Goal: Task Accomplishment & Management: Complete application form

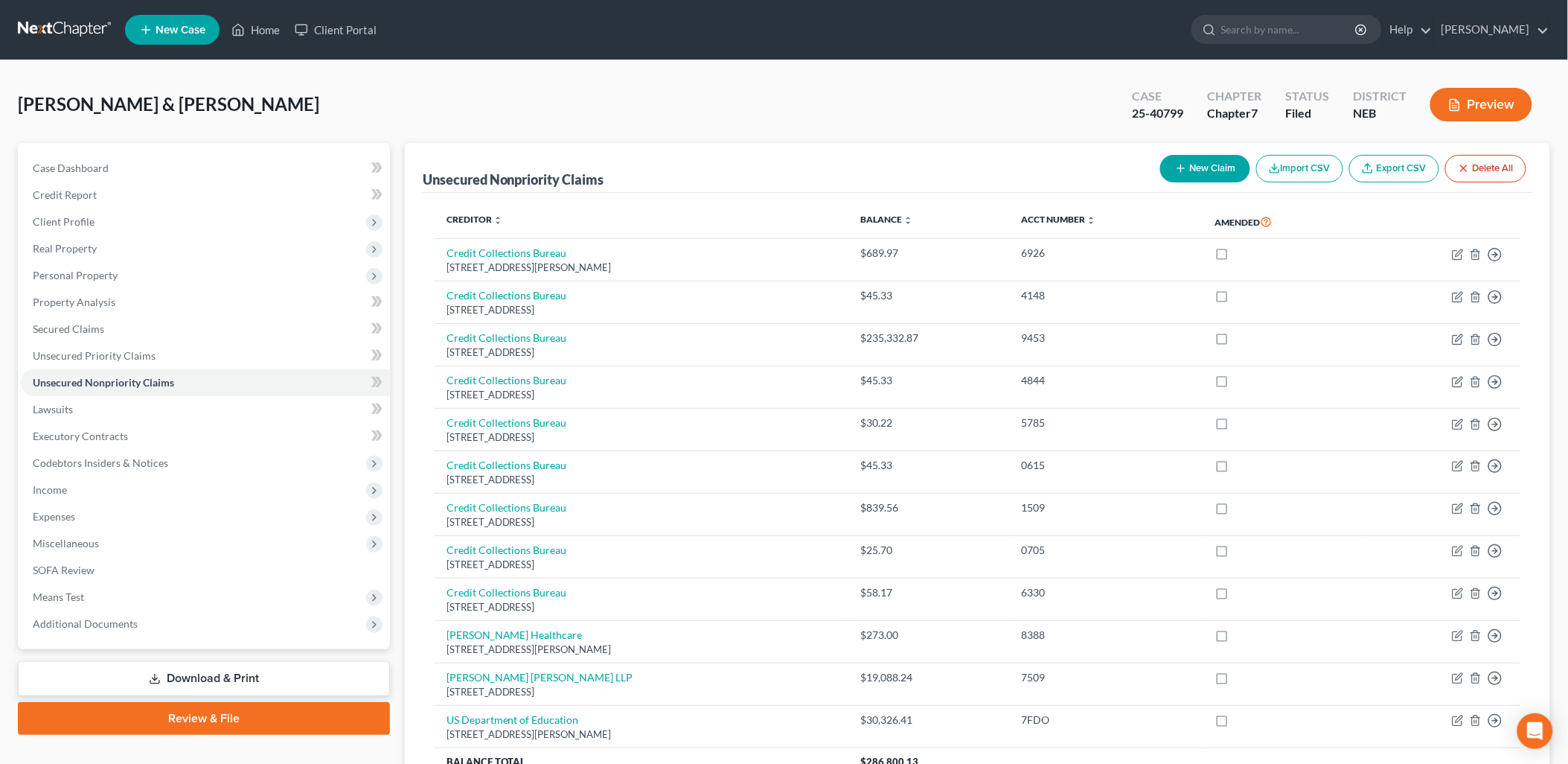
click at [1214, 173] on button "New Claim" at bounding box center [1205, 168] width 90 height 27
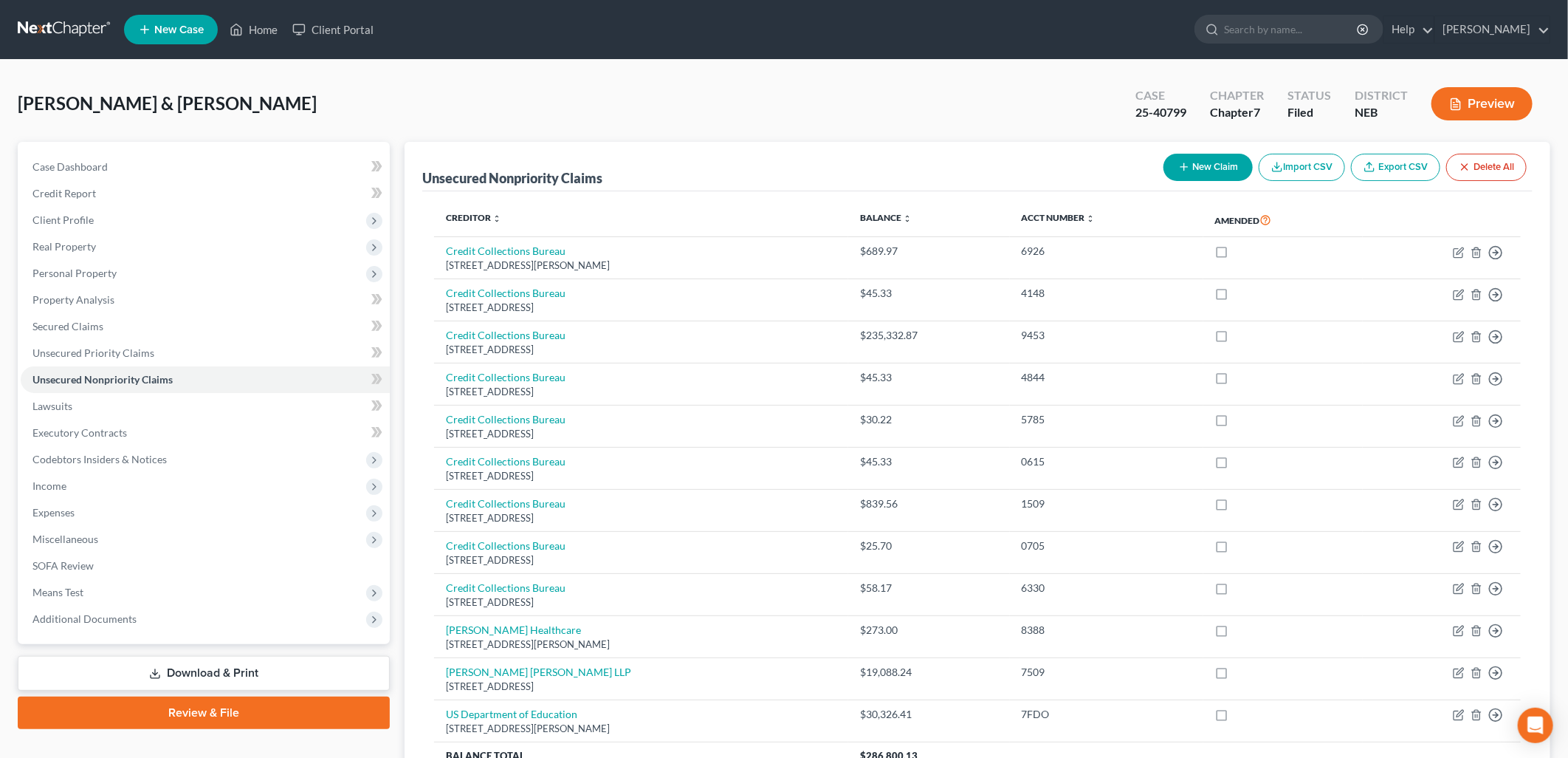
select select "2"
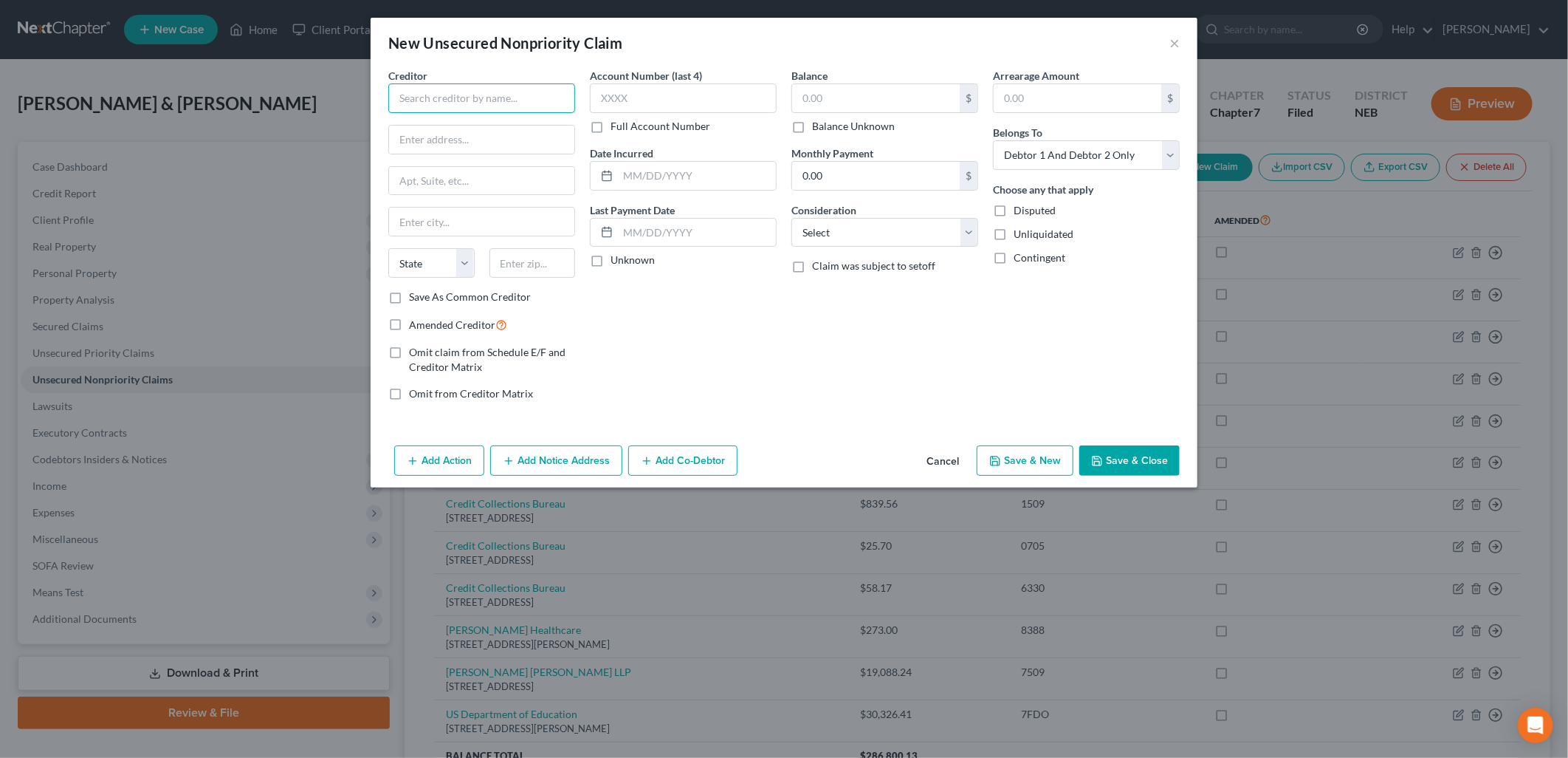
click at [496, 105] on input "text" at bounding box center [481, 98] width 187 height 29
type input "Express Collections"
click at [484, 142] on input "text" at bounding box center [481, 139] width 185 height 28
type input "PO Box 9307"
type input "[GEOGRAPHIC_DATA], [GEOGRAPHIC_DATA]"
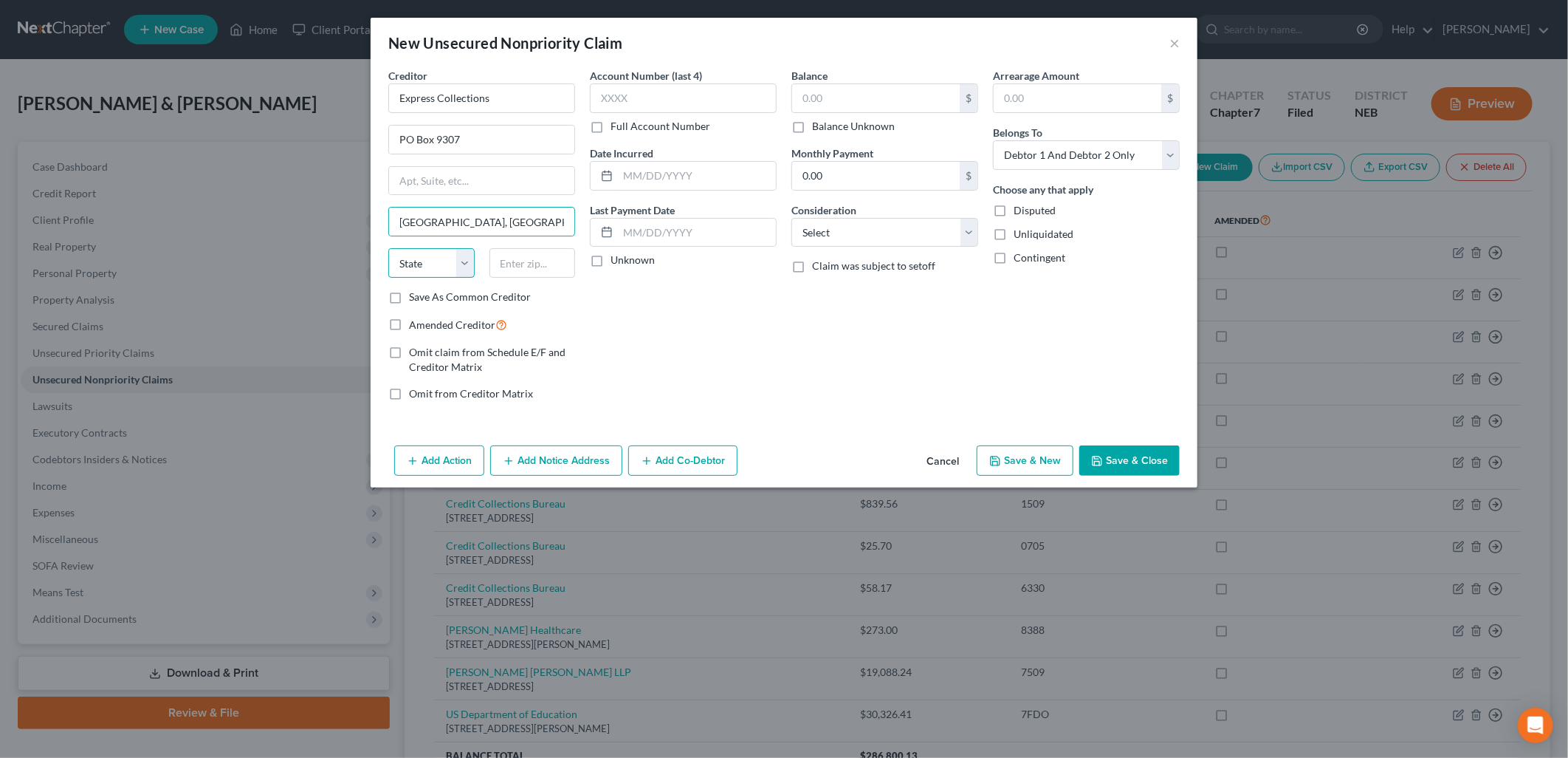
click at [438, 260] on select "State [US_STATE] AK AR AZ CA CO CT DE DC [GEOGRAPHIC_DATA] [GEOGRAPHIC_DATA] GU…" at bounding box center [431, 262] width 86 height 29
select select "30"
click at [388, 248] on select "State [US_STATE] AK AR AZ CA CO CT DE DC [GEOGRAPHIC_DATA] [GEOGRAPHIC_DATA] GU…" at bounding box center [431, 262] width 86 height 29
click at [534, 263] on input "text" at bounding box center [533, 262] width 86 height 29
type input "57709"
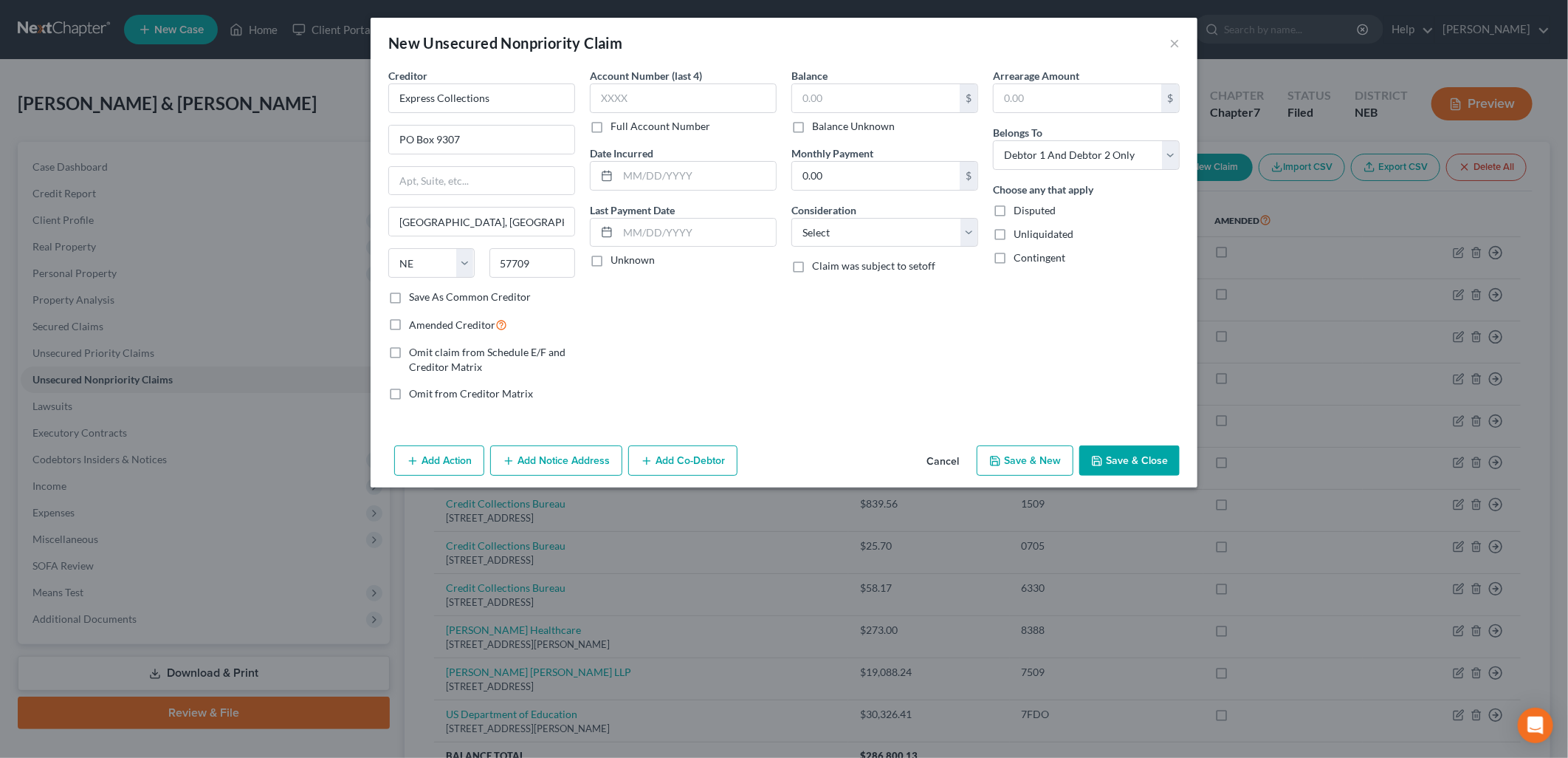
click at [409, 298] on label "Save As Common Creditor" at bounding box center [470, 297] width 122 height 15
click at [415, 298] on input "Save As Common Creditor" at bounding box center [419, 294] width 9 height 9
checkbox input "true"
type input "[GEOGRAPHIC_DATA]"
select select "43"
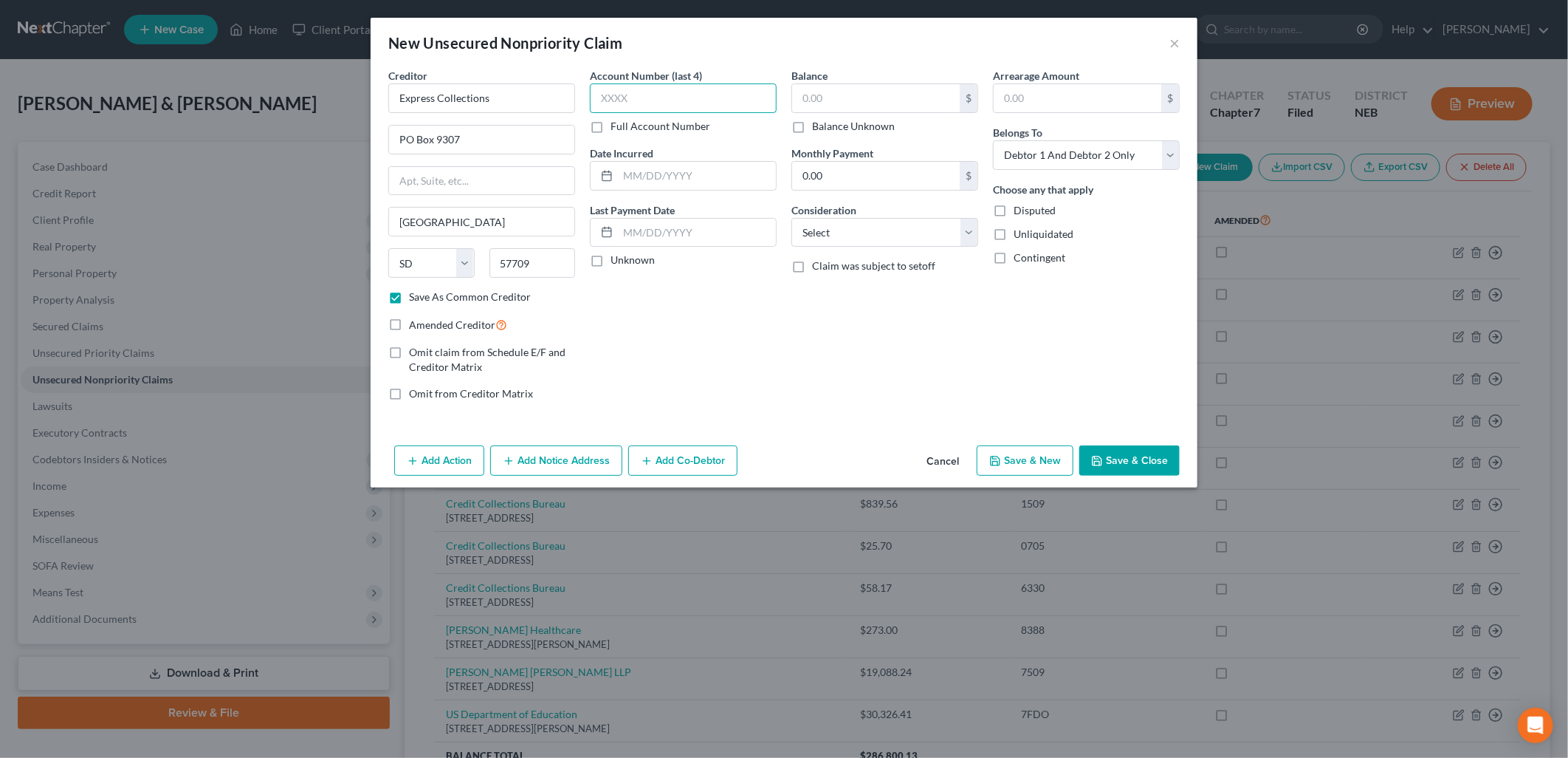
click at [647, 91] on input "text" at bounding box center [682, 98] width 187 height 29
type input "0"
type input "2"
type input "0386"
click at [610, 261] on label "Unknown" at bounding box center [632, 261] width 44 height 15
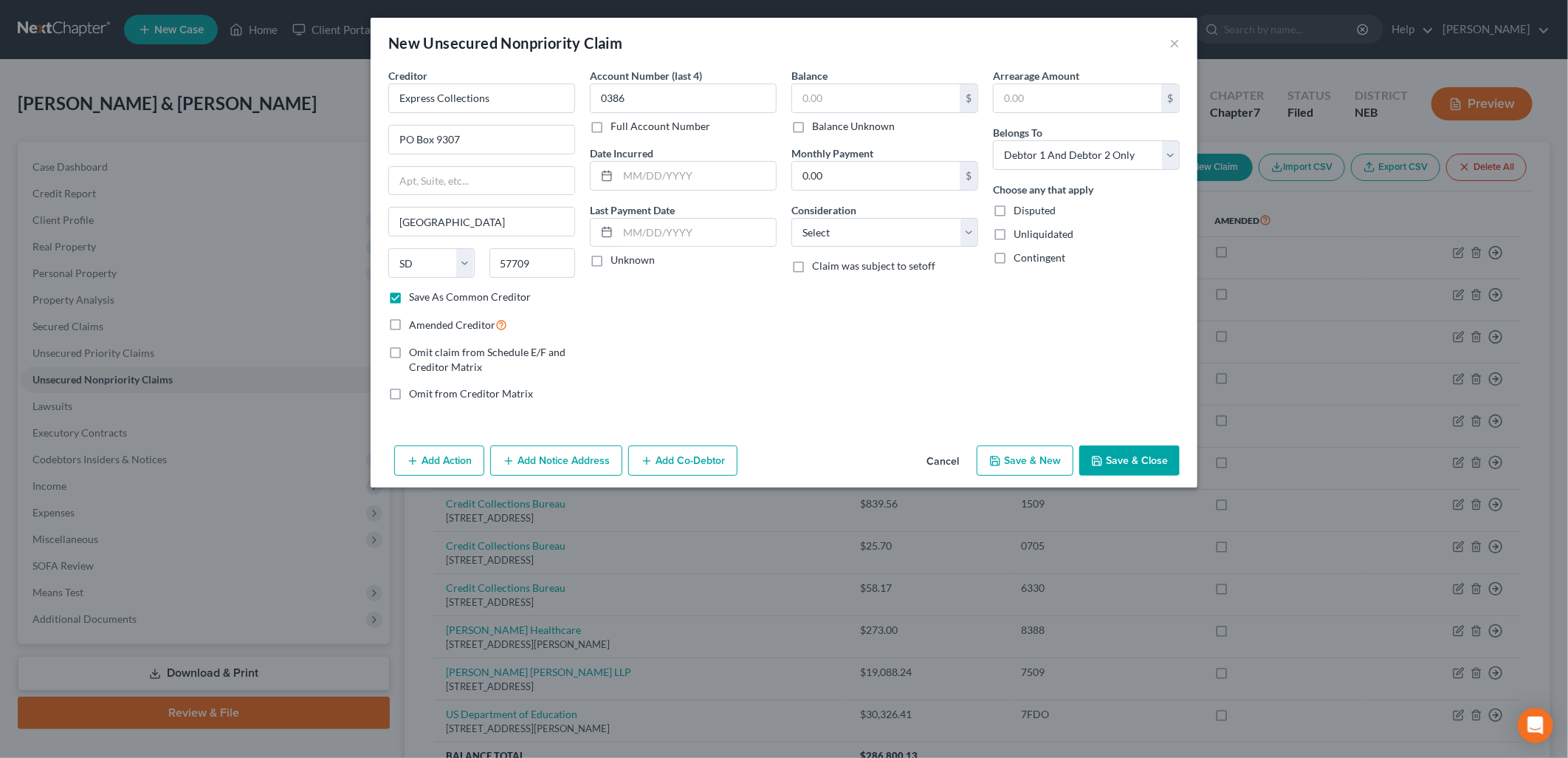
click at [617, 261] on input "Unknown" at bounding box center [621, 258] width 9 height 9
checkbox input "true"
click at [899, 91] on input "text" at bounding box center [876, 99] width 167 height 28
type input "1"
type input "47,629.72"
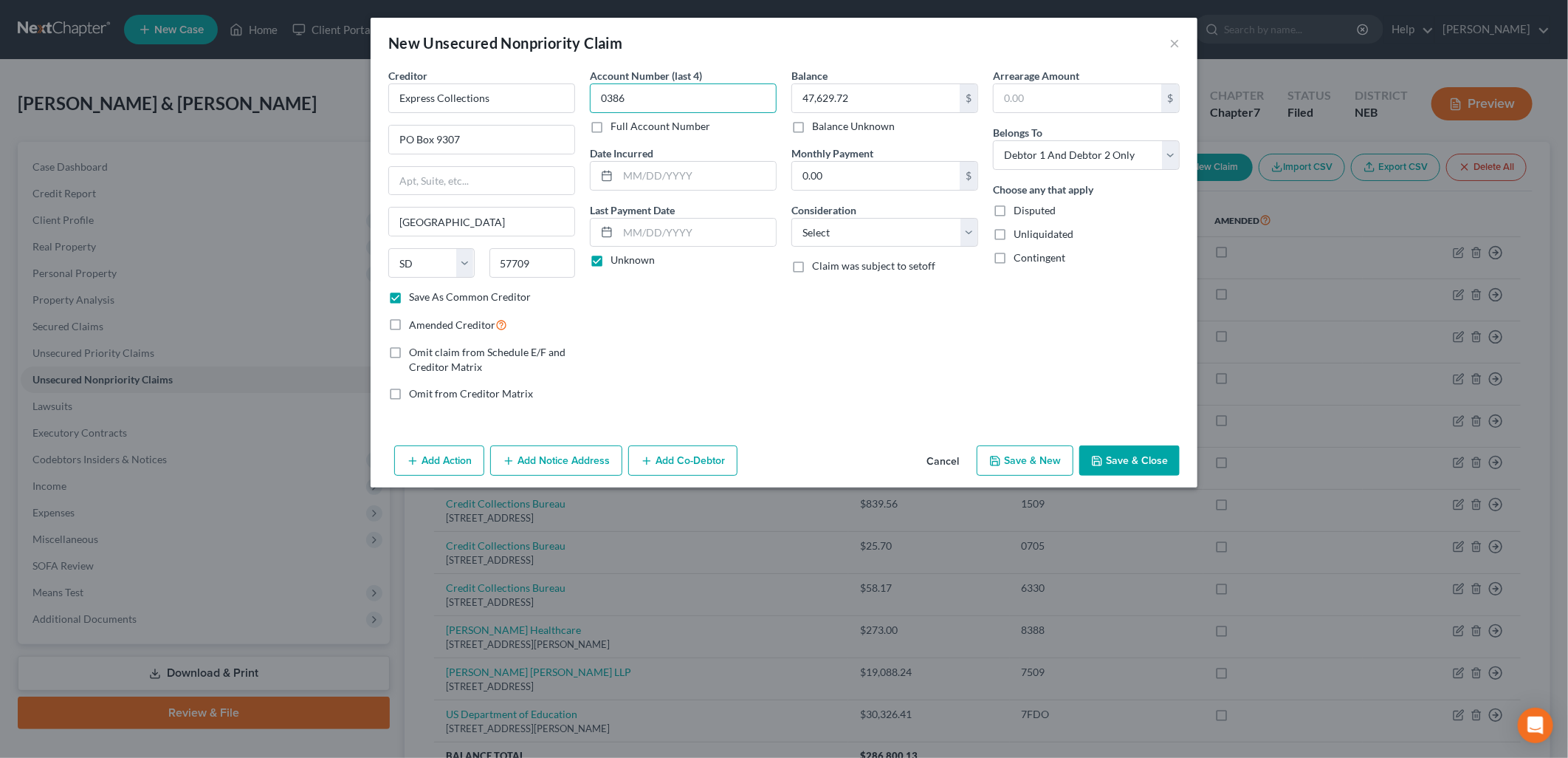
drag, startPoint x: 670, startPoint y: 101, endPoint x: 588, endPoint y: 97, distance: 82.1
click at [588, 97] on div "Account Number (last 4) 0386 Full Account Number Date Incurred Last Payment Dat…" at bounding box center [683, 240] width 201 height 345
type input "1702"
click at [930, 227] on select "Select Cable / Satellite Services Collection Agency Credit Card Debt Debt Couns…" at bounding box center [885, 232] width 187 height 29
select select "1"
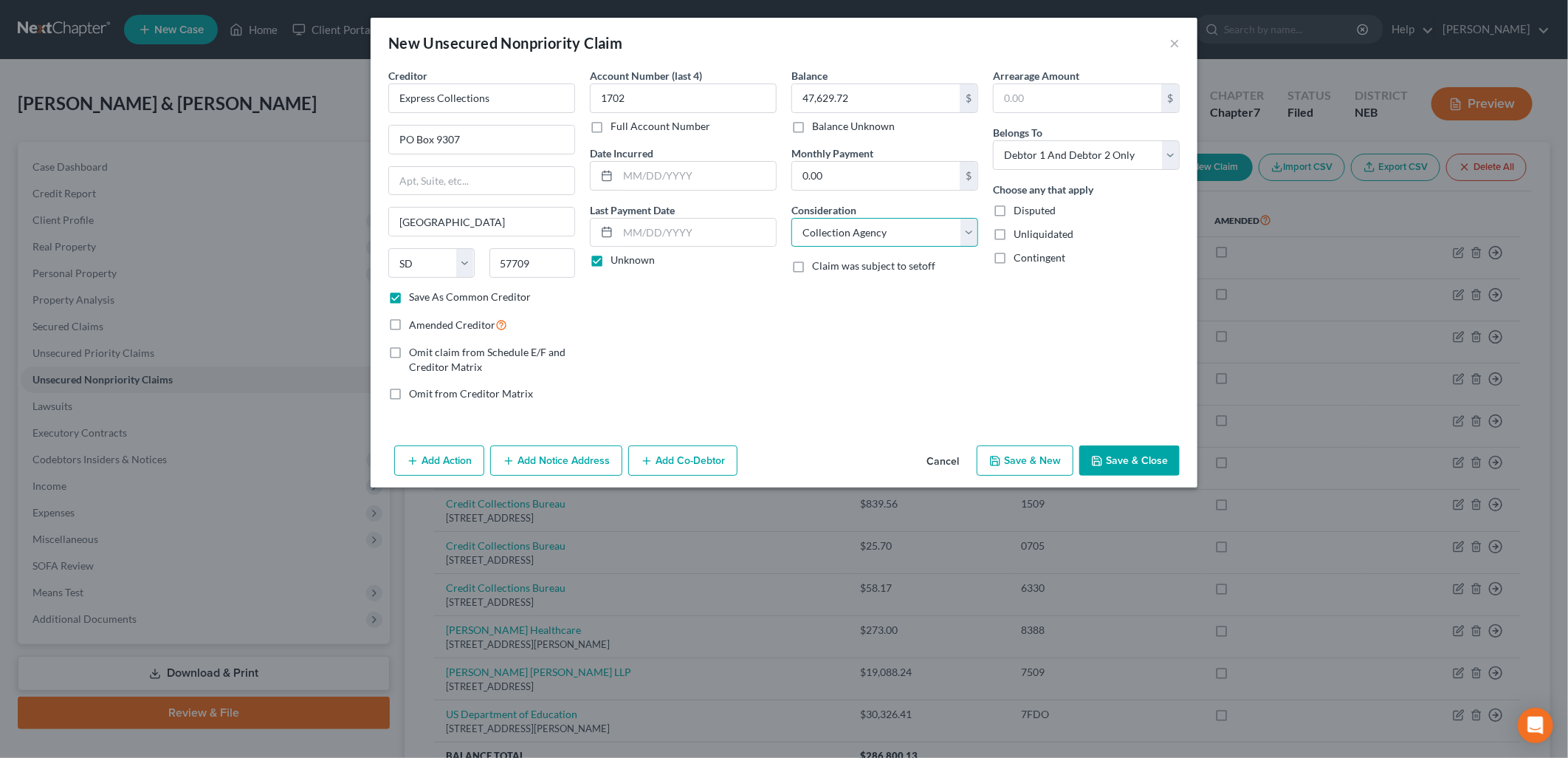
click at [792, 218] on select "Select Cable / Satellite Services Collection Agency Credit Card Debt Debt Couns…" at bounding box center [885, 232] width 187 height 29
click at [1038, 153] on select "Select Debtor 1 Only Debtor 2 Only Debtor 1 And Debtor 2 Only At Least One Of T…" at bounding box center [1086, 154] width 187 height 29
click at [1040, 146] on select "Select Debtor 1 Only Debtor 2 Only Debtor 1 And Debtor 2 Only At Least One Of T…" at bounding box center [1086, 154] width 187 height 29
drag, startPoint x: 1109, startPoint y: 455, endPoint x: 565, endPoint y: 387, distance: 548.2
click at [706, 397] on div "New Unsecured Nonpriority Claim × Creditor * Express Collections PO Box 9307 [G…" at bounding box center [783, 252] width 826 height 469
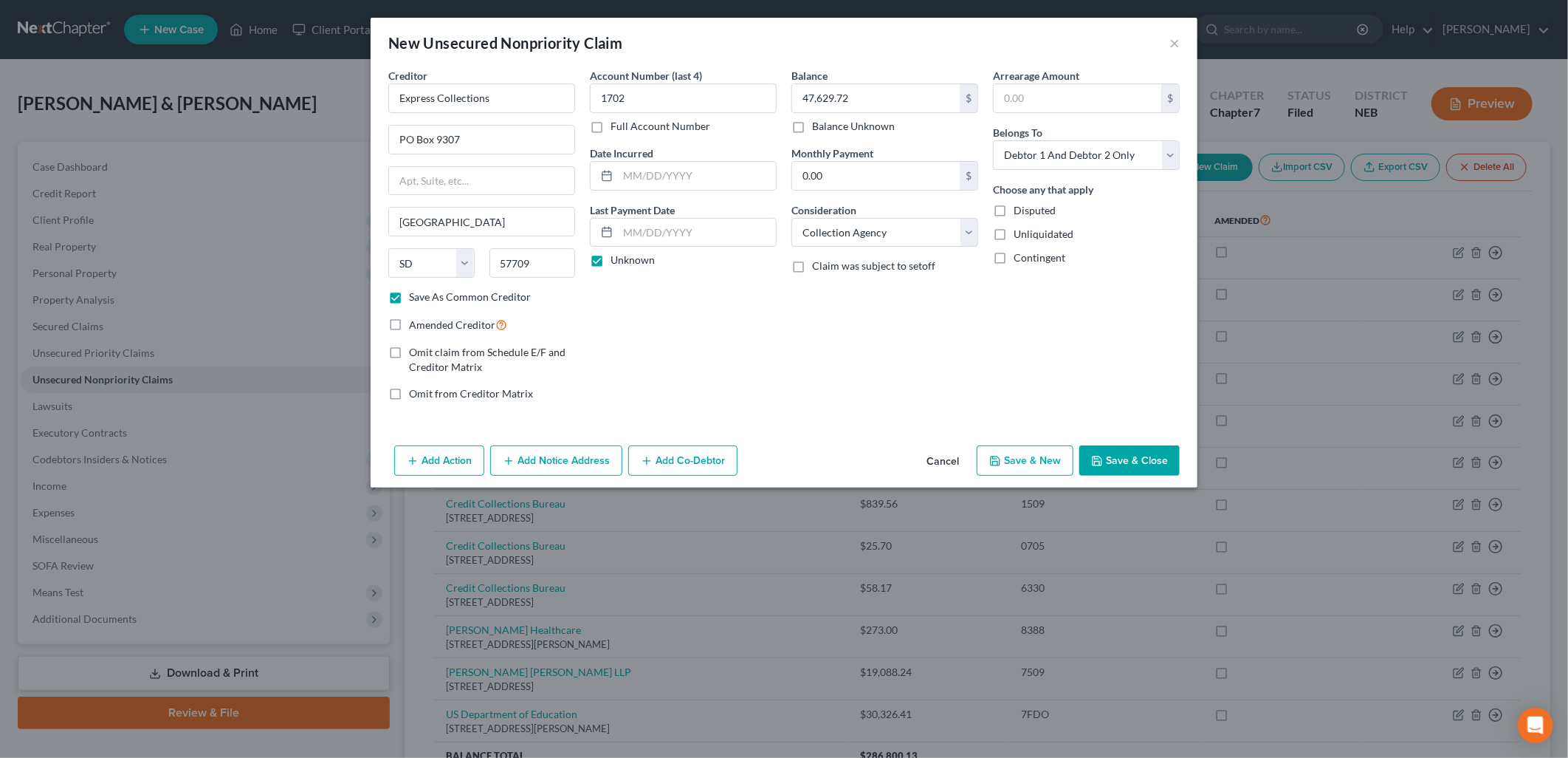
click at [409, 326] on label "Amended Creditor" at bounding box center [458, 324] width 98 height 17
click at [415, 325] on input "Amended Creditor" at bounding box center [419, 321] width 9 height 9
checkbox input "true"
click at [409, 297] on label "Save As Common Creditor" at bounding box center [470, 297] width 122 height 15
click at [415, 297] on input "Save As Common Creditor" at bounding box center [419, 294] width 9 height 9
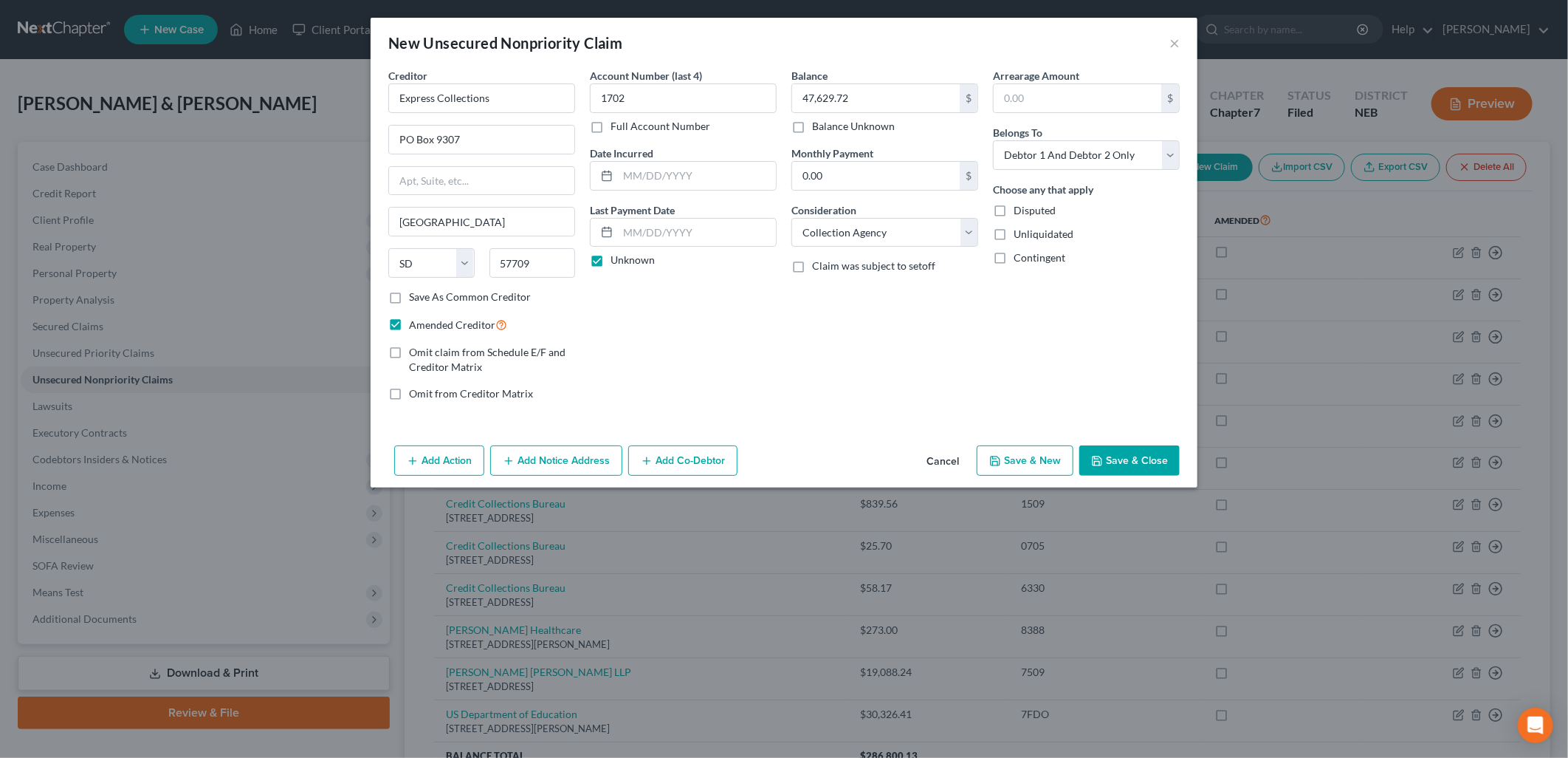
drag, startPoint x: 1152, startPoint y: 463, endPoint x: 693, endPoint y: 325, distance: 479.3
click at [988, 365] on div "New Unsecured Nonpriority Claim × Creditor * Express Collections PO Box 9307 [G…" at bounding box center [783, 252] width 826 height 469
click at [409, 299] on label "Save As Common Creditor" at bounding box center [470, 297] width 122 height 15
click at [415, 299] on input "Save As Common Creditor" at bounding box center [419, 294] width 9 height 9
click at [1150, 455] on button "Save & Close" at bounding box center [1129, 460] width 101 height 31
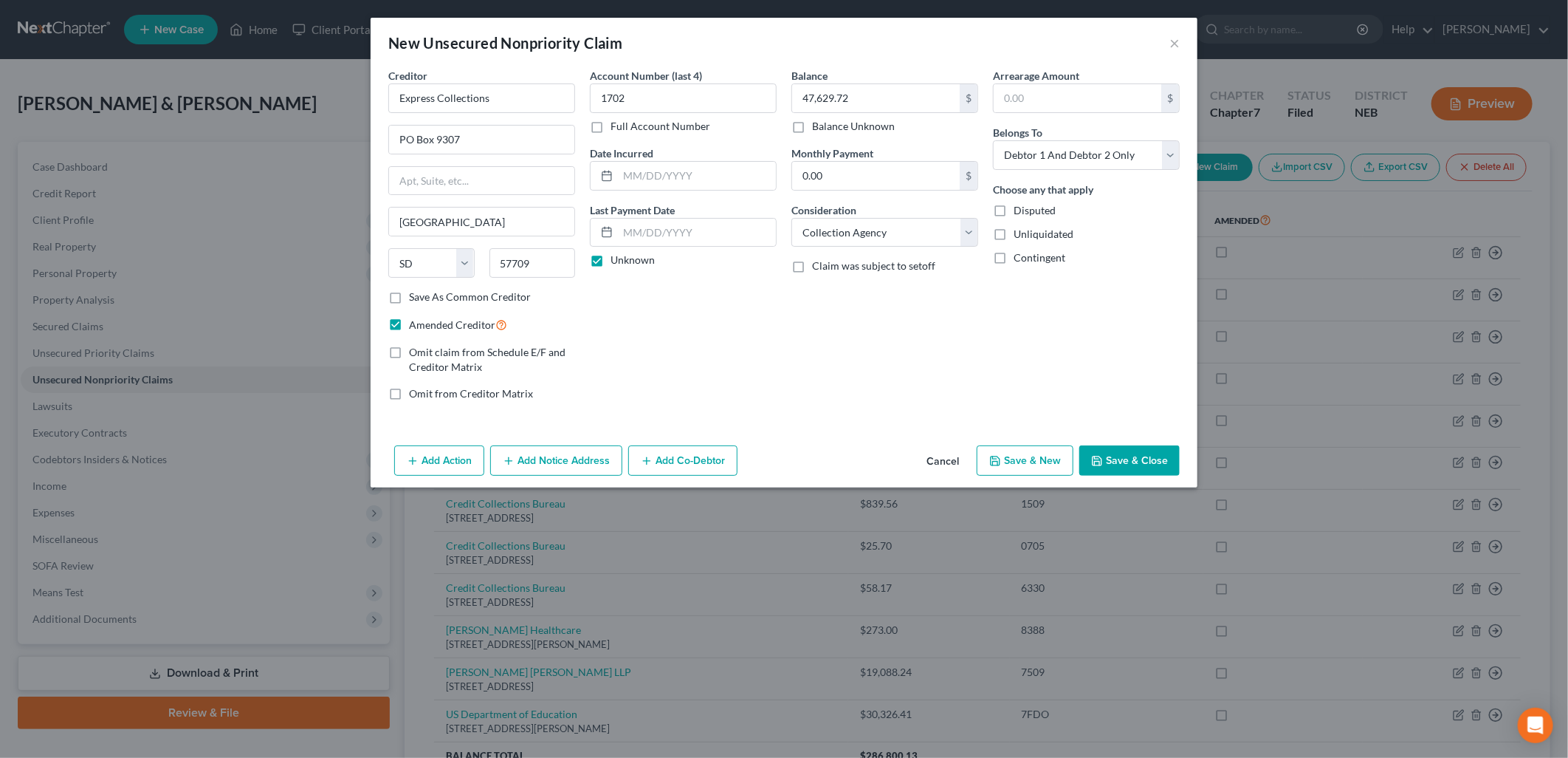
checkbox input "false"
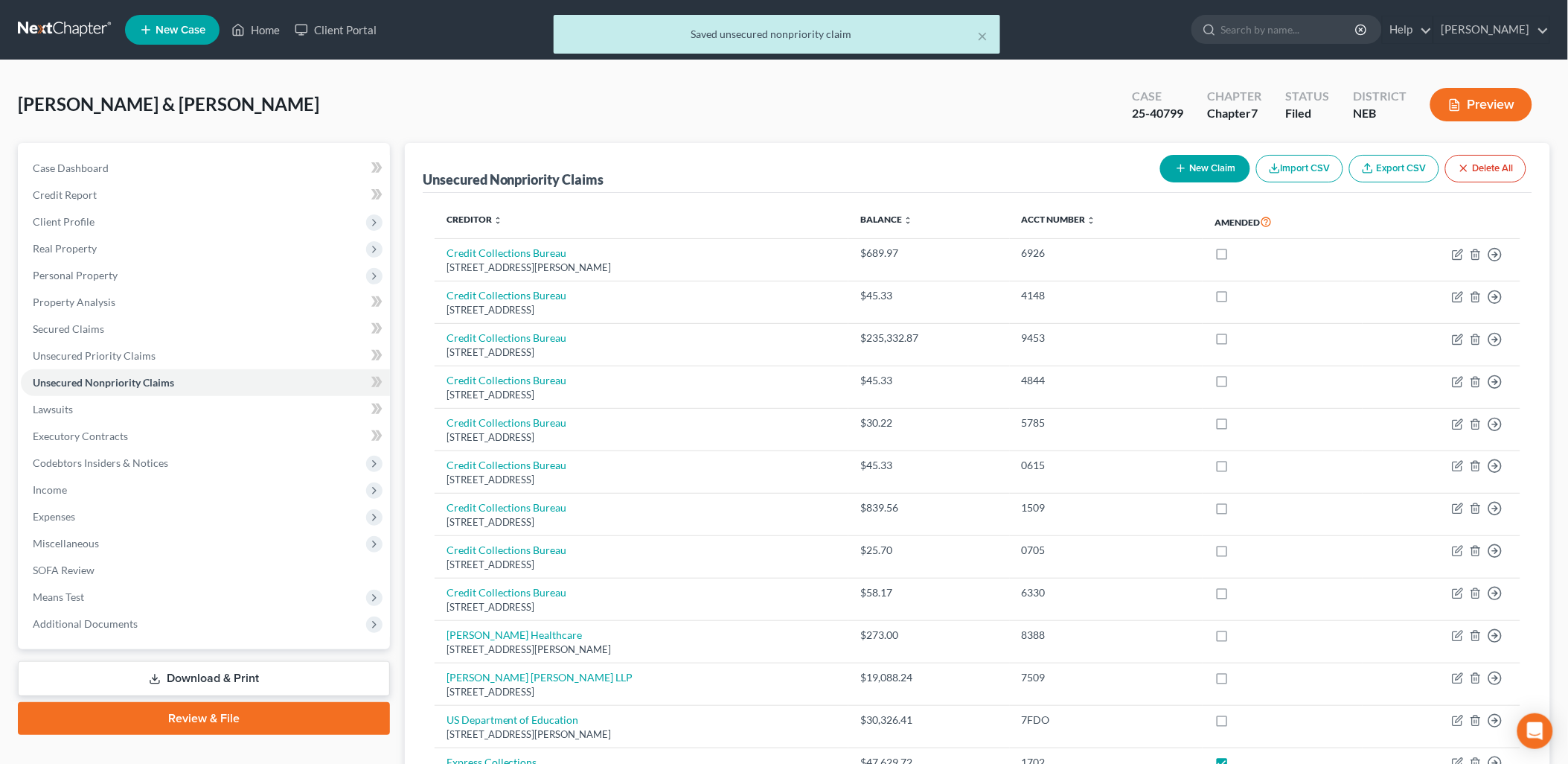
click at [1196, 173] on button "New Claim" at bounding box center [1205, 168] width 90 height 27
select select "2"
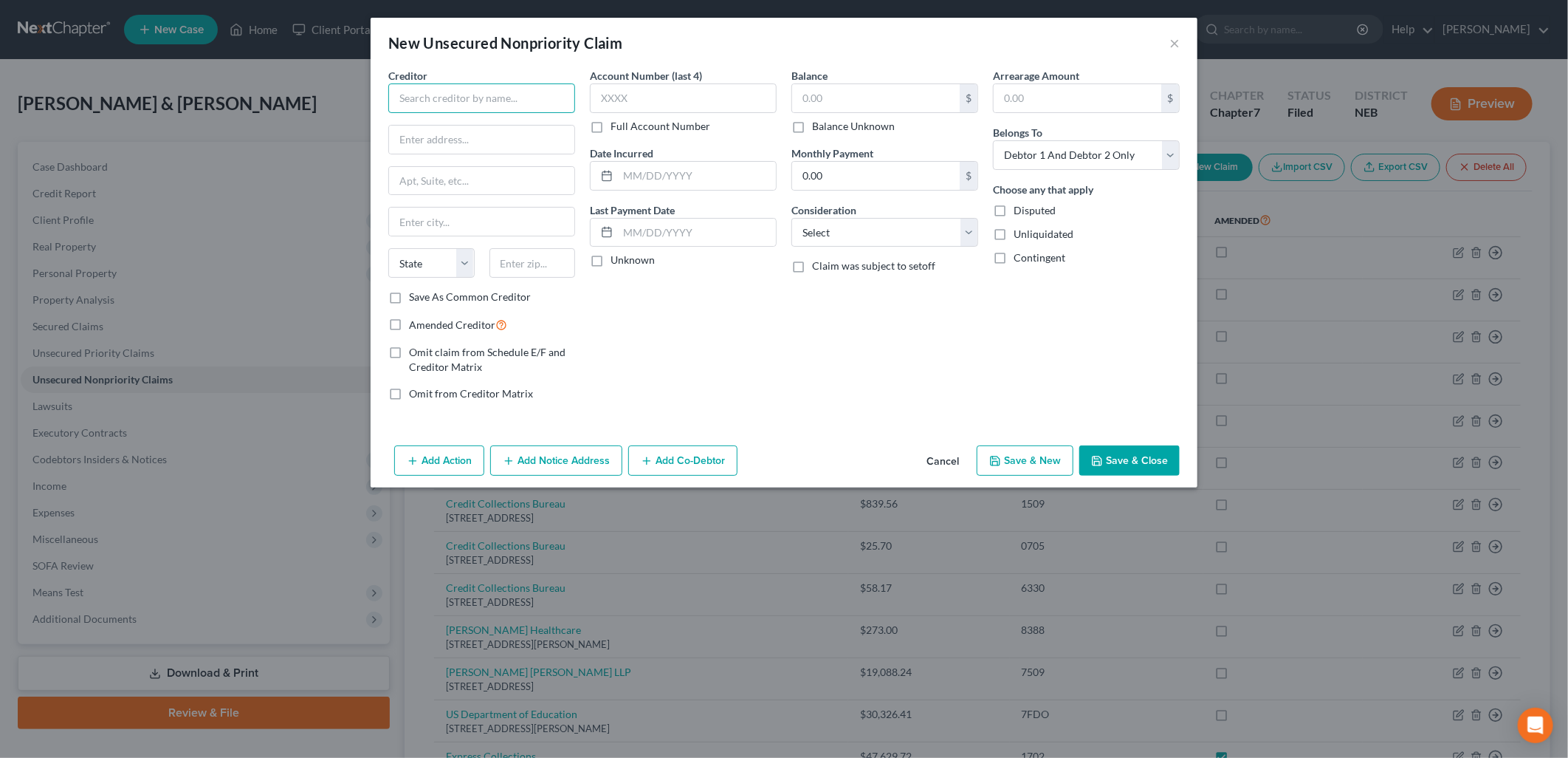
click at [473, 91] on input "text" at bounding box center [481, 98] width 187 height 29
type input "Express Collections"
click at [458, 136] on div "[STREET_ADDRESS]" at bounding box center [477, 137] width 153 height 12
type input "PO Box 9307"
type input "[GEOGRAPHIC_DATA]"
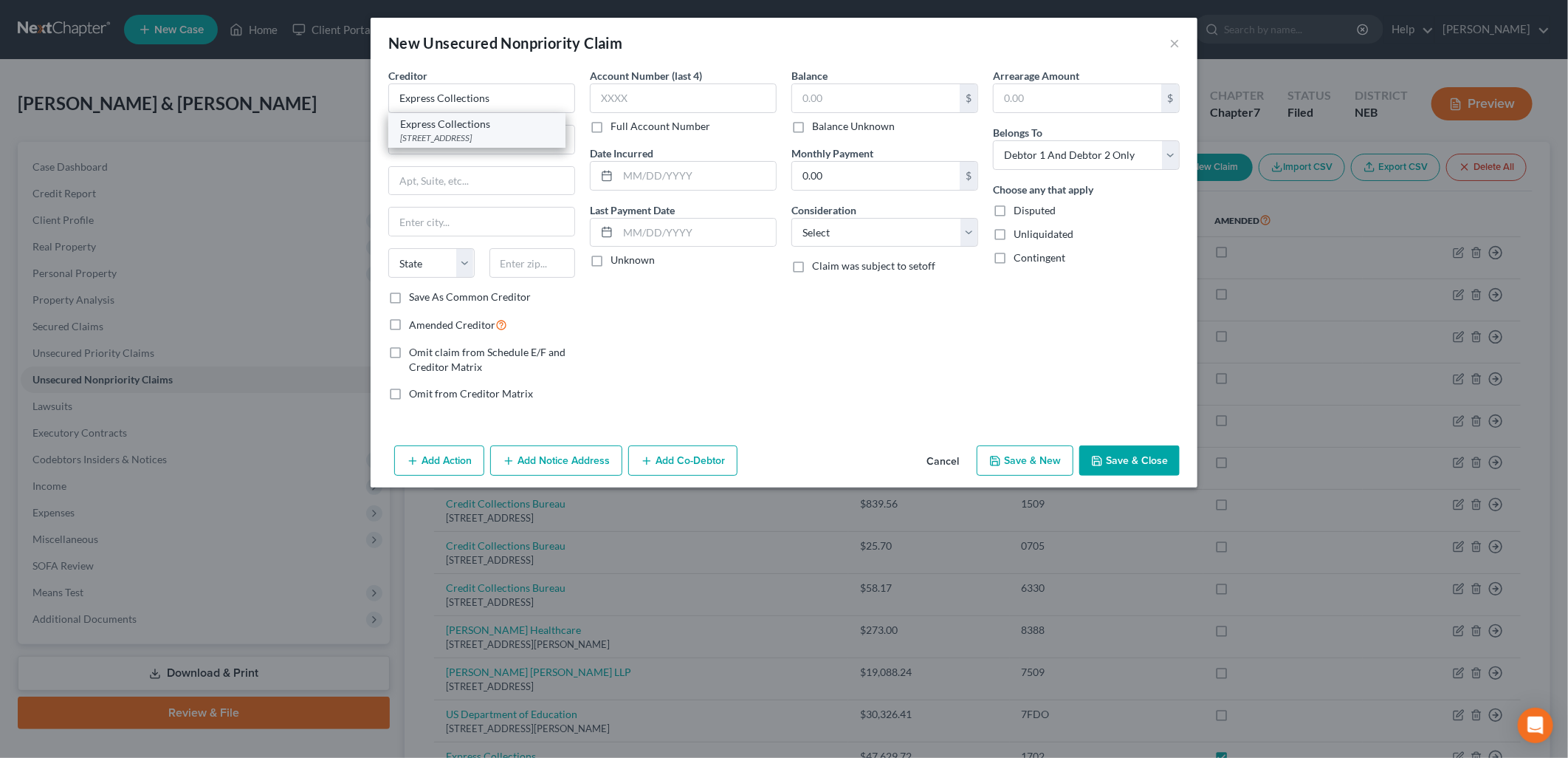
select select "43"
type input "57709"
click at [409, 324] on label "Amended Creditor" at bounding box center [458, 324] width 98 height 17
click at [415, 324] on input "Amended Creditor" at bounding box center [419, 321] width 9 height 9
checkbox input "true"
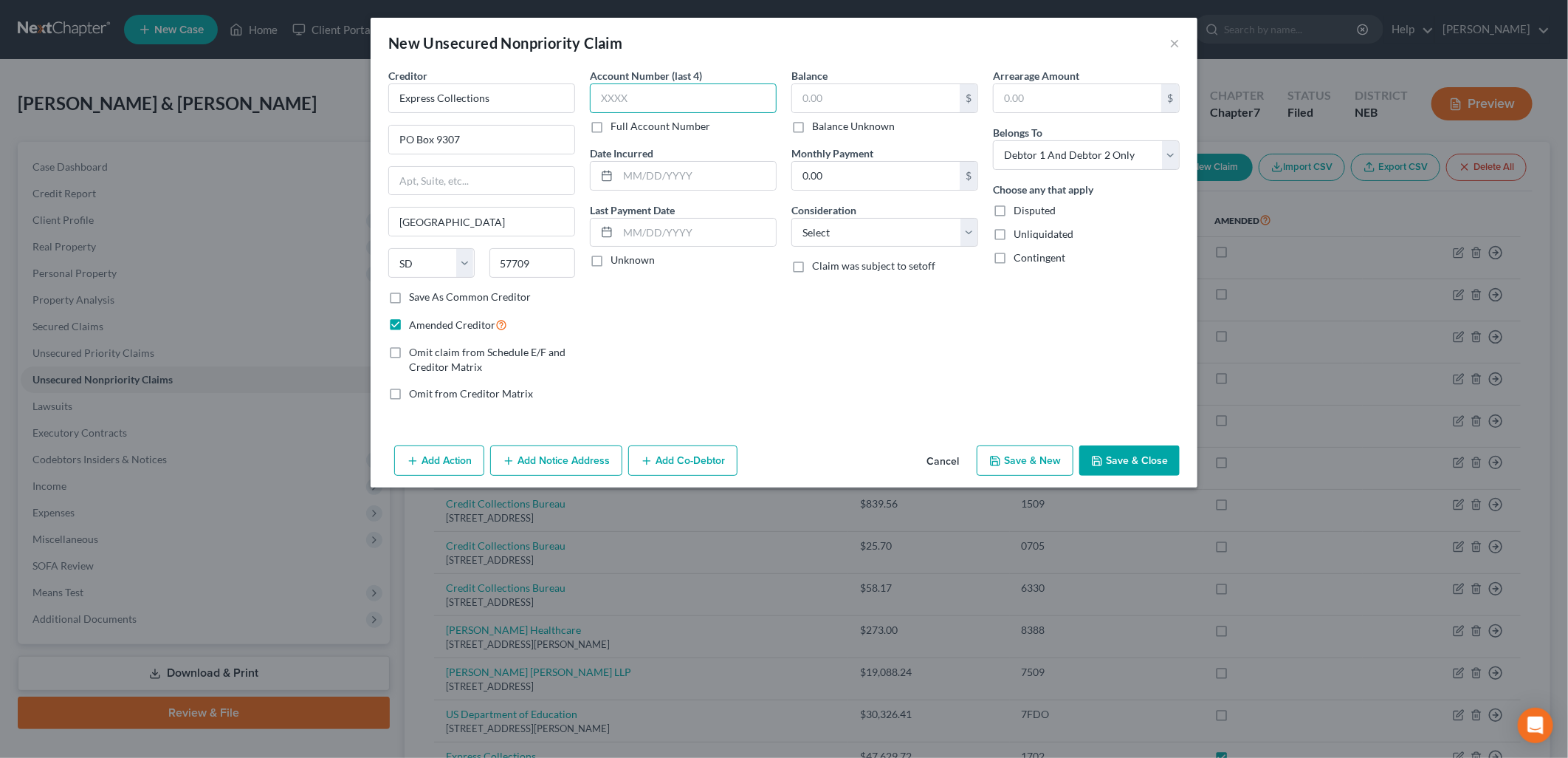
click at [706, 98] on input "text" at bounding box center [682, 98] width 187 height 29
type input "0386"
drag, startPoint x: 598, startPoint y: 259, endPoint x: 701, endPoint y: 201, distance: 118.2
click at [610, 256] on label "Unknown" at bounding box center [632, 261] width 44 height 15
click at [617, 256] on input "Unknown" at bounding box center [621, 258] width 9 height 9
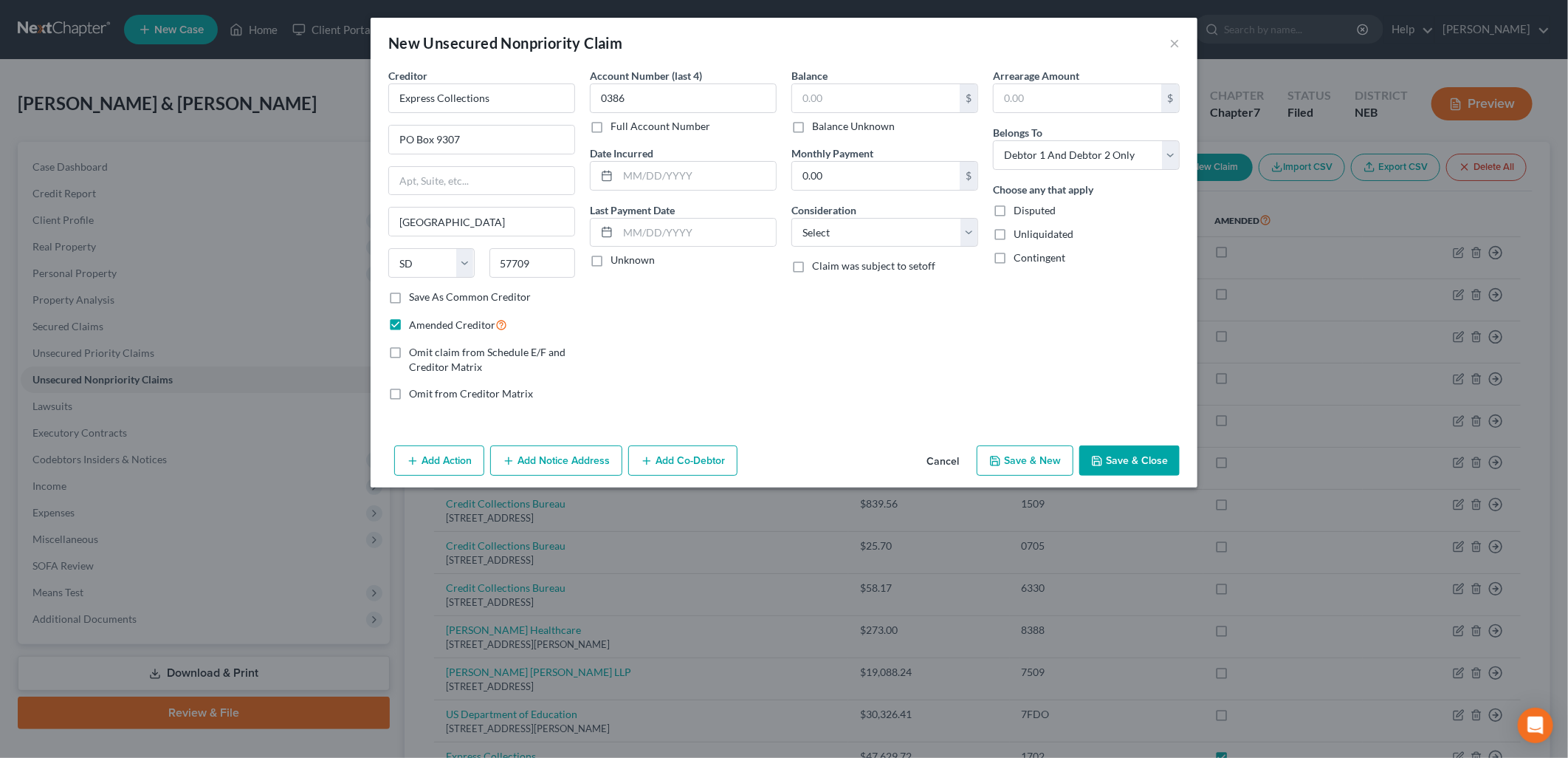
checkbox input "true"
click at [854, 101] on input "text" at bounding box center [876, 99] width 167 height 28
type input "183.04"
click at [933, 226] on select "Select Cable / Satellite Services Collection Agency Credit Card Debt Debt Couns…" at bounding box center [885, 232] width 187 height 29
select select "1"
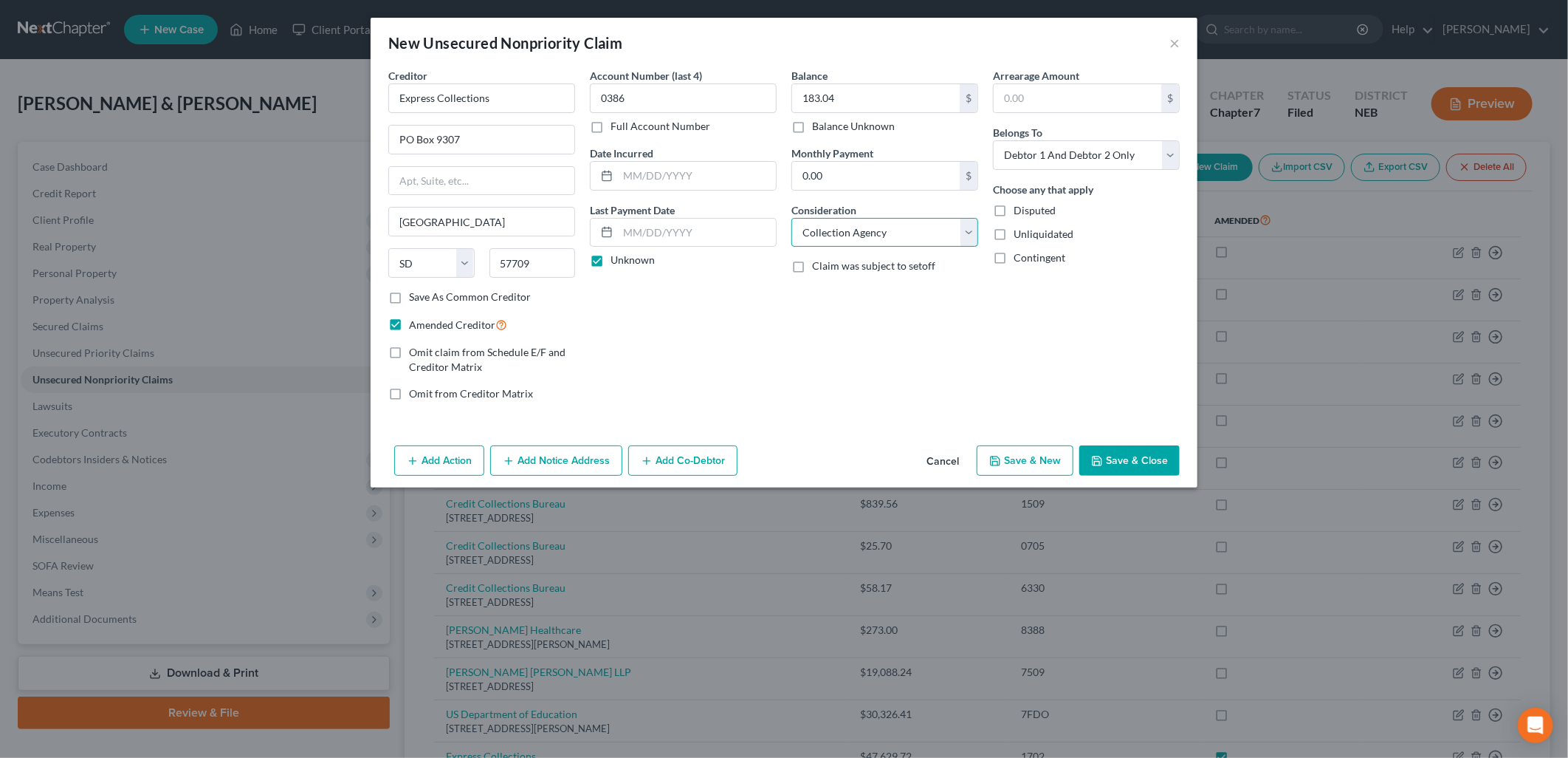
click at [792, 218] on select "Select Cable / Satellite Services Collection Agency Credit Card Debt Debt Couns…" at bounding box center [885, 232] width 187 height 29
click at [855, 394] on div "Balance 183.04 $ Balance Unknown Balance Undetermined 183.04 $ Balance Unknown …" at bounding box center [885, 240] width 201 height 345
click at [1124, 463] on button "Save & Close" at bounding box center [1129, 460] width 101 height 31
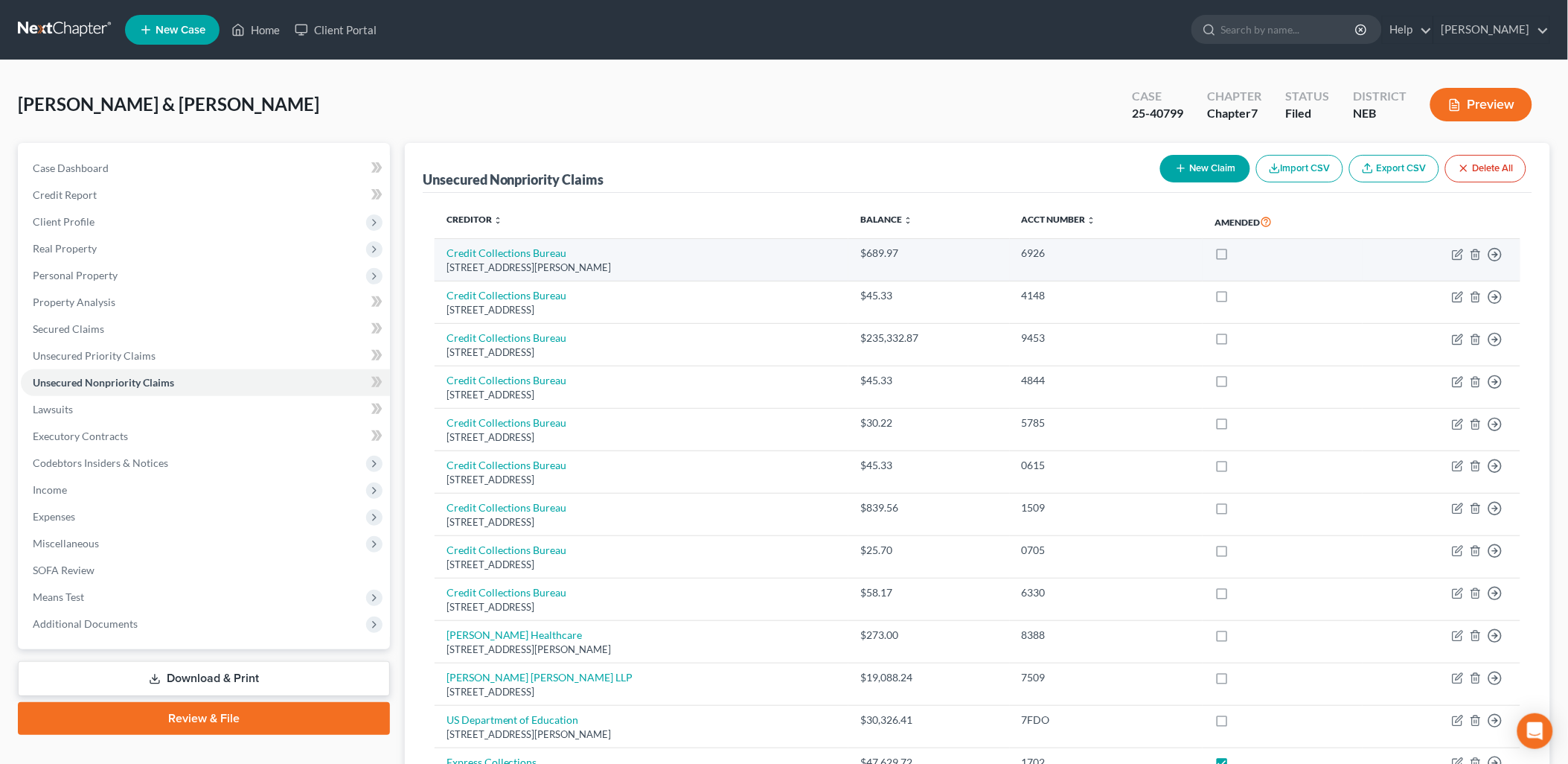
click at [1235, 257] on label at bounding box center [1235, 257] width 0 height 0
click at [1244, 251] on input "checkbox" at bounding box center [1247, 250] width 9 height 9
checkbox input "true"
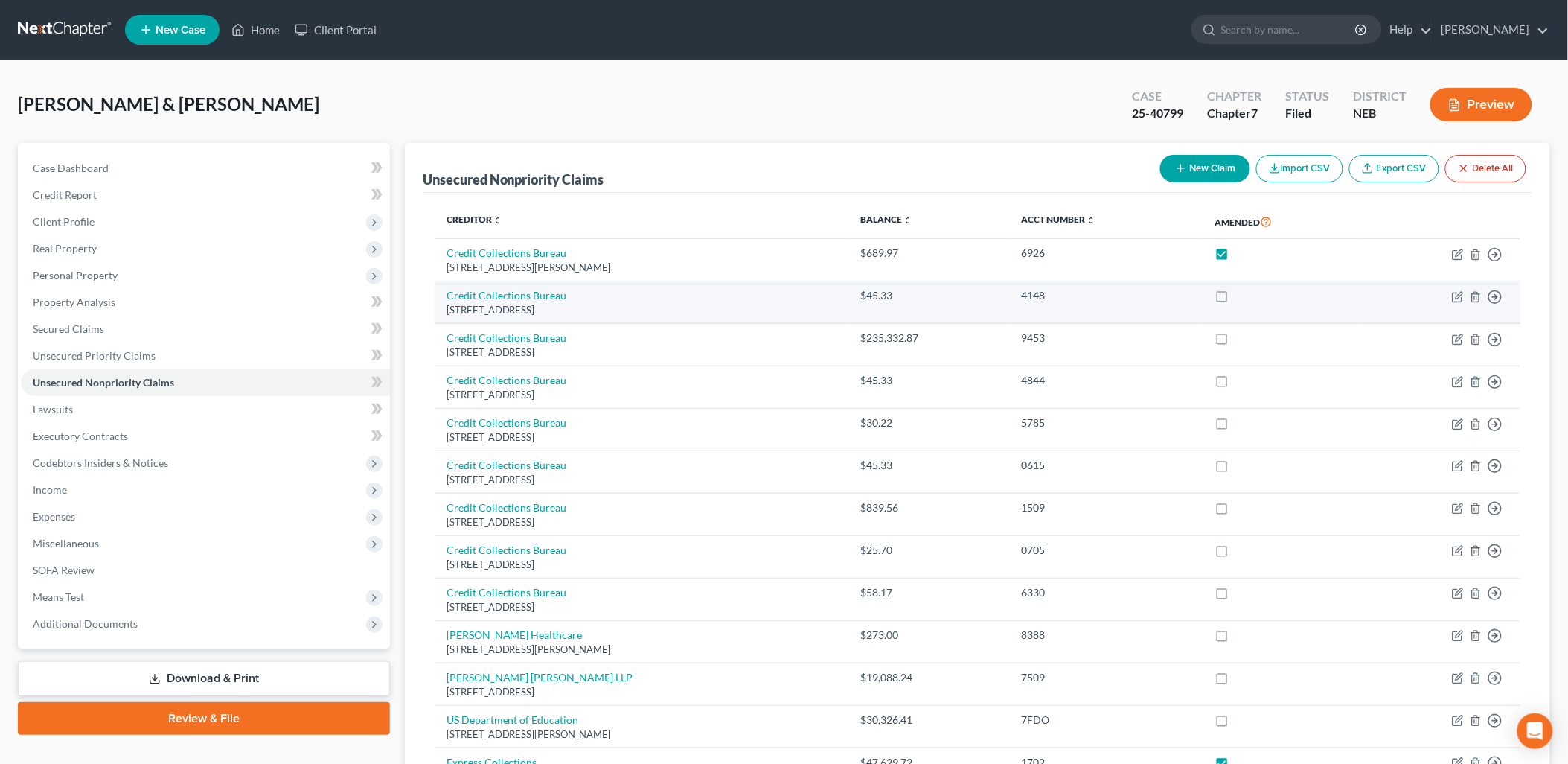
click at [1235, 300] on label at bounding box center [1235, 300] width 0 height 0
click at [1242, 291] on input "checkbox" at bounding box center [1247, 293] width 9 height 9
checkbox input "true"
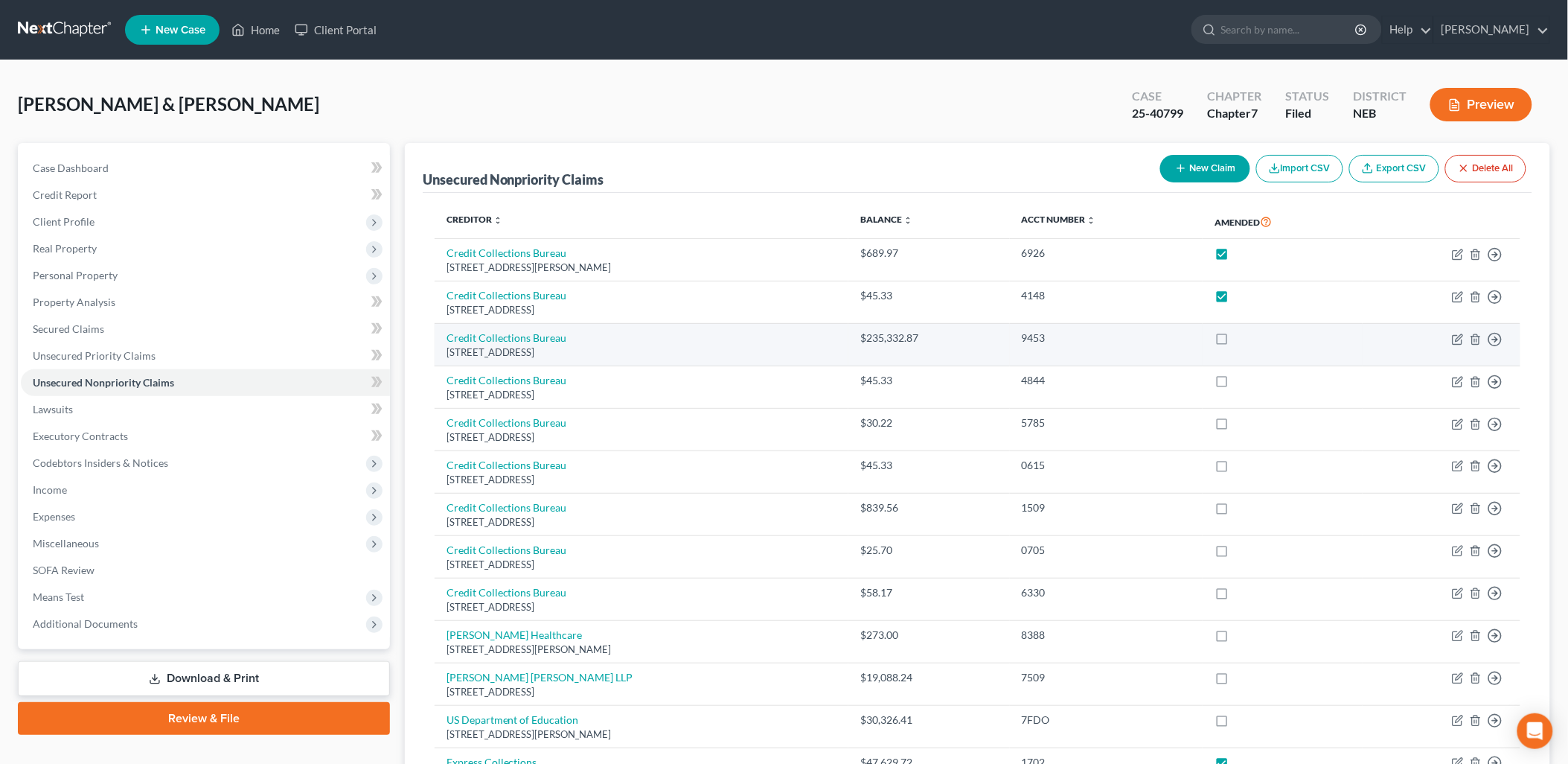
click at [1235, 341] on label at bounding box center [1235, 341] width 0 height 0
click at [1248, 331] on input "checkbox" at bounding box center [1247, 336] width 9 height 9
checkbox input "true"
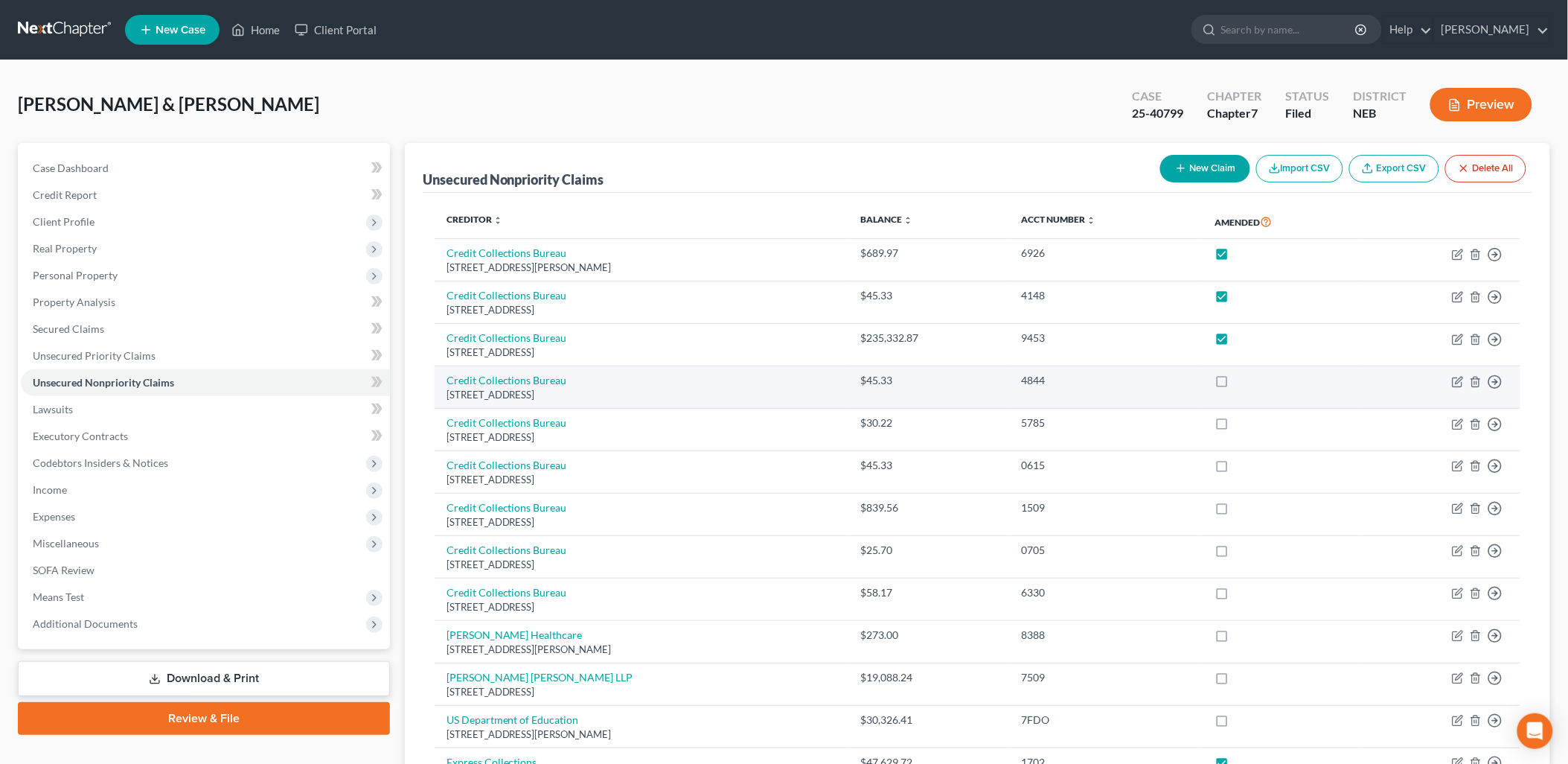
click at [1235, 384] on label at bounding box center [1235, 384] width 0 height 0
click at [1243, 374] on input "checkbox" at bounding box center [1247, 377] width 9 height 9
checkbox input "true"
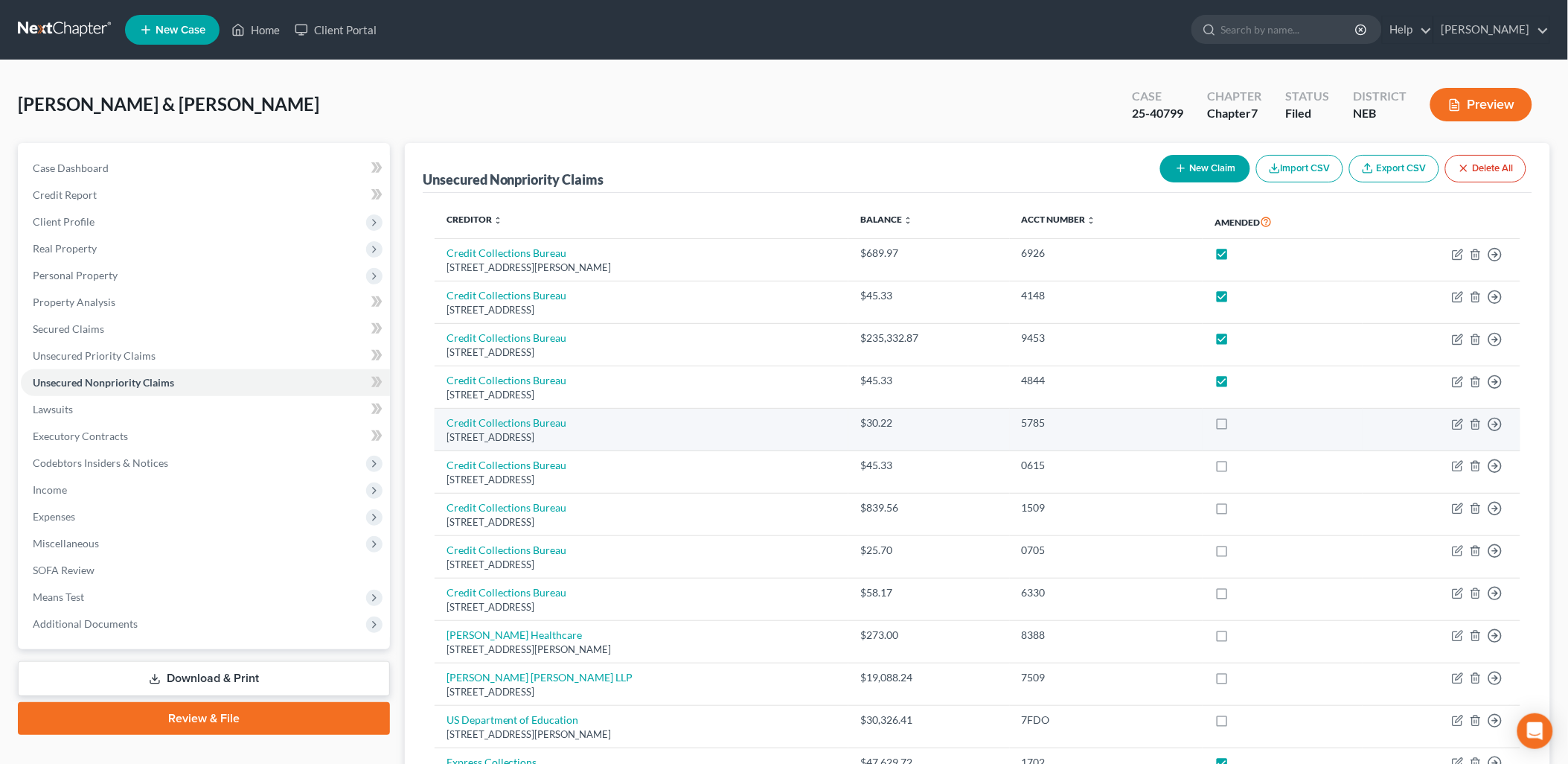
click at [1235, 427] on label at bounding box center [1235, 427] width 0 height 0
click at [1242, 425] on input "checkbox" at bounding box center [1247, 420] width 9 height 9
checkbox input "true"
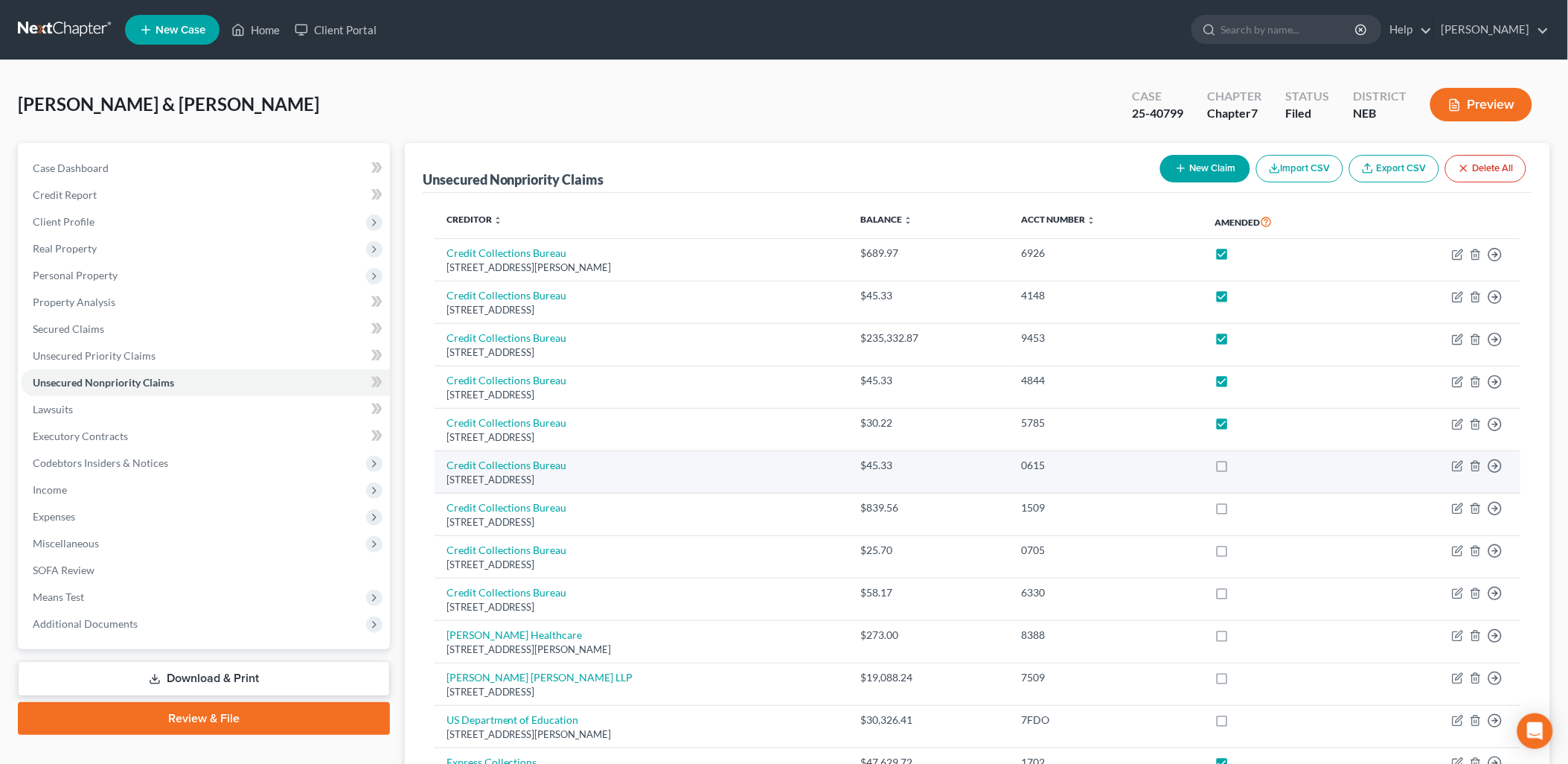
click at [1235, 469] on label at bounding box center [1235, 469] width 0 height 0
click at [1245, 460] on input "checkbox" at bounding box center [1247, 463] width 9 height 9
checkbox input "true"
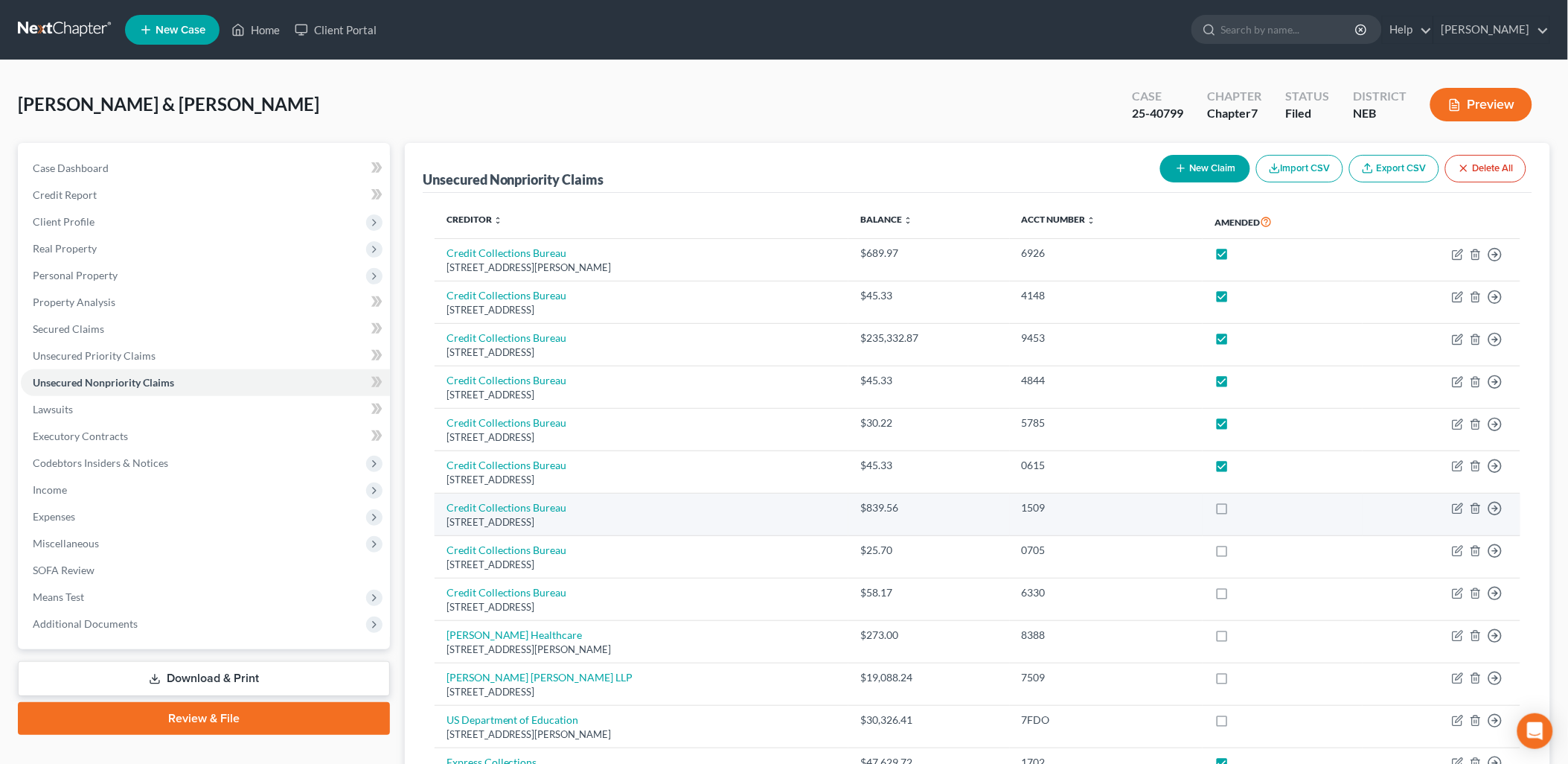
click at [1235, 511] on label at bounding box center [1235, 511] width 0 height 0
click at [1242, 510] on input "checkbox" at bounding box center [1247, 505] width 9 height 9
checkbox input "true"
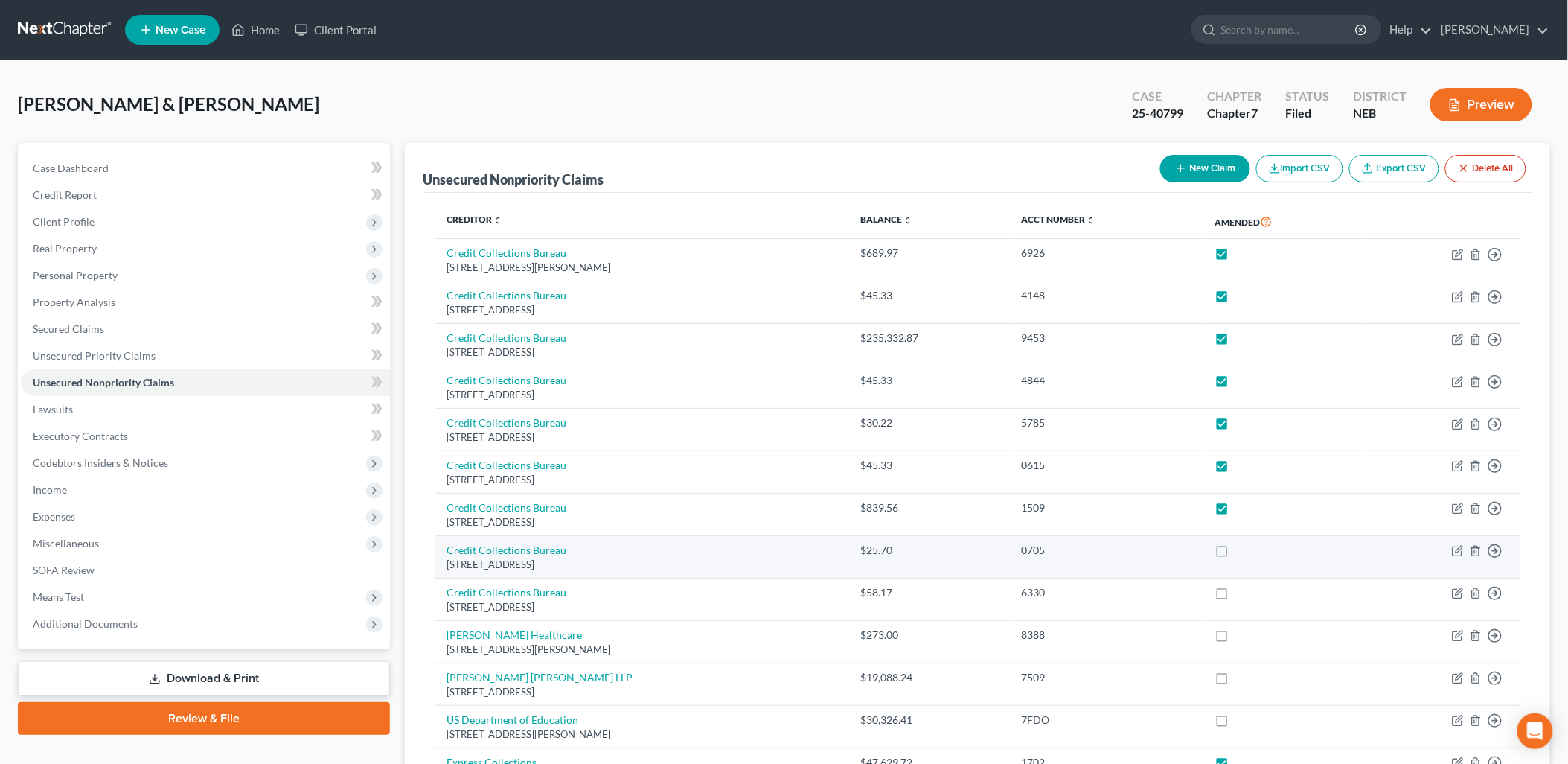
drag, startPoint x: 1242, startPoint y: 548, endPoint x: 1245, endPoint y: 592, distance: 44.1
click at [1235, 554] on label at bounding box center [1235, 554] width 0 height 0
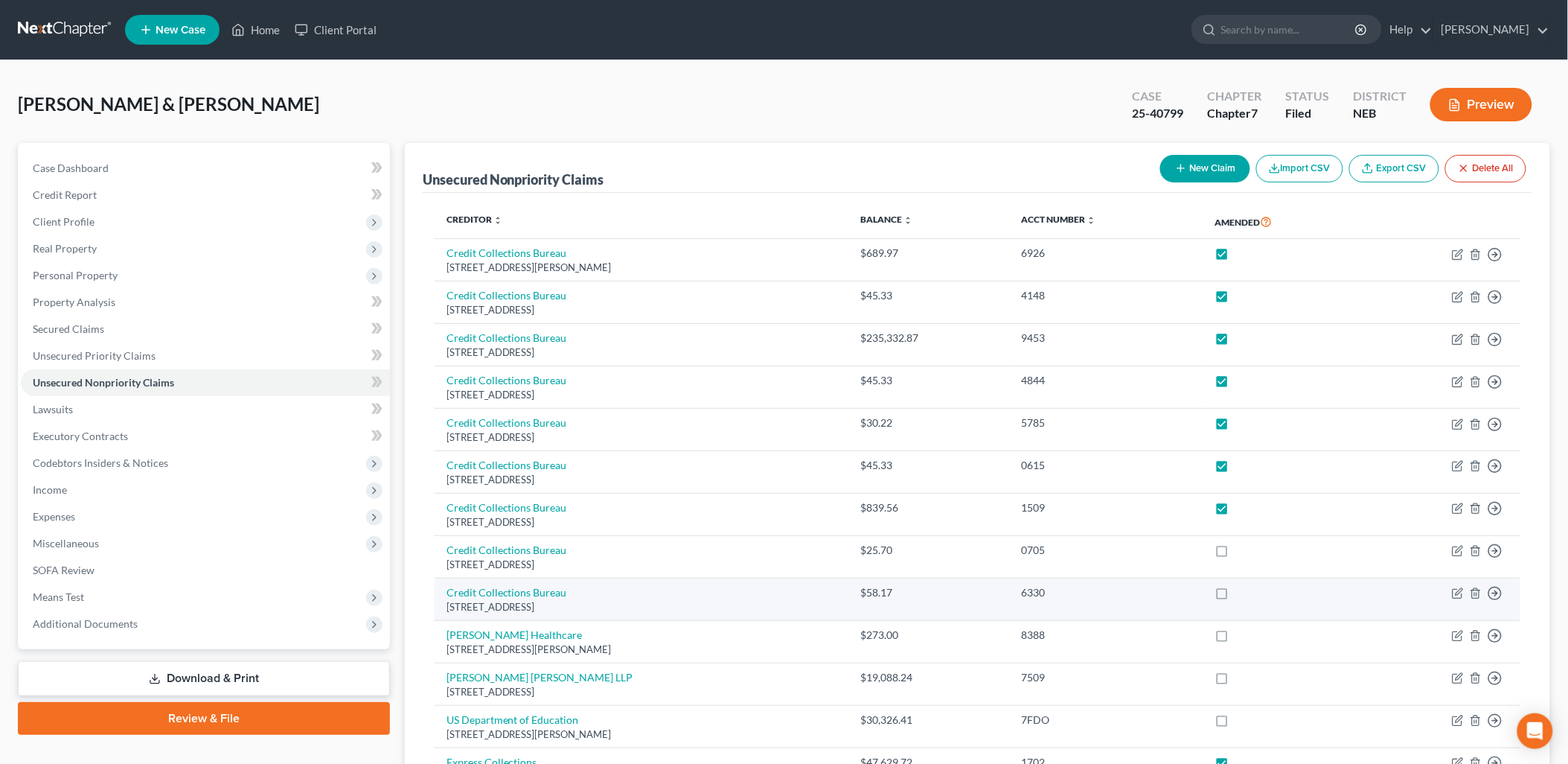
click at [1242, 549] on input "checkbox" at bounding box center [1247, 547] width 9 height 9
checkbox input "true"
click at [1235, 596] on label at bounding box center [1235, 596] width 0 height 0
click at [1245, 594] on input "checkbox" at bounding box center [1247, 590] width 9 height 9
checkbox input "true"
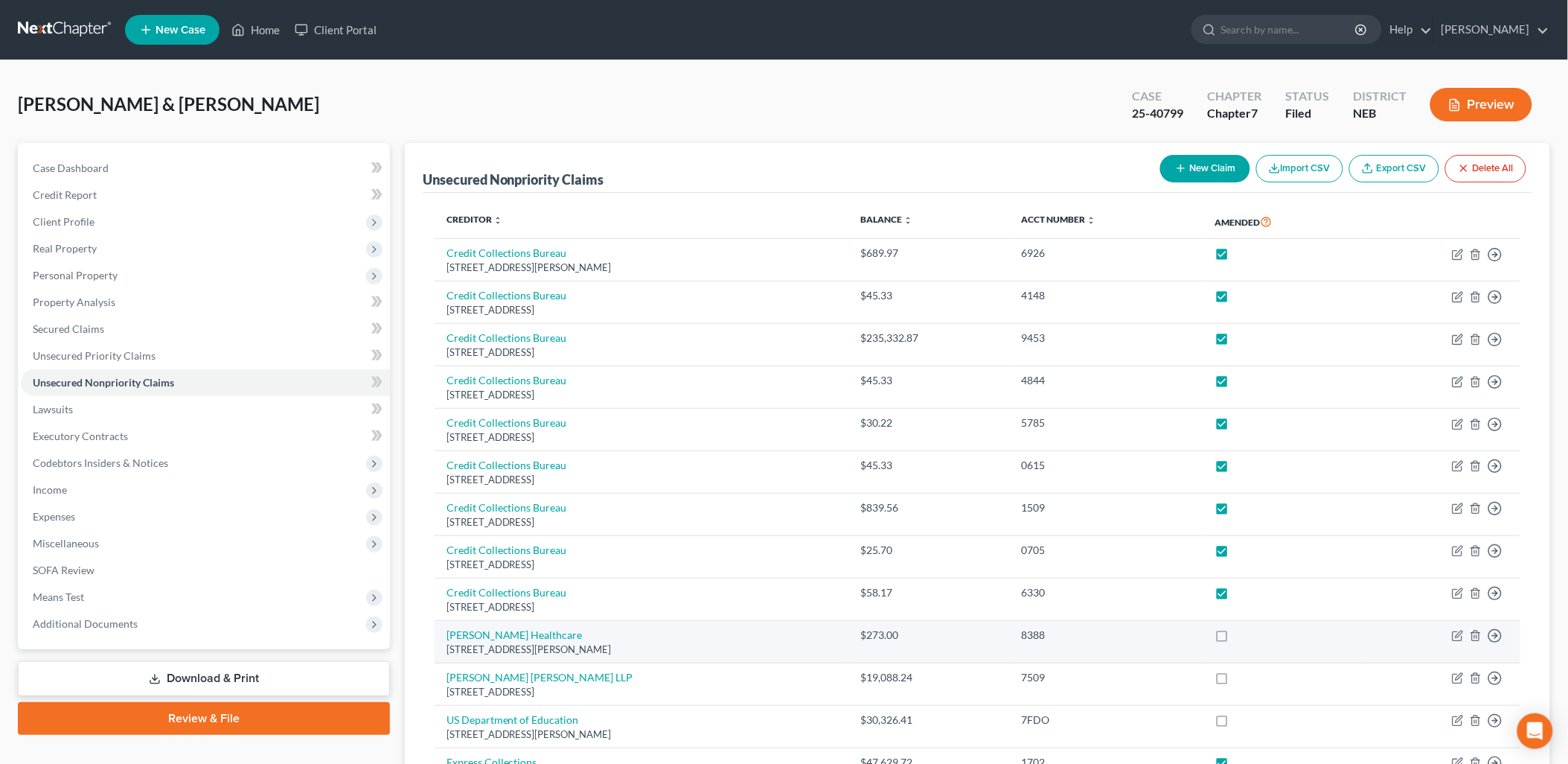
click at [1235, 639] on label at bounding box center [1235, 639] width 0 height 0
click at [1242, 635] on input "checkbox" at bounding box center [1247, 632] width 9 height 9
checkbox input "true"
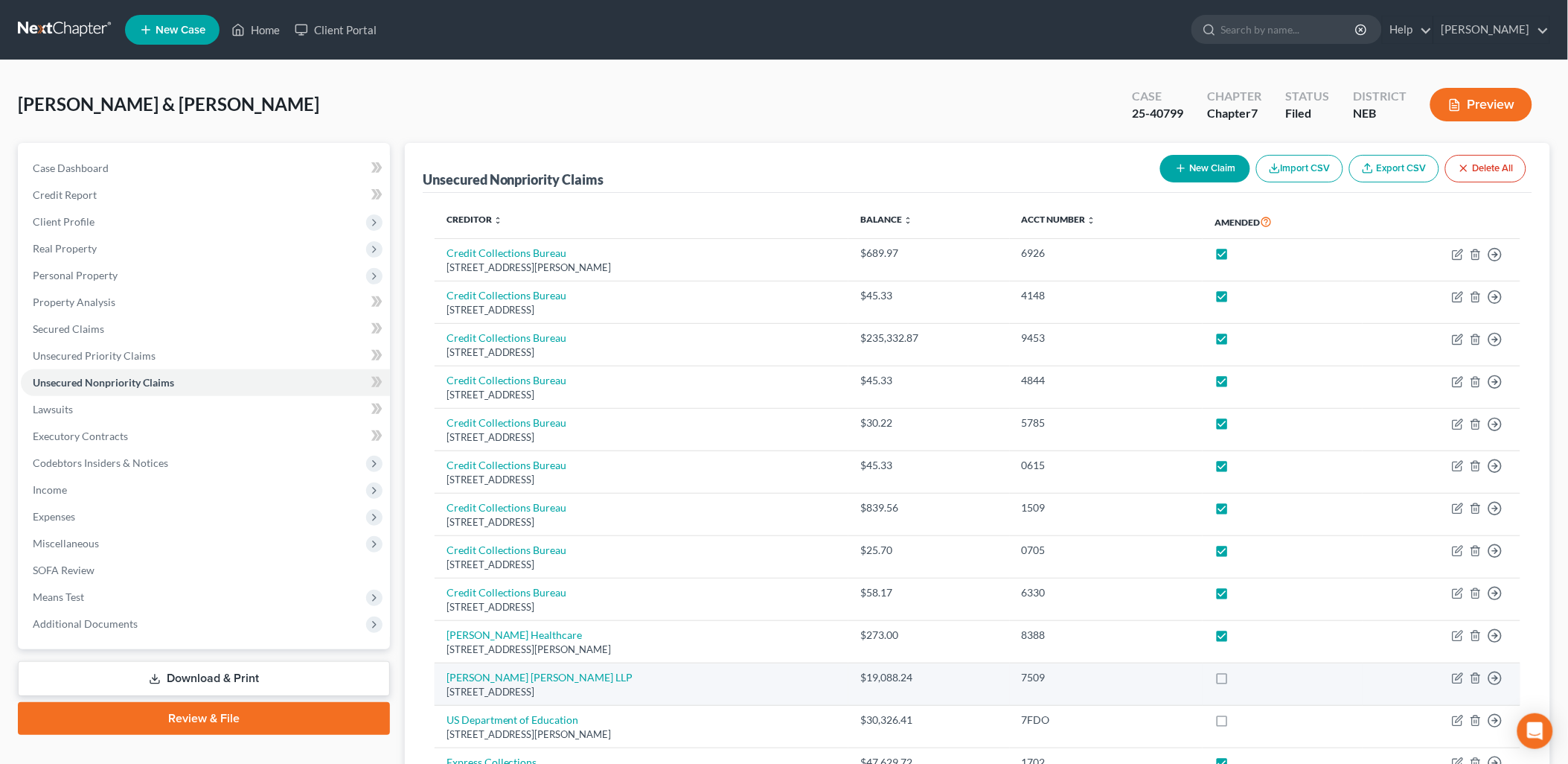
click at [1235, 681] on label at bounding box center [1235, 681] width 0 height 0
click at [1242, 679] on input "checkbox" at bounding box center [1247, 675] width 9 height 9
checkbox input "true"
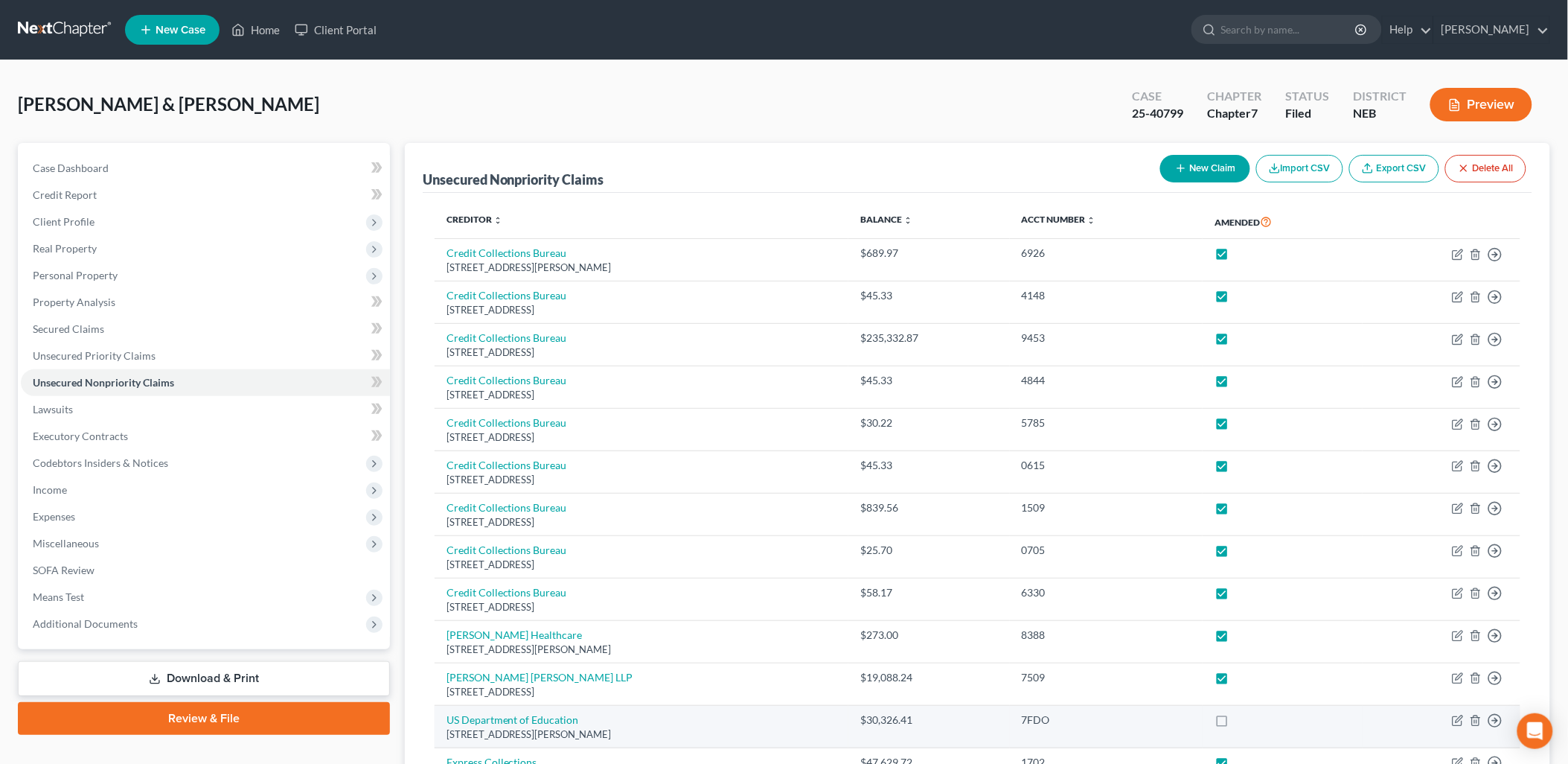
click at [1235, 723] on label at bounding box center [1235, 723] width 0 height 0
click at [1243, 722] on input "checkbox" at bounding box center [1247, 717] width 9 height 9
checkbox input "true"
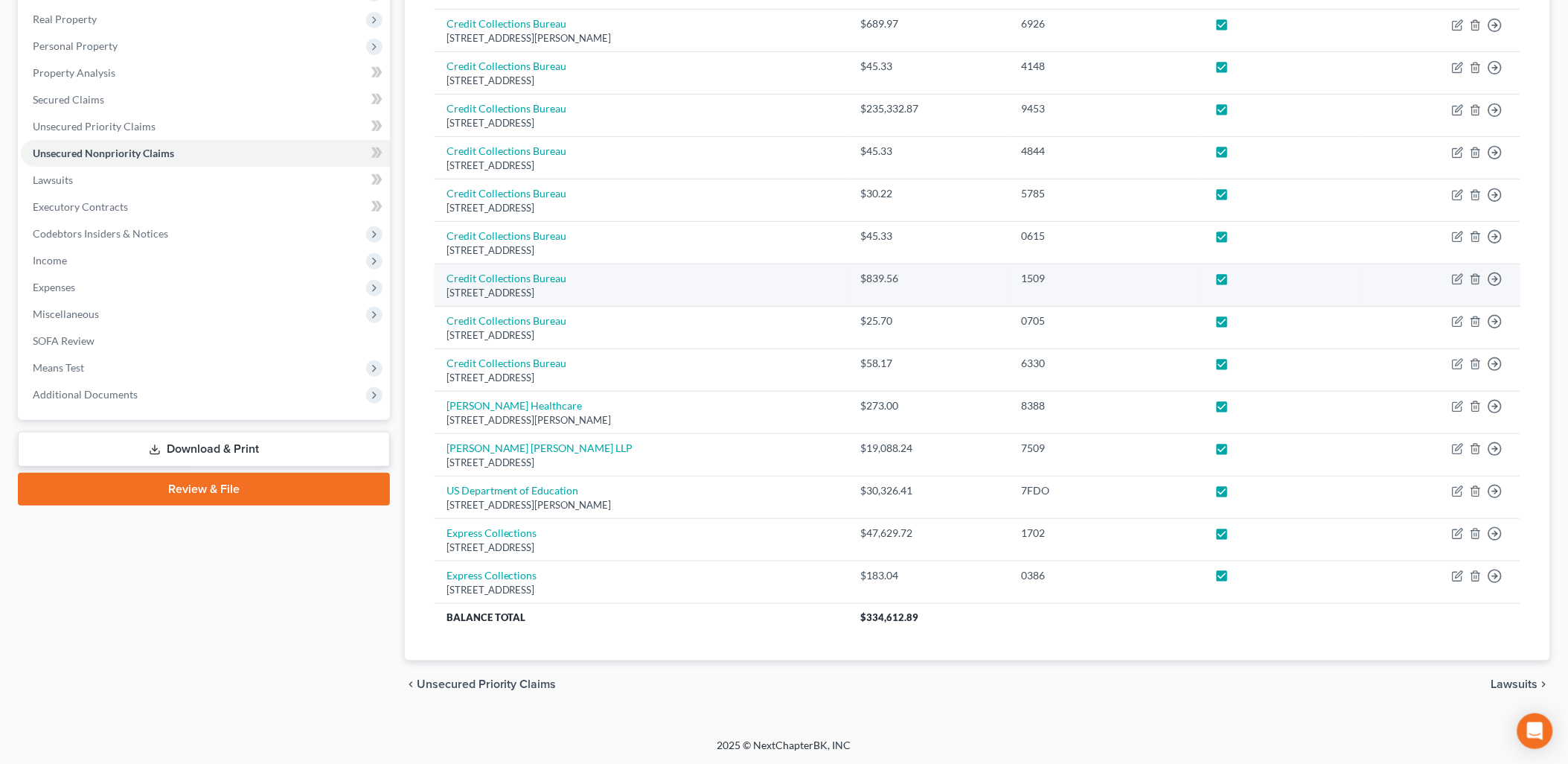
scroll to position [230, 0]
click at [202, 446] on link "Download & Print" at bounding box center [204, 448] width 373 height 35
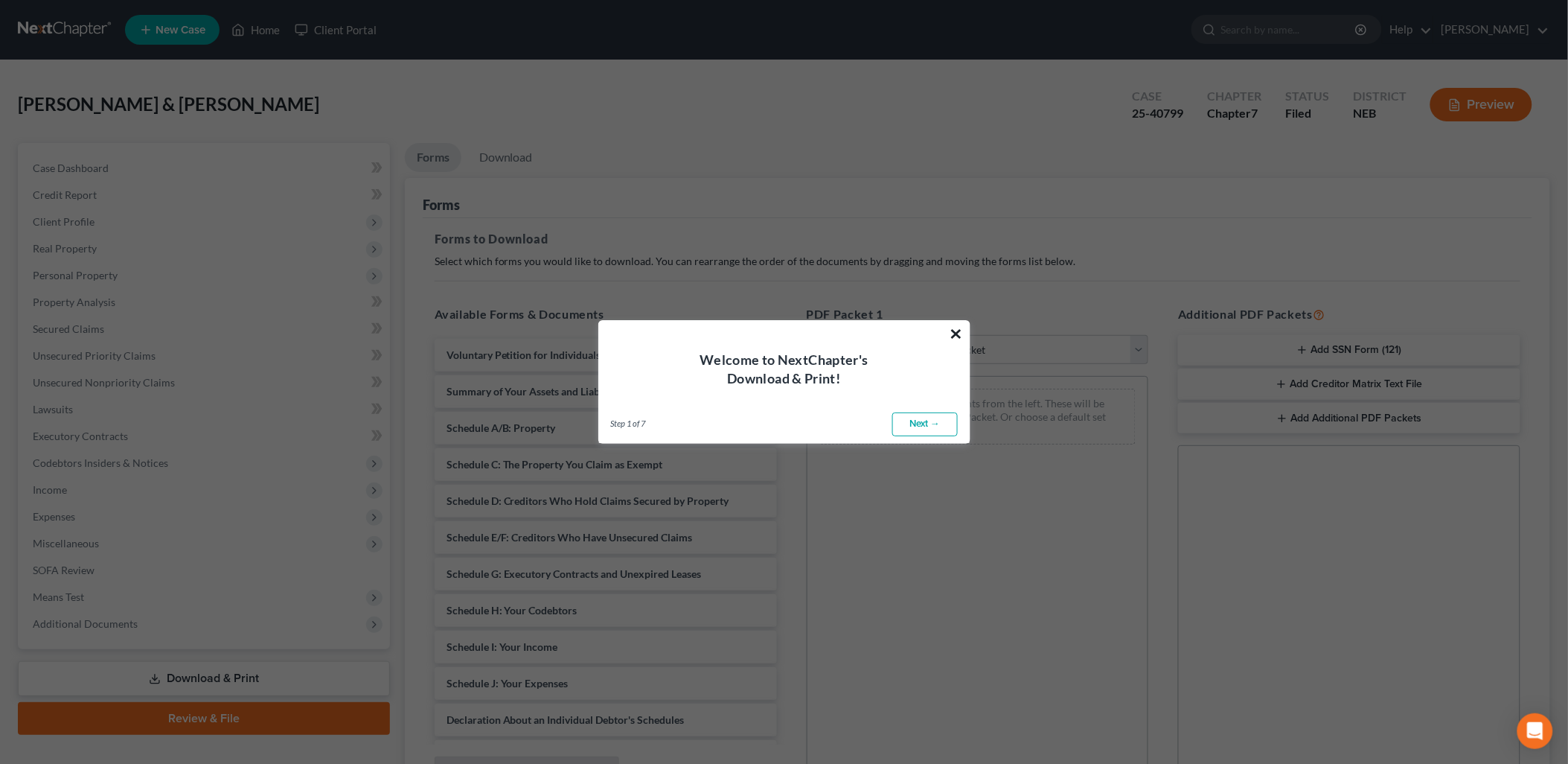
click at [954, 333] on button "×" at bounding box center [957, 333] width 14 height 24
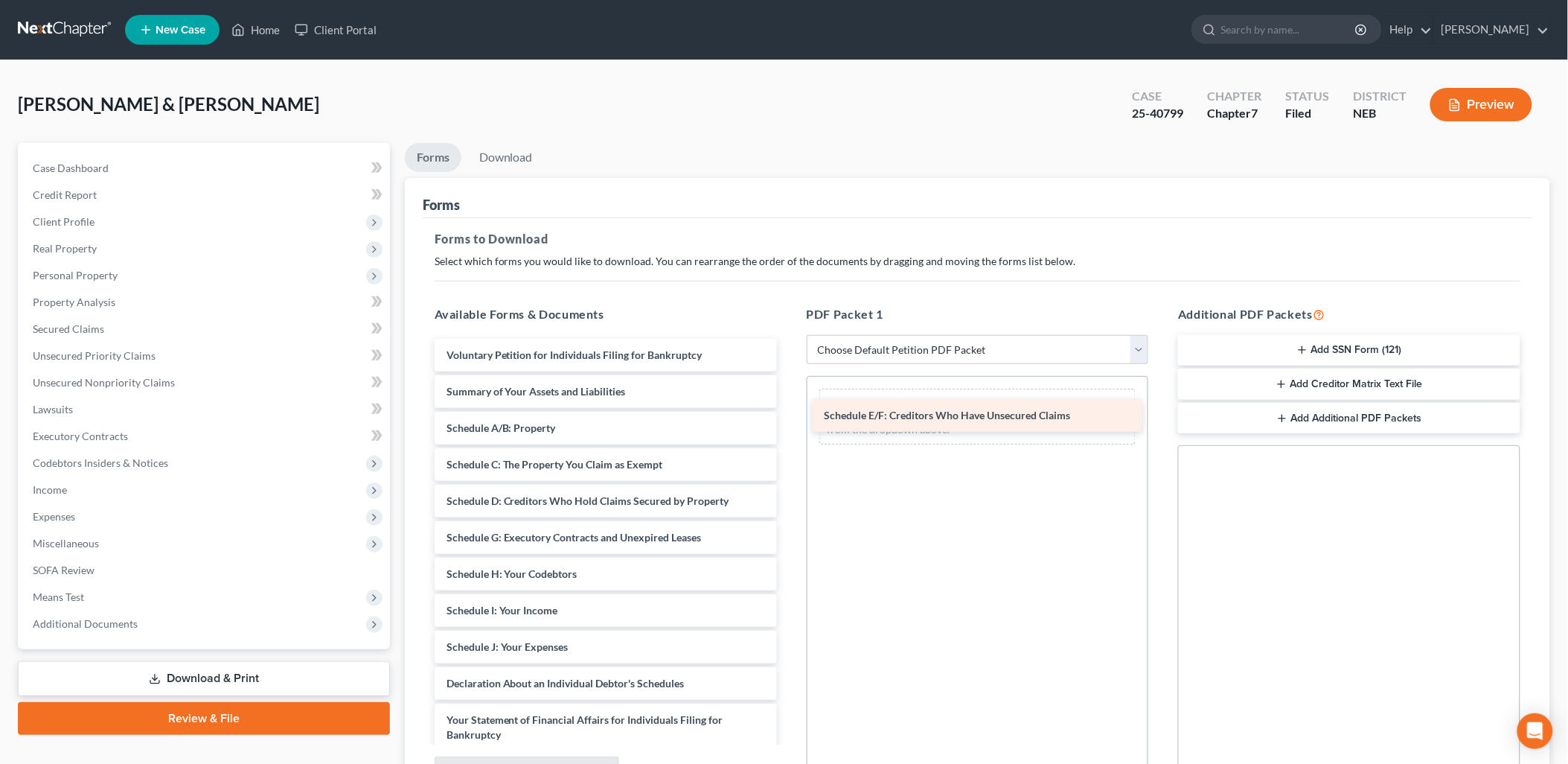
drag, startPoint x: 620, startPoint y: 536, endPoint x: 998, endPoint y: 414, distance: 397.2
click at [789, 414] on div "Schedule E/F: Creditors Who Have Unsecured Claims Voluntary Petition for Indivi…" at bounding box center [606, 668] width 366 height 661
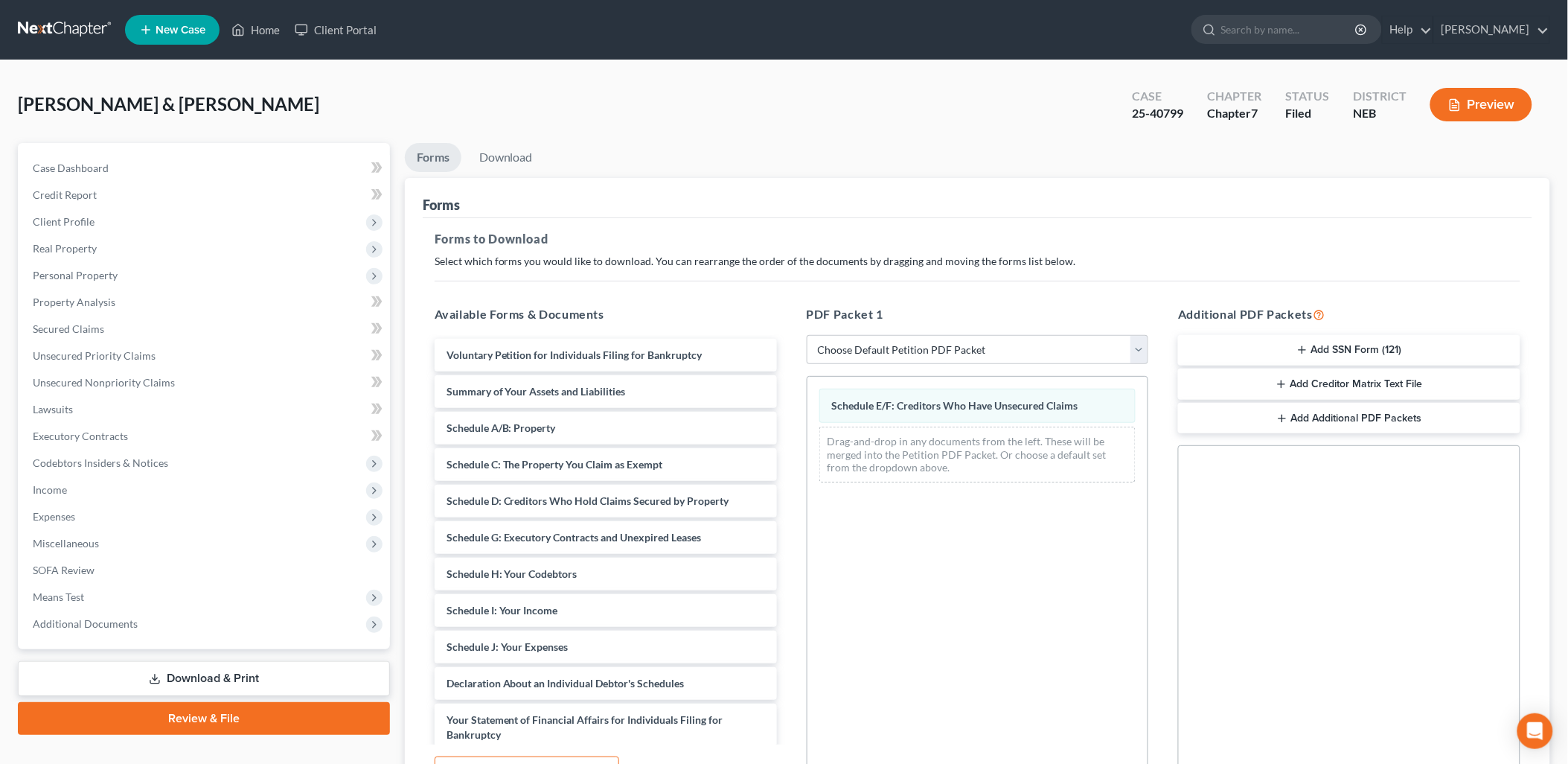
click at [1216, 266] on p "Select which forms you would like to download. You can rearrange the order of t…" at bounding box center [978, 262] width 1086 height 15
click at [494, 152] on link "Download" at bounding box center [506, 157] width 78 height 29
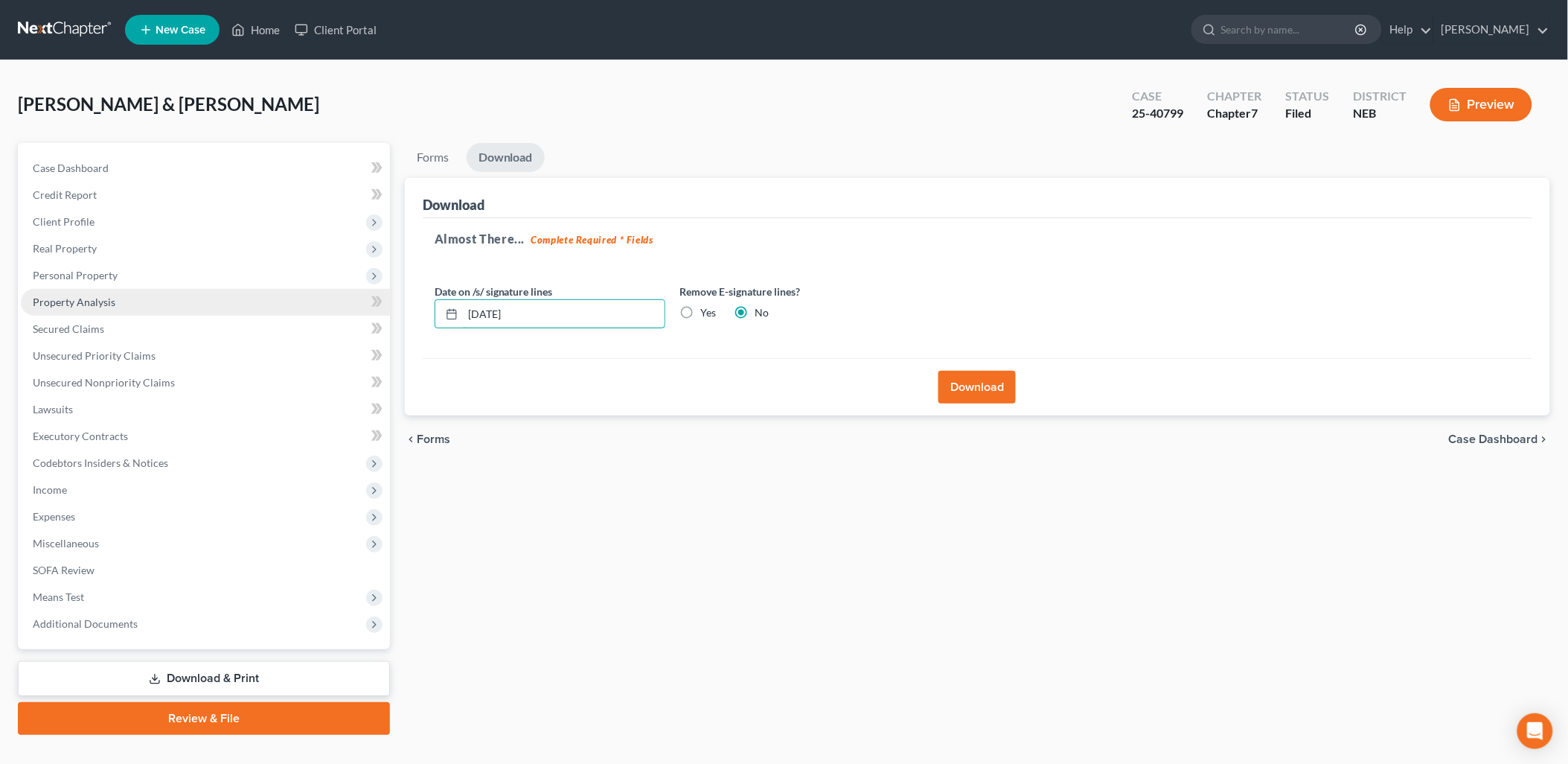
drag, startPoint x: 502, startPoint y: 311, endPoint x: 210, endPoint y: 310, distance: 292.0
click at [210, 310] on div "Petition Navigation Case Dashboard Payments Invoices Payments Payments Credit R…" at bounding box center [784, 439] width 1547 height 591
click at [702, 314] on label "Yes" at bounding box center [709, 313] width 15 height 15
click at [707, 314] on input "Yes" at bounding box center [712, 310] width 9 height 9
radio input "true"
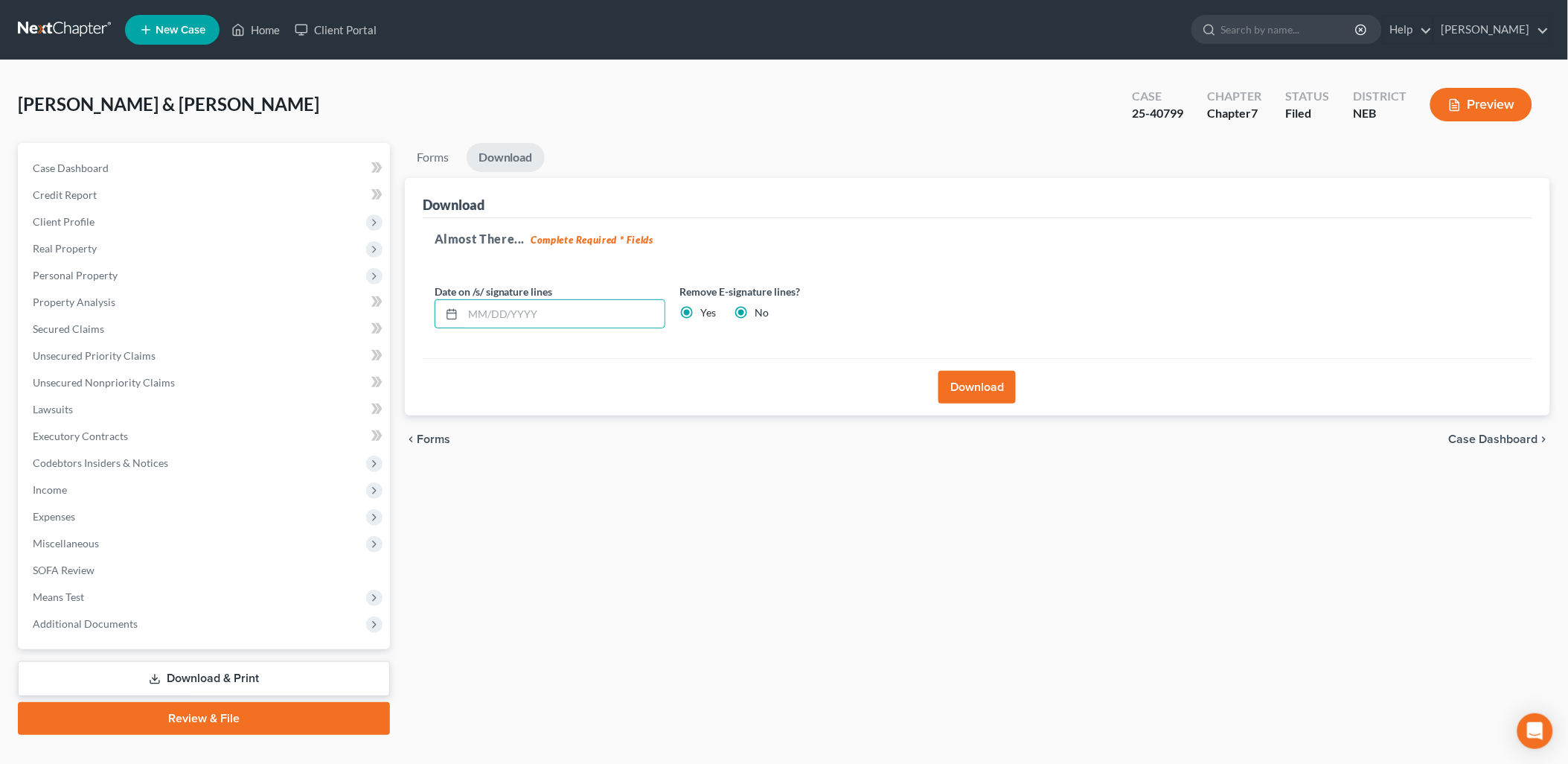
radio input "false"
click at [973, 382] on button "Download" at bounding box center [977, 387] width 78 height 33
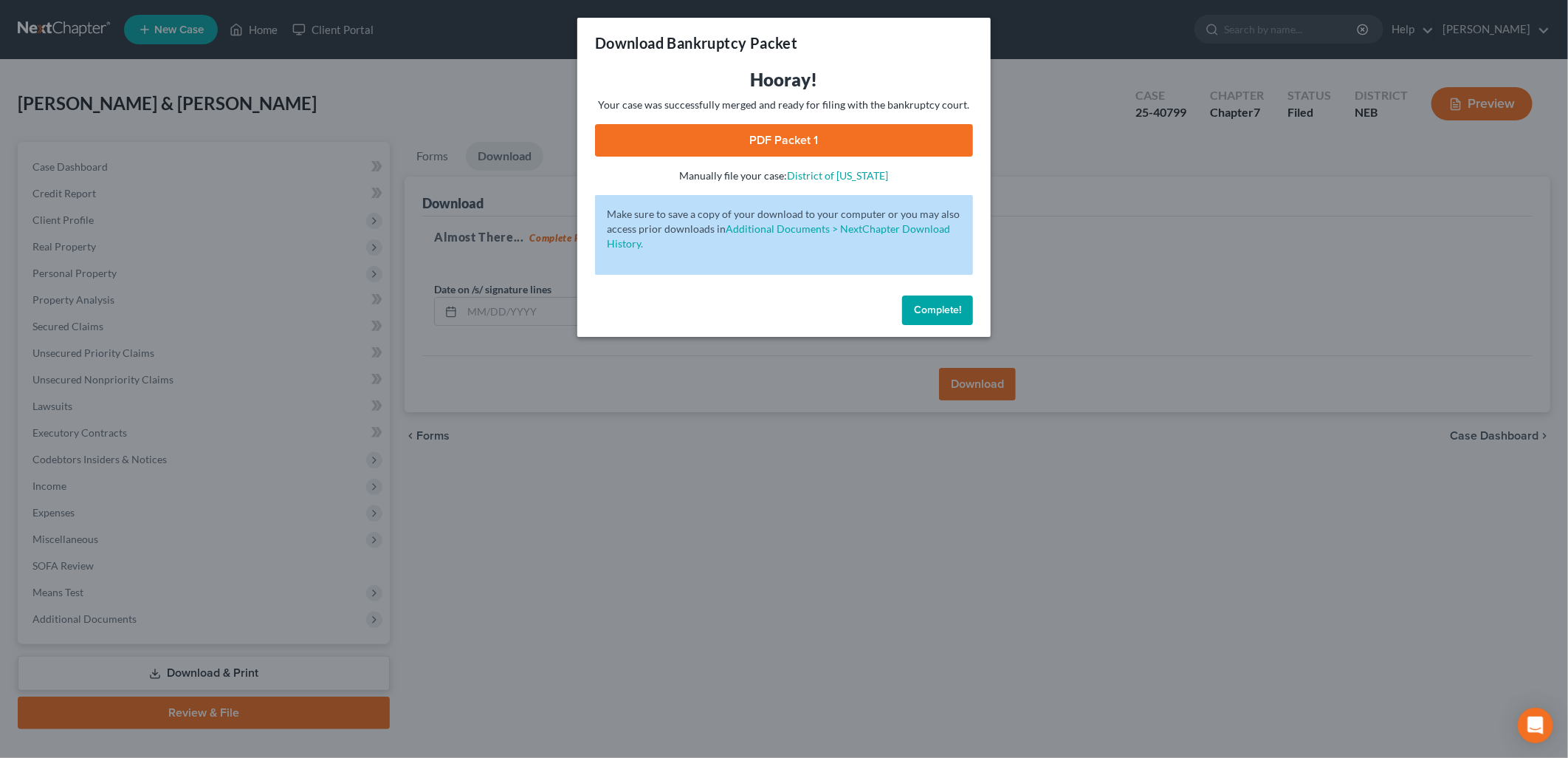
click at [816, 130] on link "PDF Packet 1" at bounding box center [784, 140] width 378 height 33
click at [933, 316] on button "Complete!" at bounding box center [937, 309] width 71 height 29
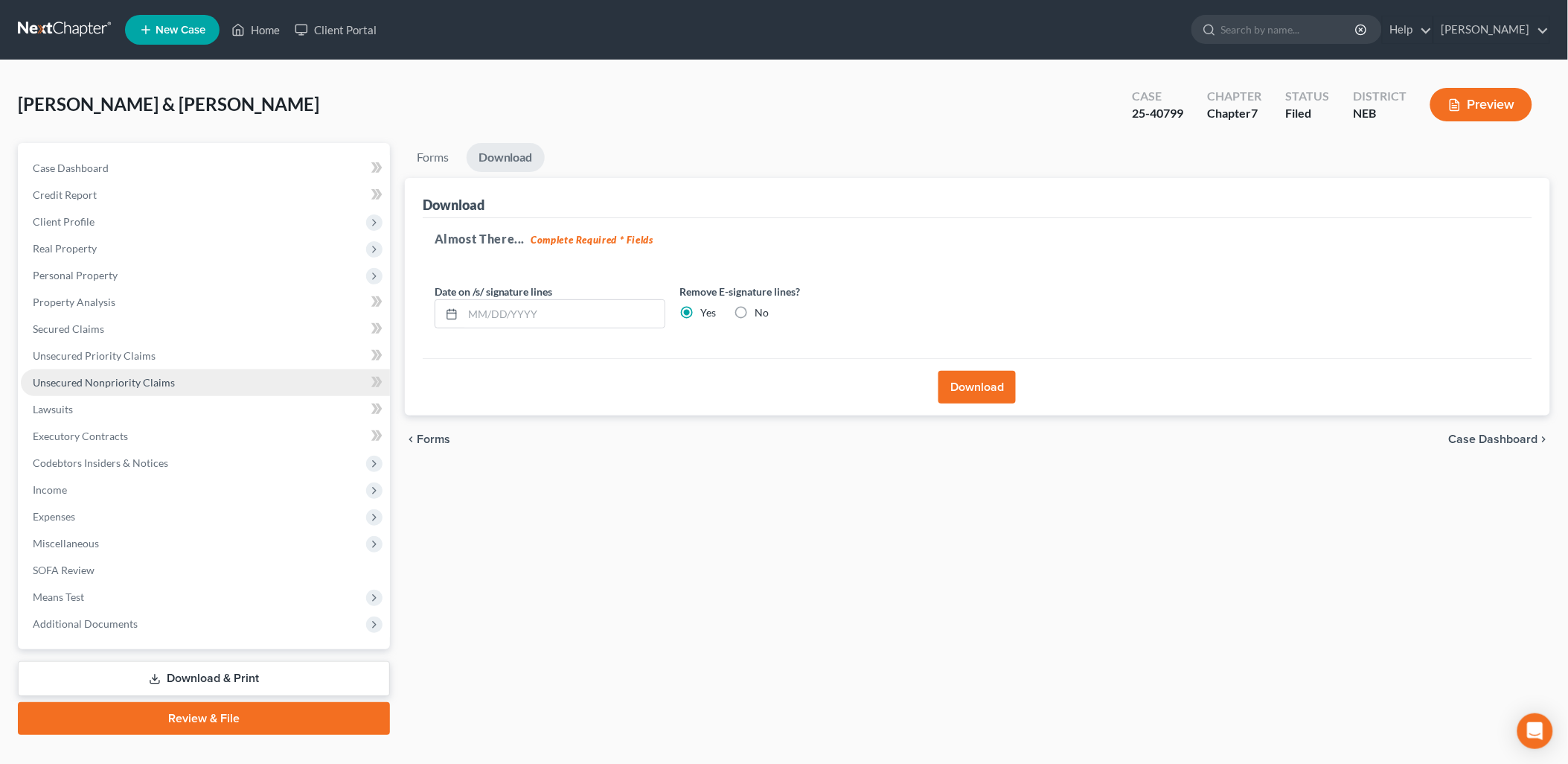
click at [130, 386] on span "Unsecured Nonpriority Claims" at bounding box center [104, 382] width 142 height 12
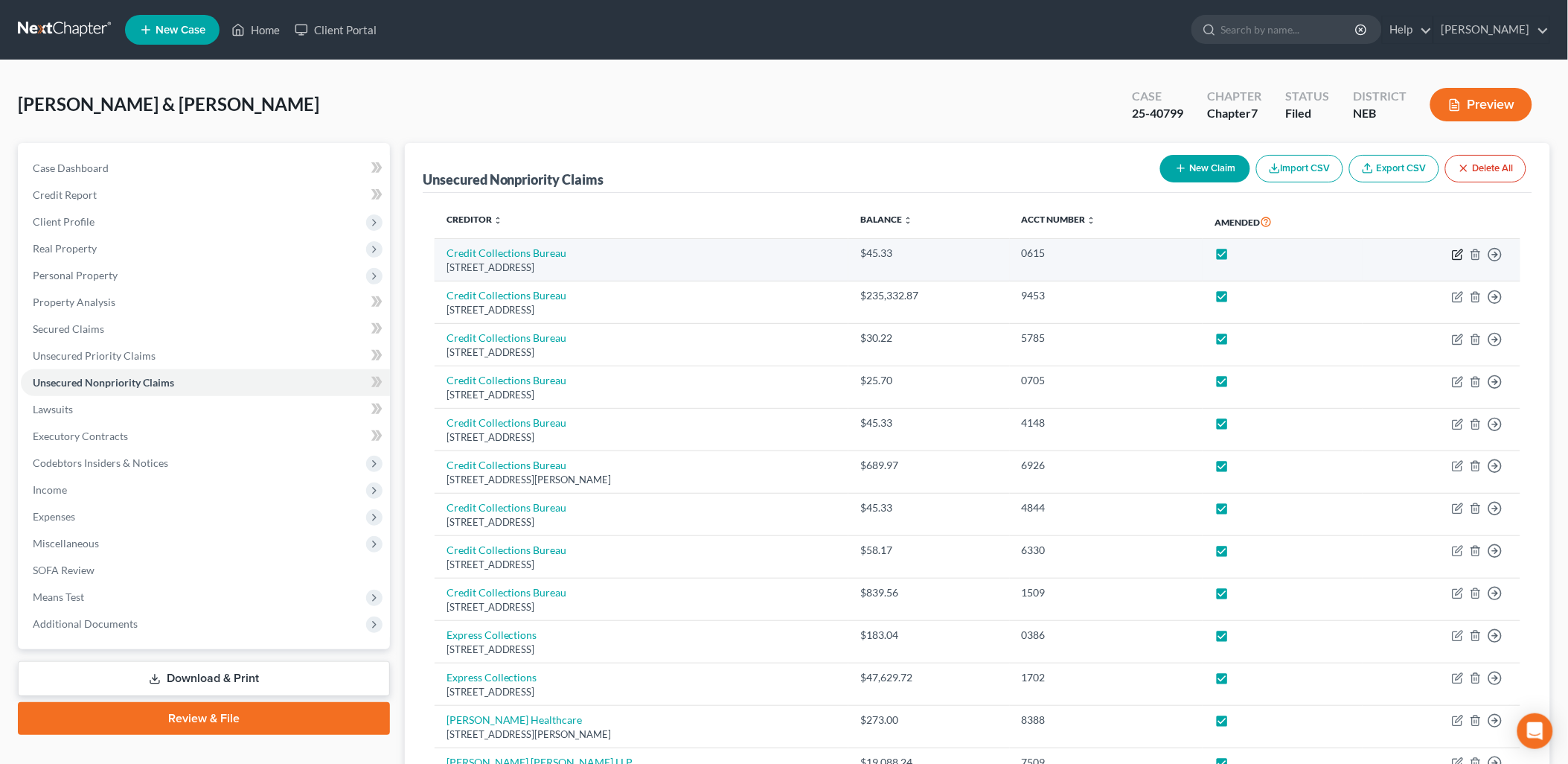
click at [1455, 251] on icon "button" at bounding box center [1458, 254] width 12 height 12
select select "29"
select select "1"
select select "2"
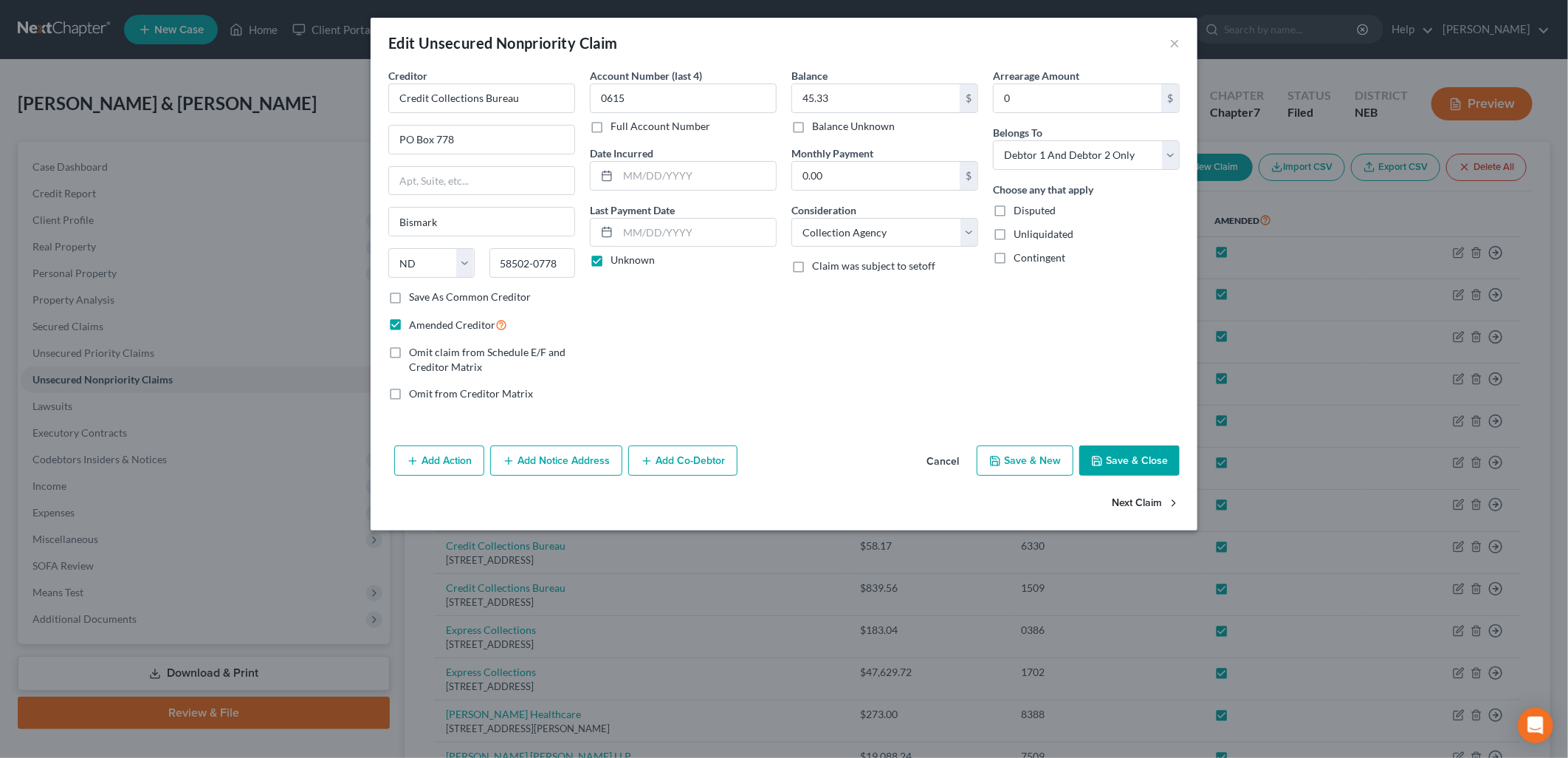
click at [1148, 498] on button "Next Claim" at bounding box center [1146, 502] width 68 height 31
select select "29"
select select "1"
select select "2"
click at [1148, 498] on button "Next Claim" at bounding box center [1146, 502] width 68 height 31
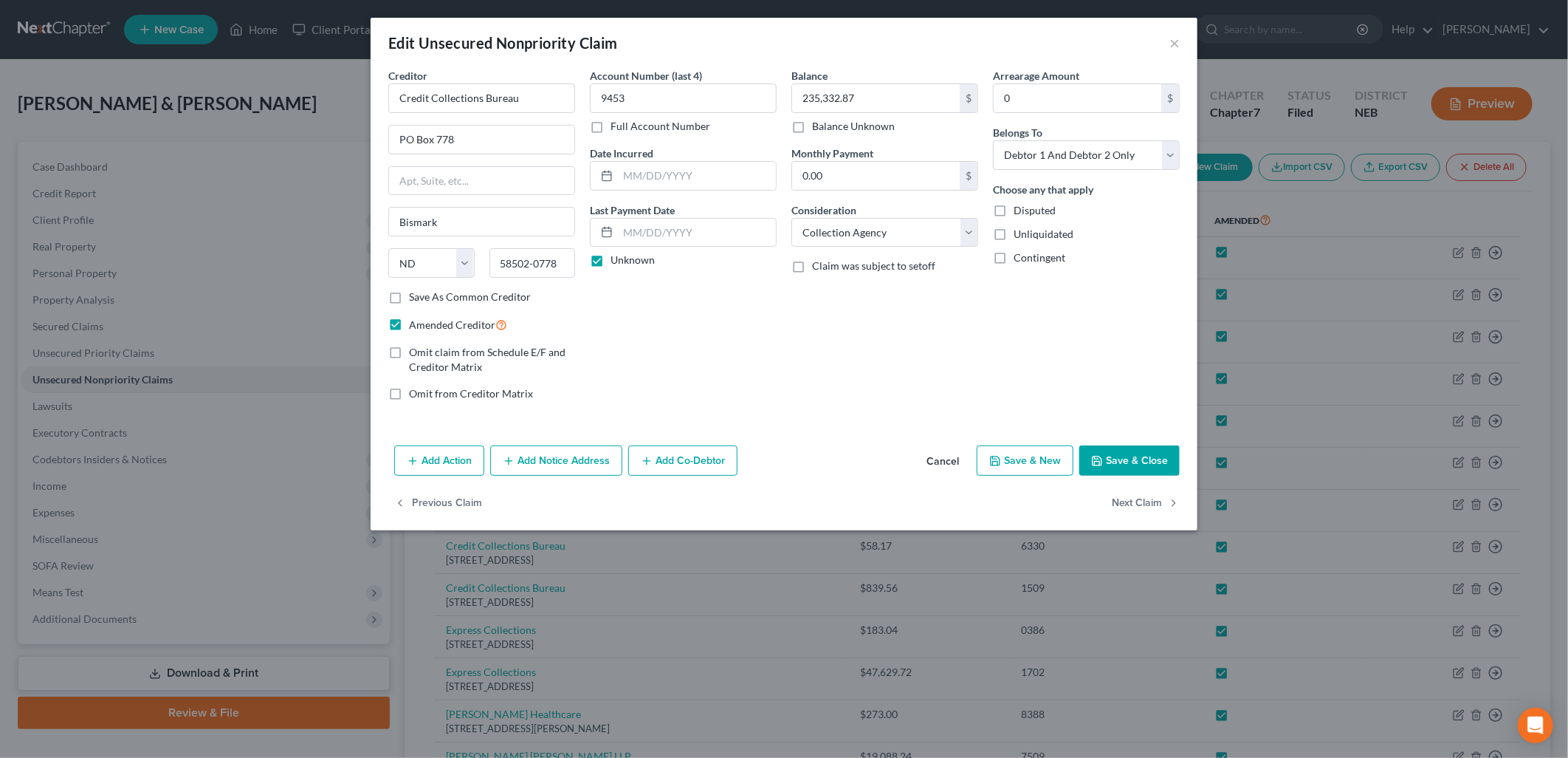
select select "29"
select select "2"
click at [1148, 497] on button "Next Claim" at bounding box center [1146, 502] width 68 height 31
select select "29"
select select "1"
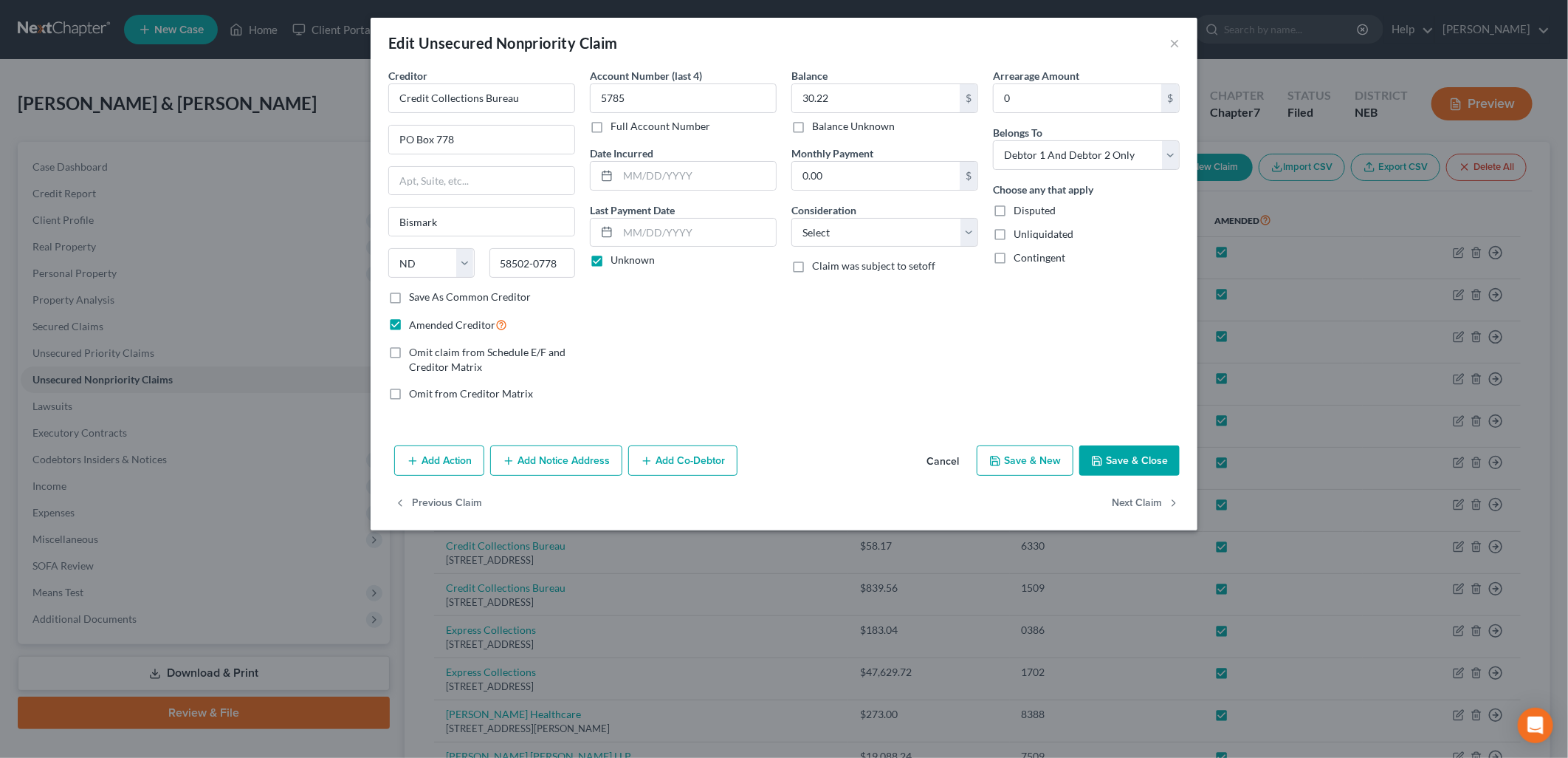
select select "2"
click at [1148, 497] on button "Next Claim" at bounding box center [1146, 502] width 68 height 31
select select "29"
select select "1"
select select "2"
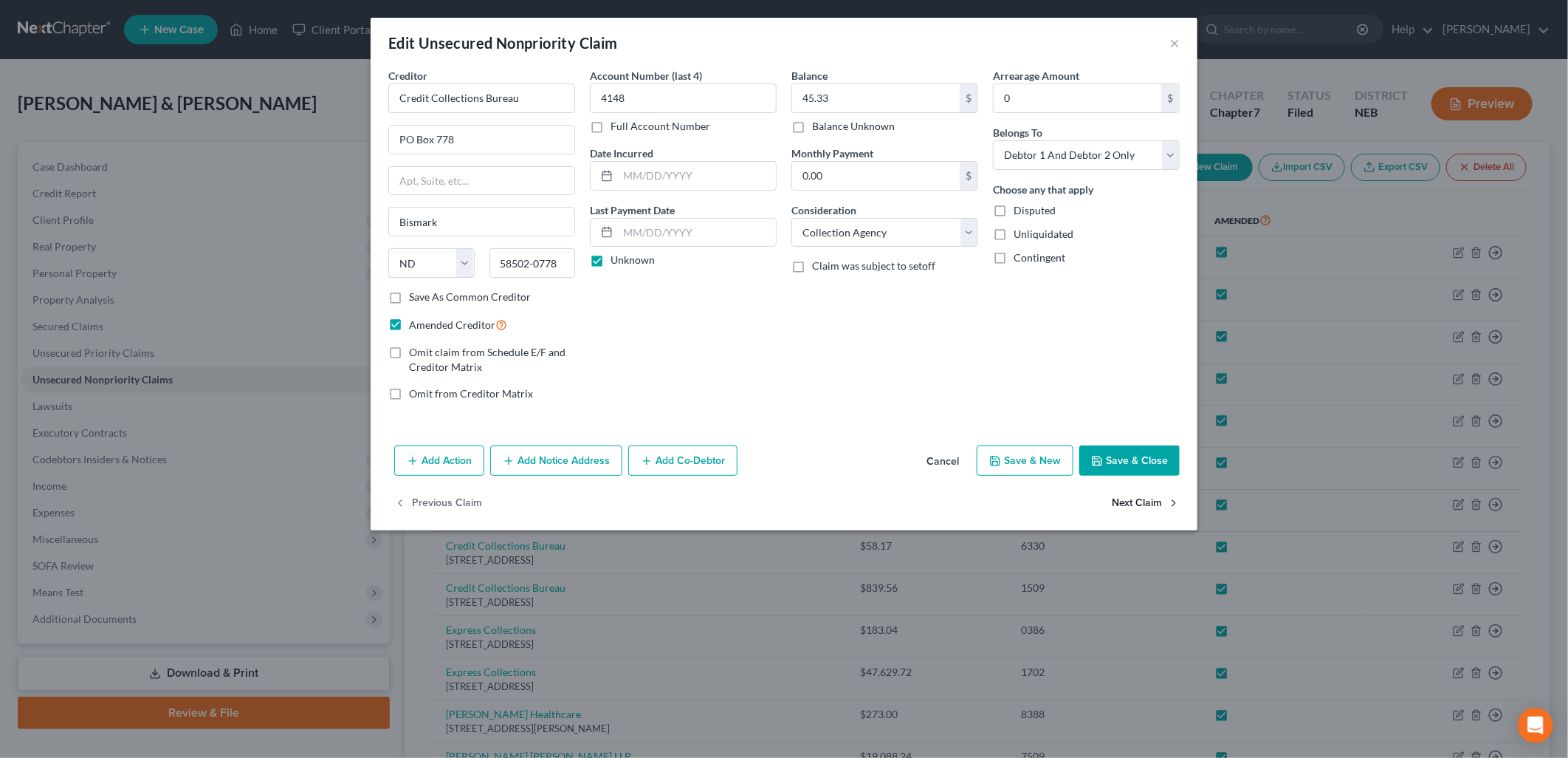
click at [1140, 498] on button "Next Claim" at bounding box center [1146, 502] width 68 height 31
select select "29"
select select "1"
select select "2"
click at [1140, 498] on button "Next Claim" at bounding box center [1146, 502] width 68 height 31
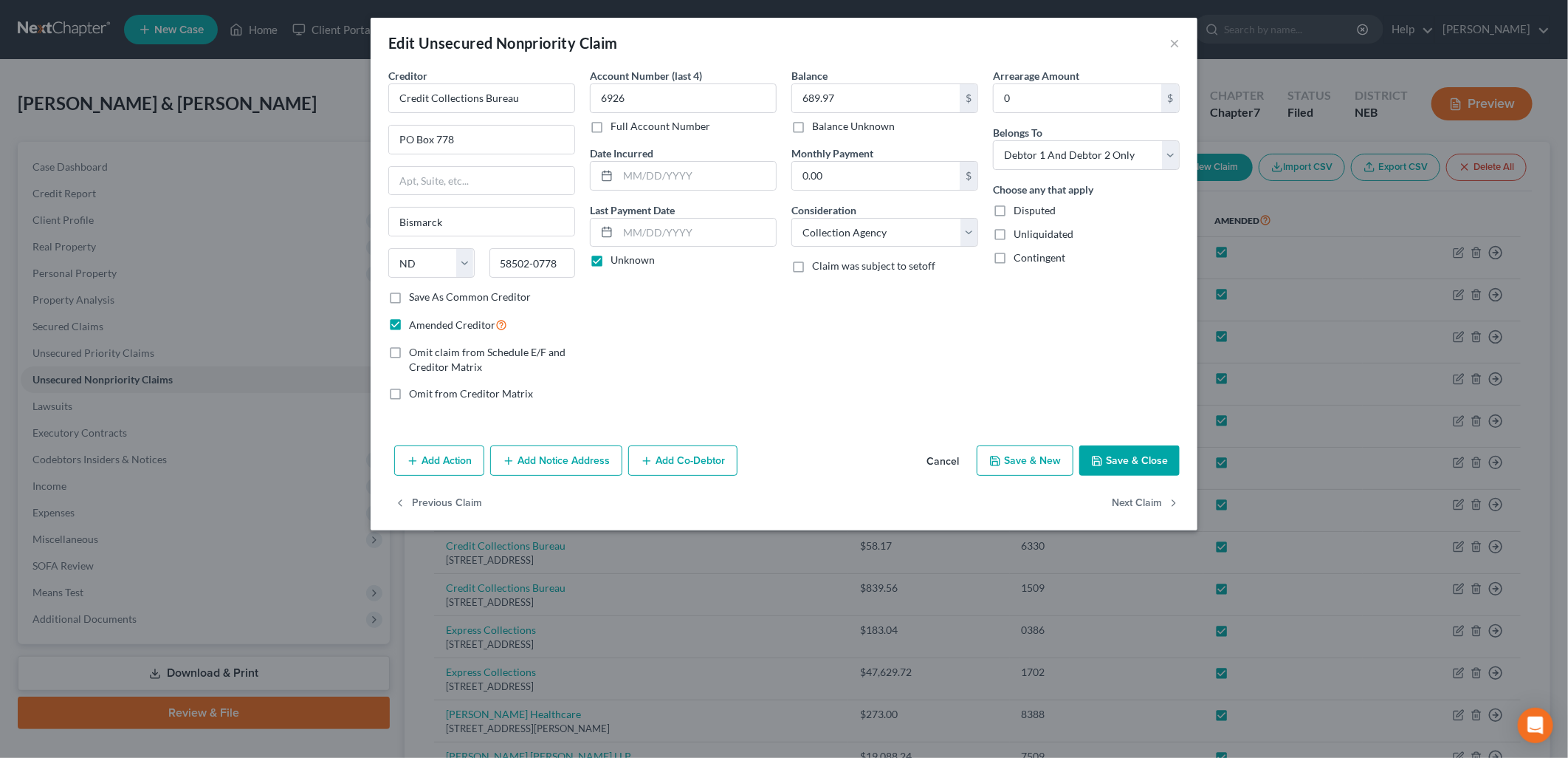
select select "29"
select select "1"
select select "2"
click at [1140, 498] on button "Next Claim" at bounding box center [1146, 502] width 68 height 31
select select "29"
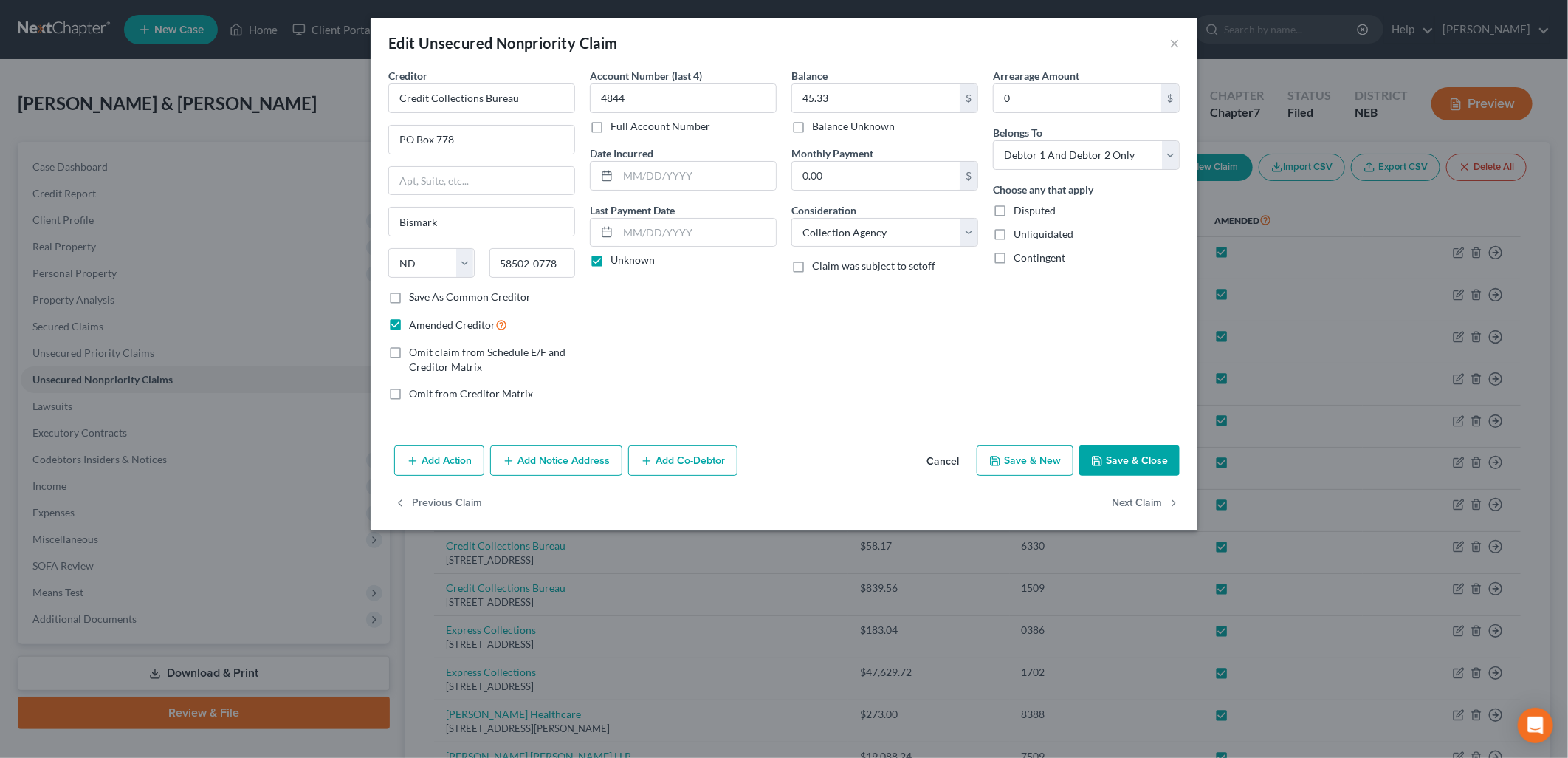
select select "1"
select select "2"
click at [1140, 498] on button "Next Claim" at bounding box center [1146, 502] width 68 height 31
select select "29"
select select "2"
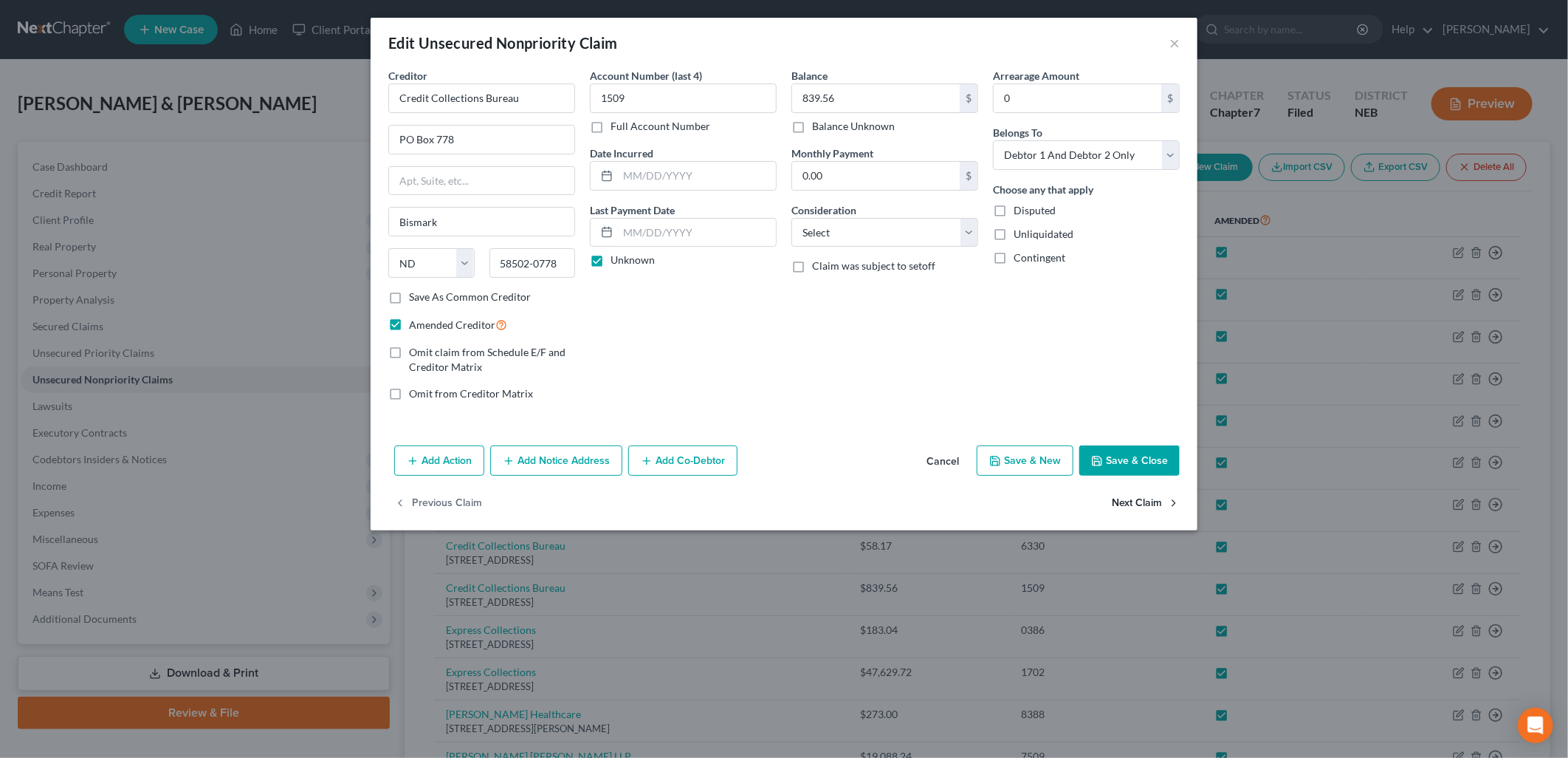
click at [1140, 498] on button "Next Claim" at bounding box center [1146, 502] width 68 height 31
select select "43"
select select "1"
select select "2"
click at [1140, 498] on button "Next Claim" at bounding box center [1146, 502] width 68 height 31
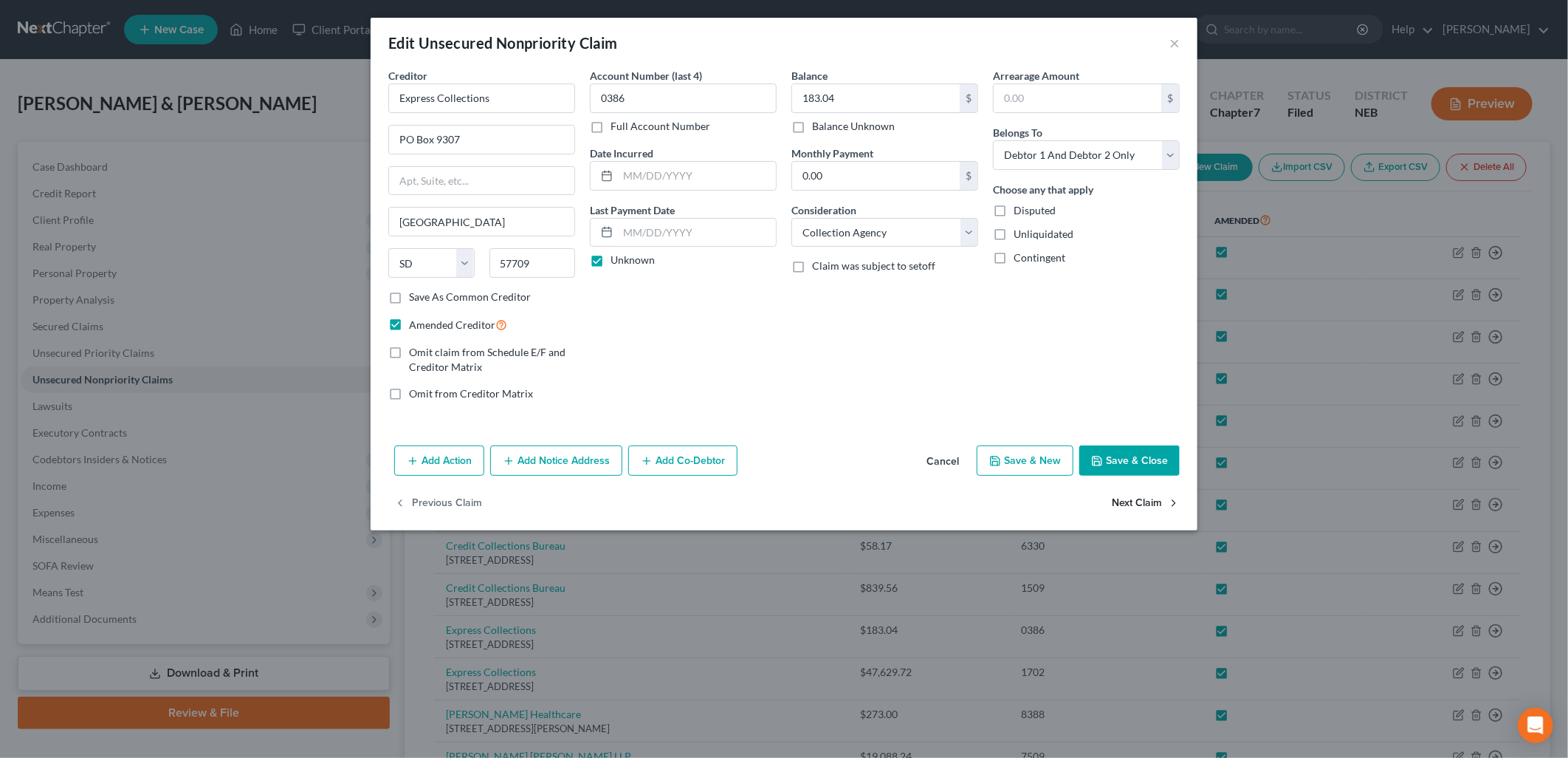
select select "43"
select select "1"
select select "2"
drag, startPoint x: 1173, startPoint y: 46, endPoint x: 1122, endPoint y: 345, distance: 303.3
click at [1133, 324] on div "Edit Unsecured Nonpriority Claim × Creditor * Express Collections PO Box 9307 […" at bounding box center [783, 274] width 826 height 513
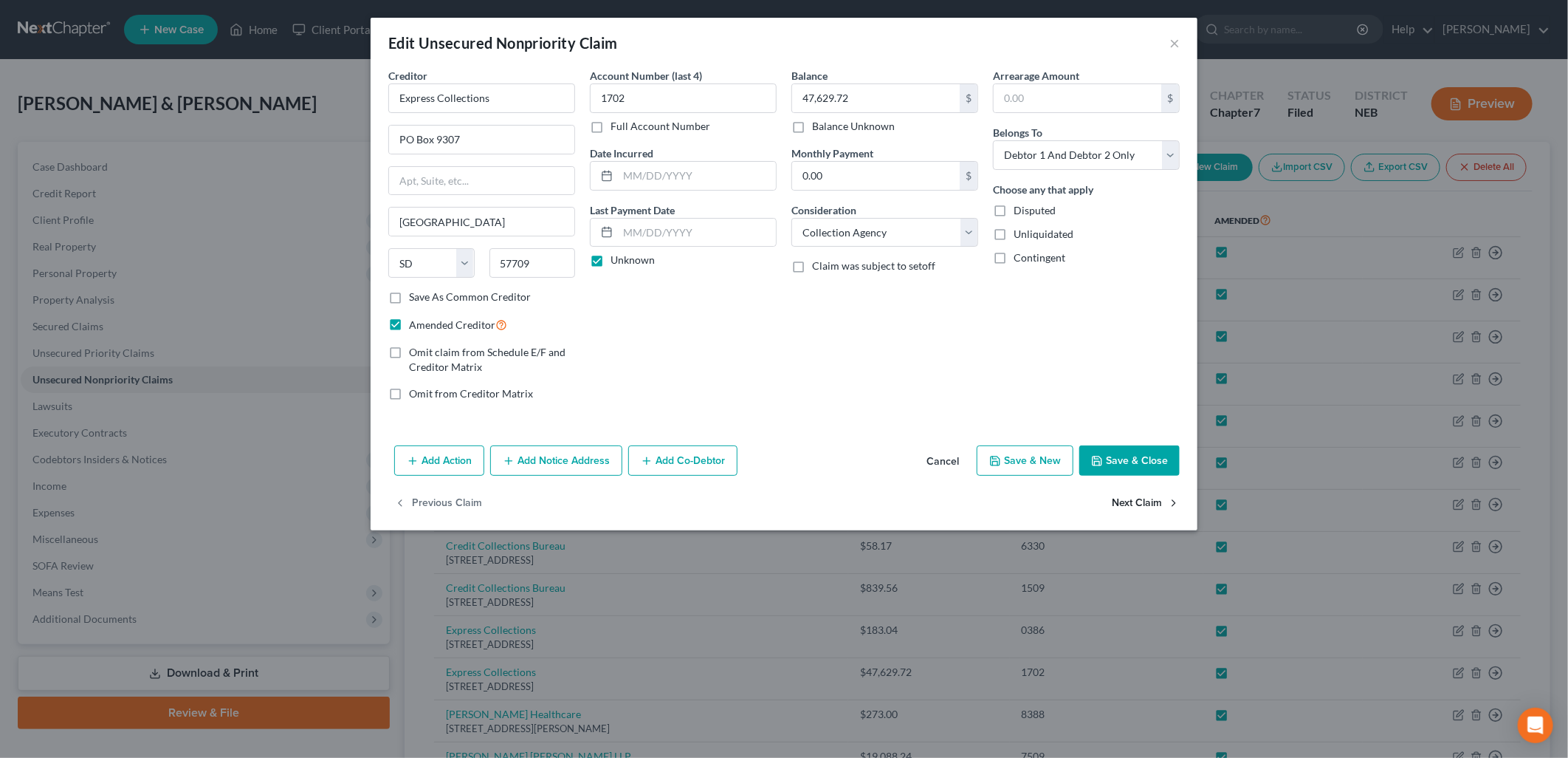
click at [1160, 506] on button "Next Claim" at bounding box center [1146, 502] width 68 height 31
select select "30"
select select "9"
select select "2"
click at [1155, 506] on button "Next Claim" at bounding box center [1146, 502] width 68 height 31
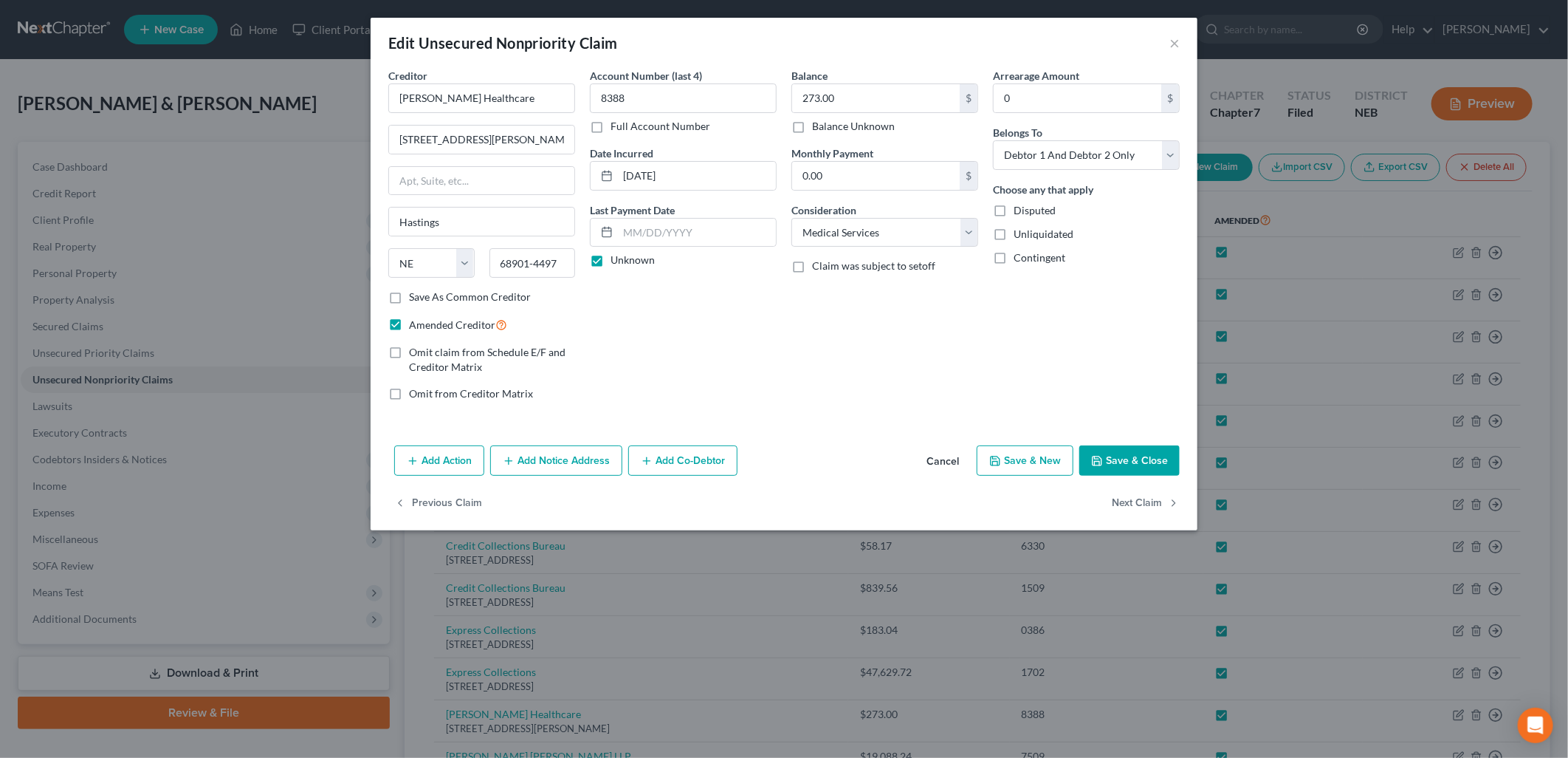
select select "52"
select select "1"
select select "2"
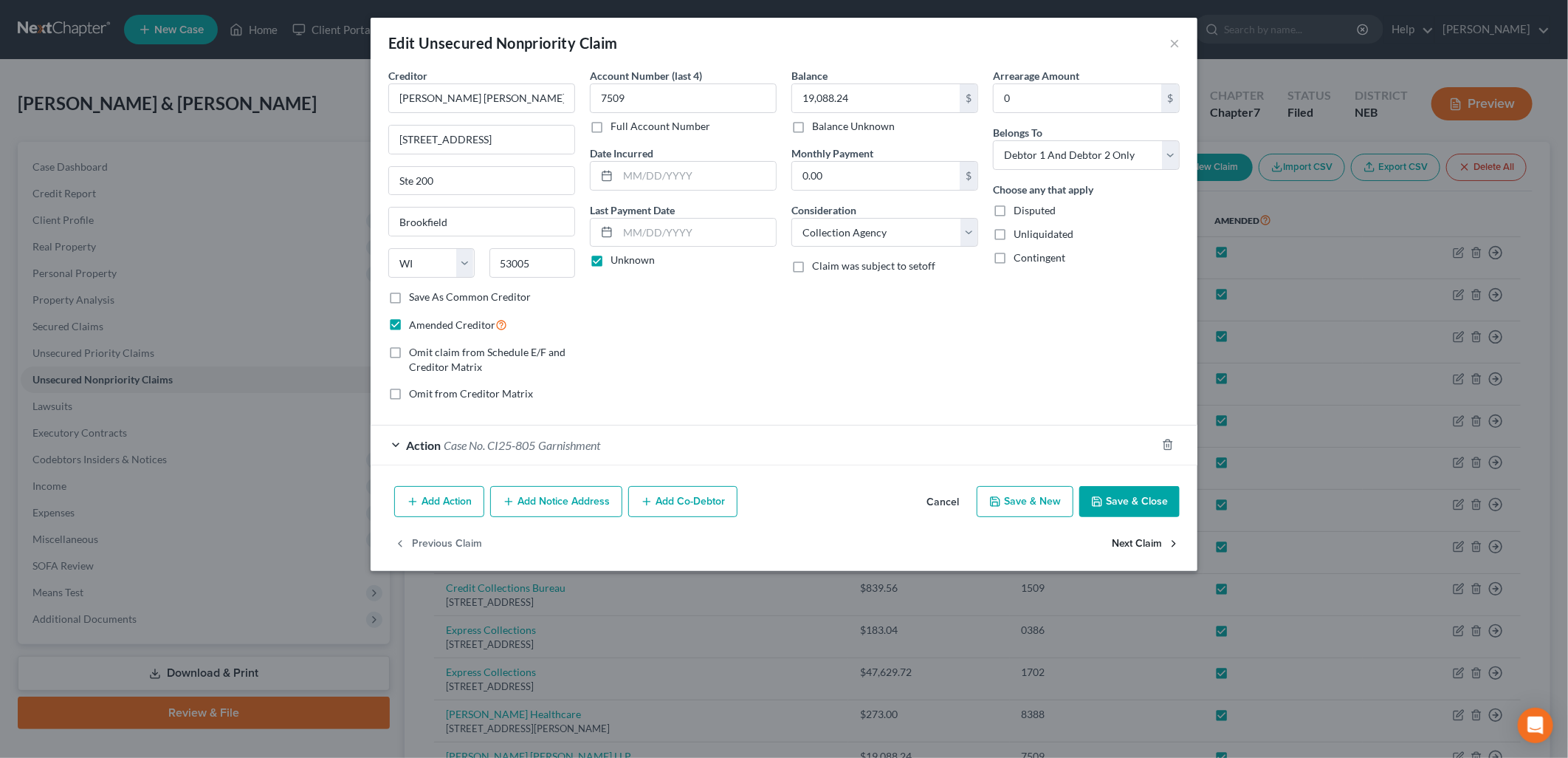
click at [1143, 542] on button "Next Claim" at bounding box center [1146, 544] width 68 height 31
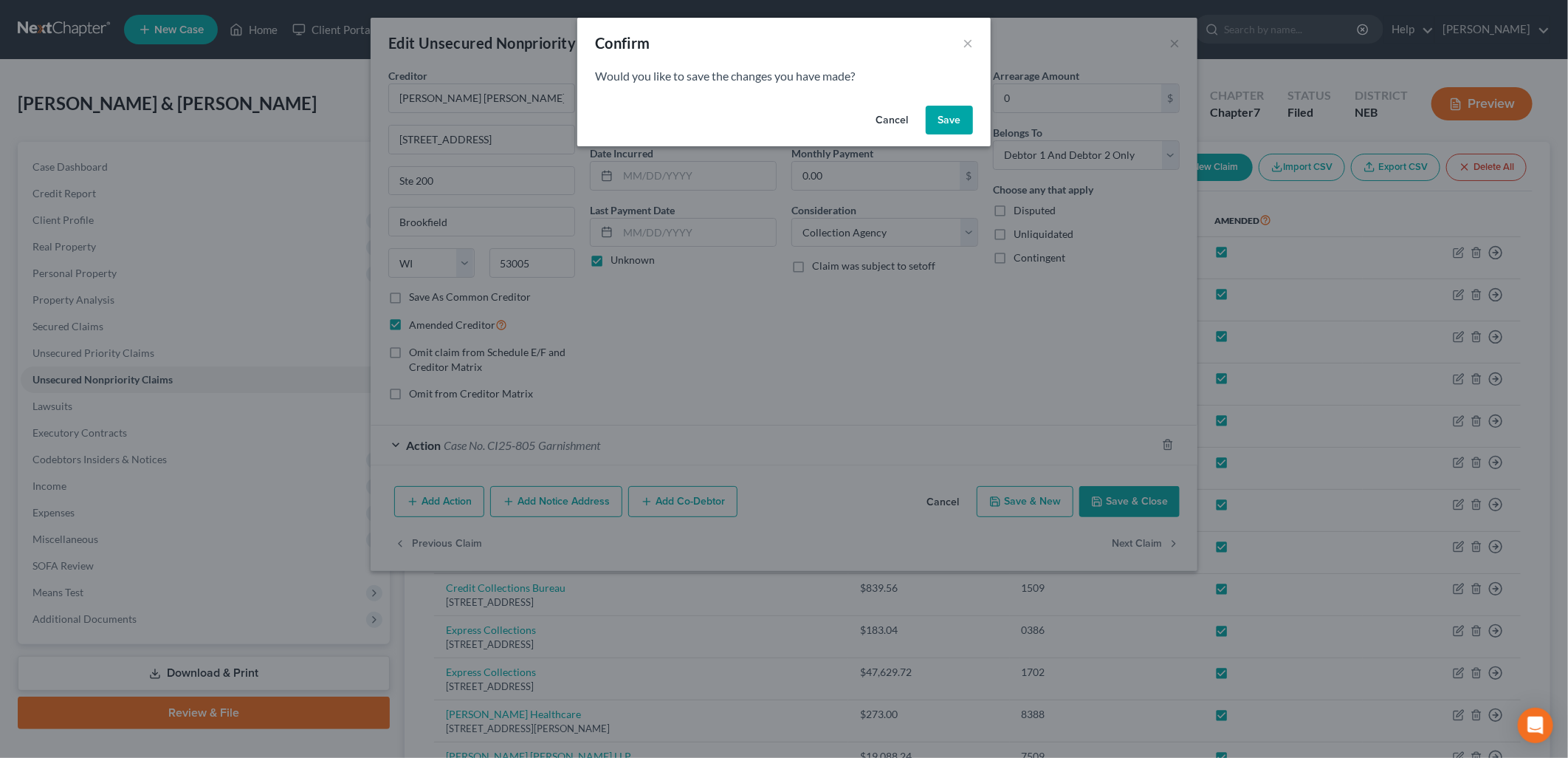
click at [961, 115] on button "Save" at bounding box center [949, 119] width 47 height 29
select select "26"
select select "17"
select select "2"
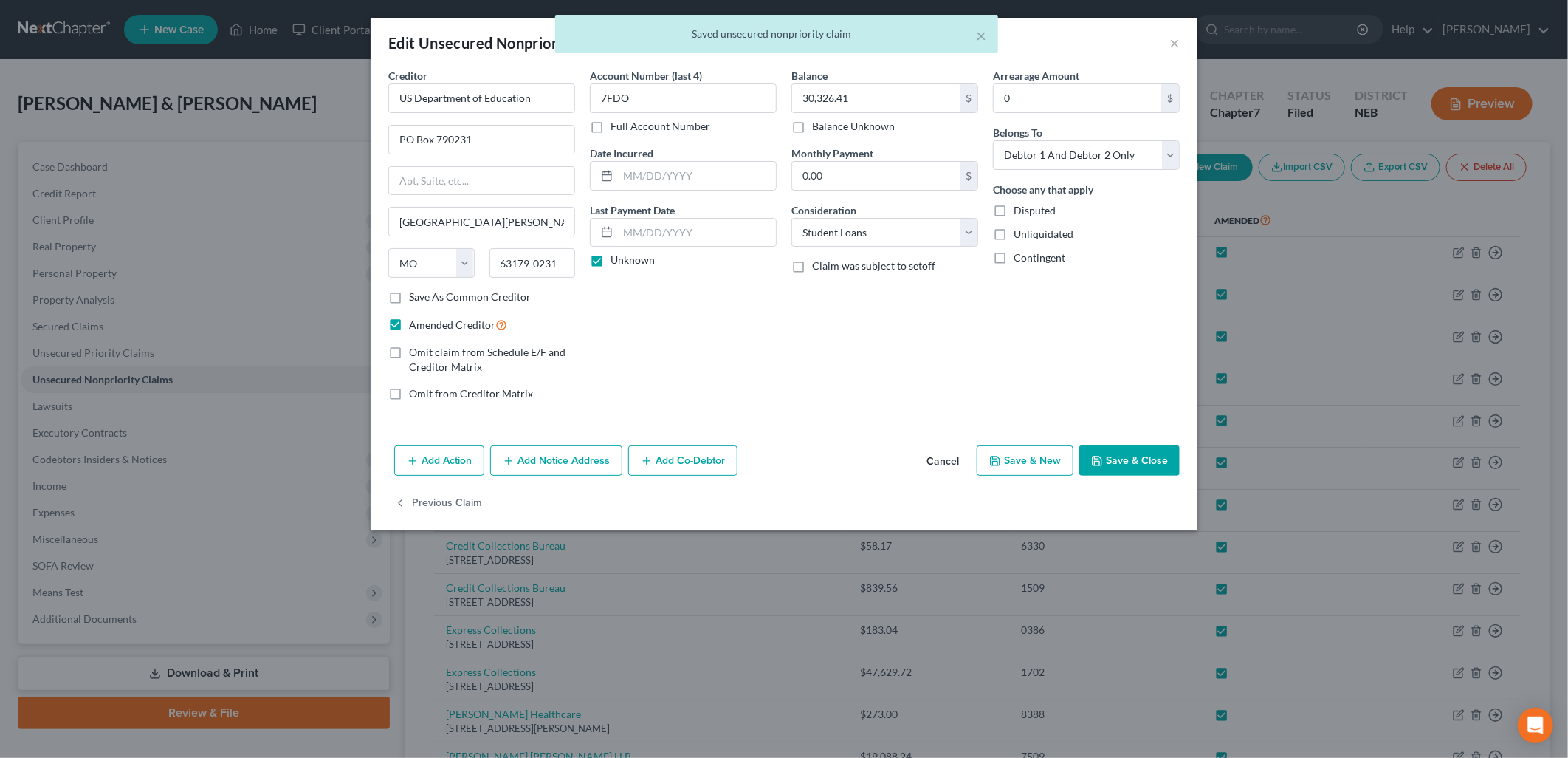
click at [1152, 452] on button "Save & Close" at bounding box center [1129, 460] width 101 height 31
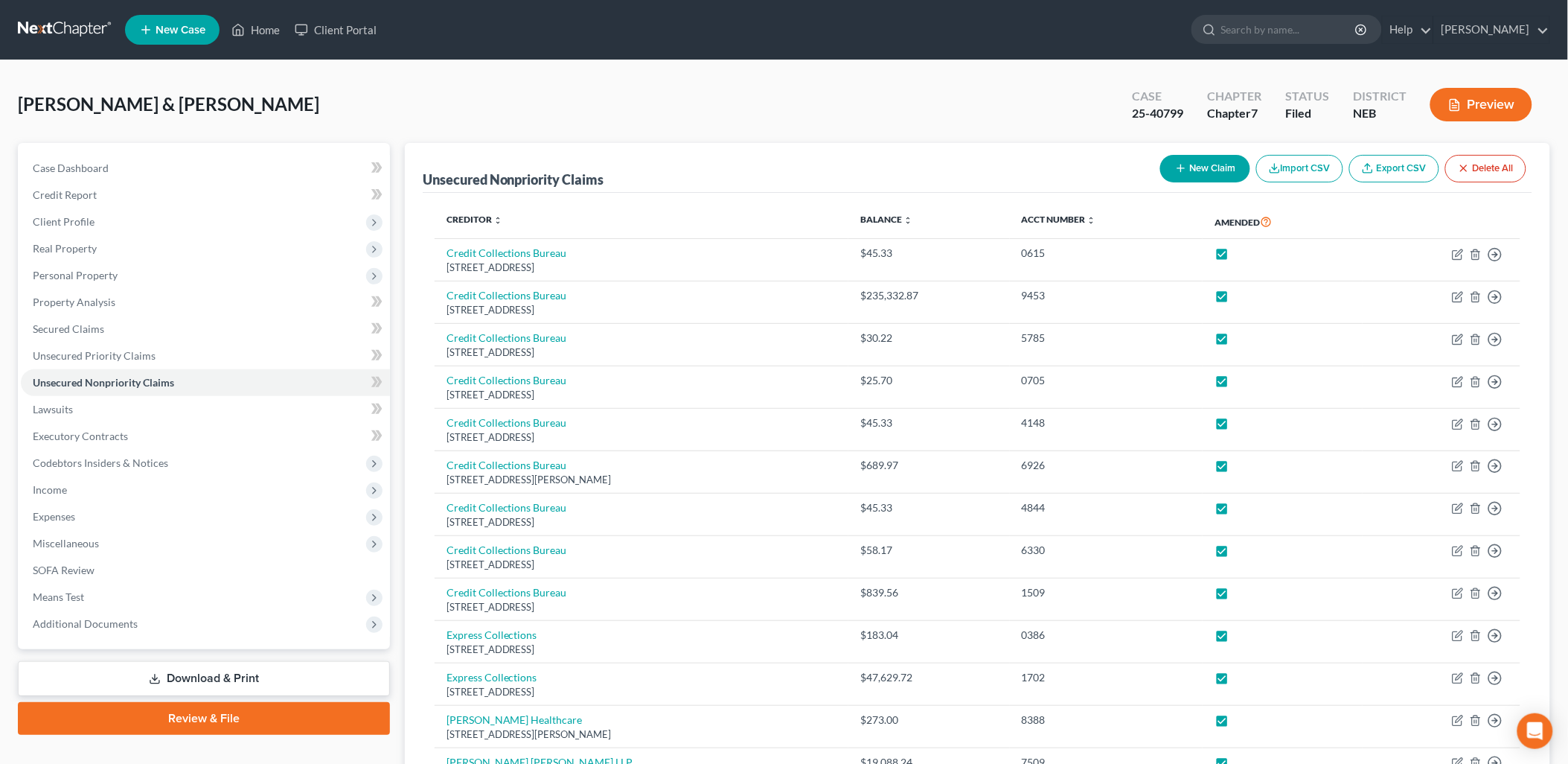
click at [268, 674] on link "Download & Print" at bounding box center [204, 678] width 373 height 35
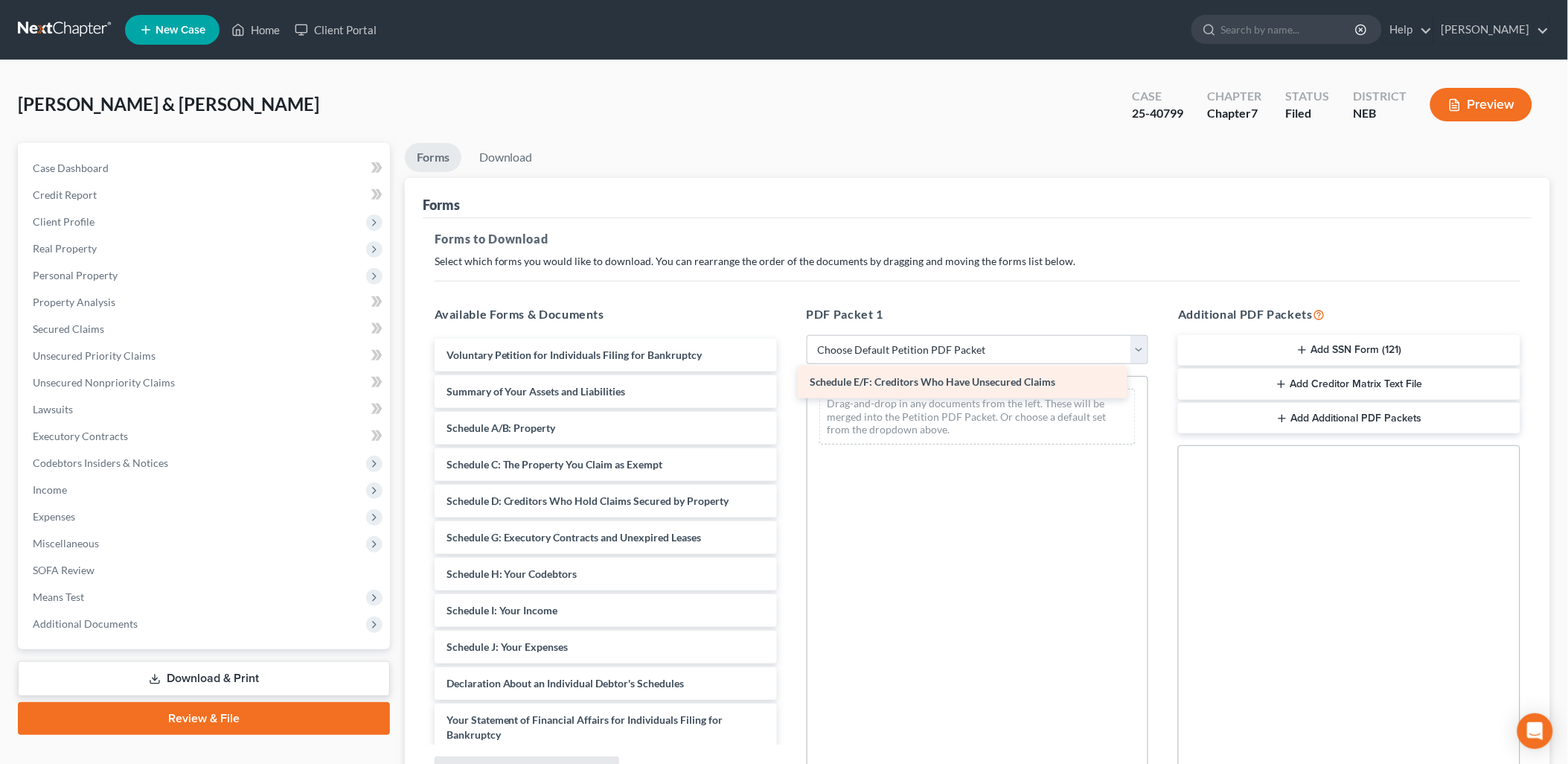
drag, startPoint x: 638, startPoint y: 539, endPoint x: 1001, endPoint y: 385, distance: 394.3
click at [789, 385] on div "Schedule E/F: Creditors Who Have Unsecured Claims Voluntary Petition for Indivi…" at bounding box center [606, 668] width 366 height 661
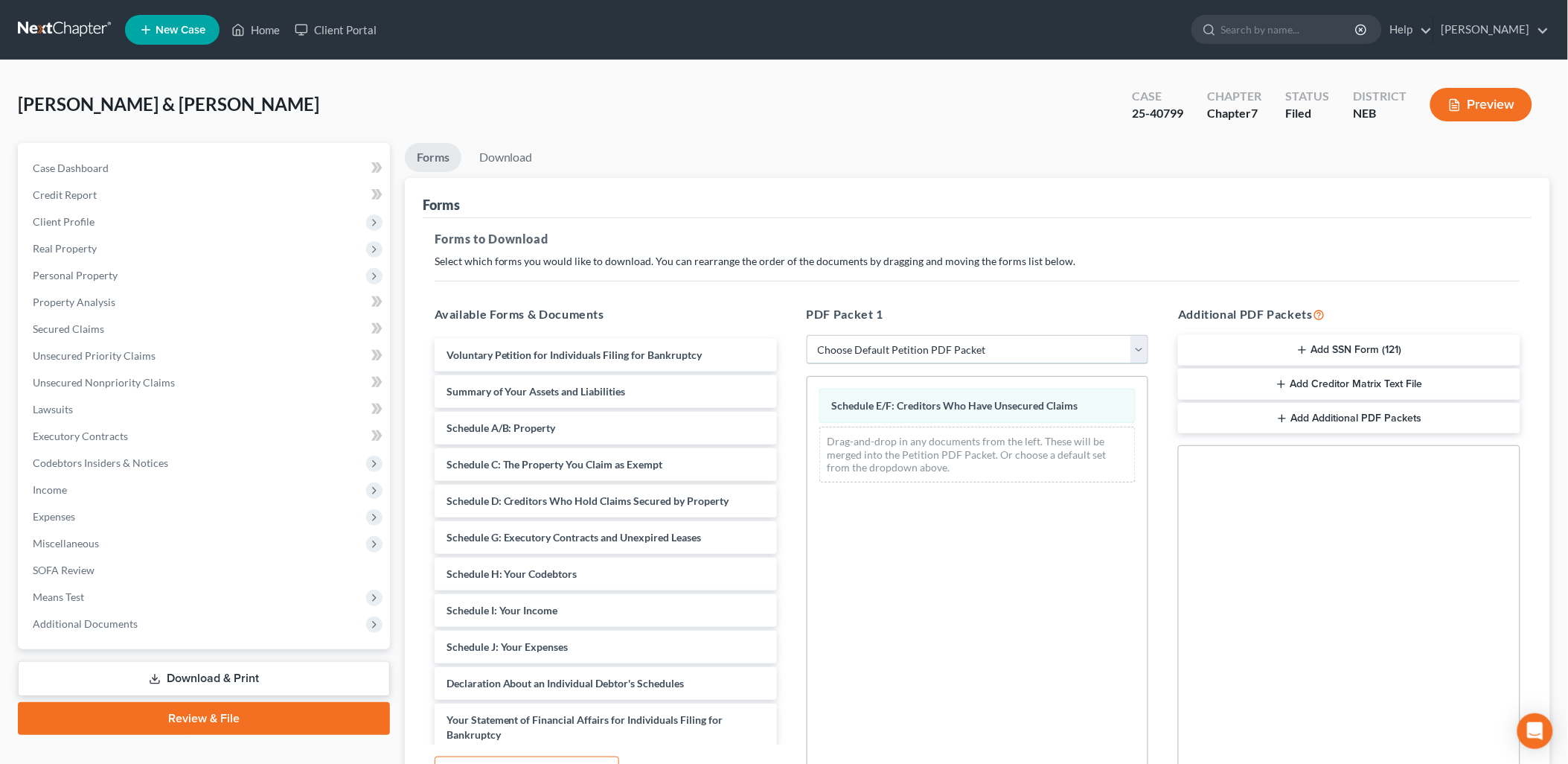
click at [934, 353] on select "Choose Default Petition PDF Packet Complete Bankruptcy Petition (all forms and …" at bounding box center [977, 349] width 342 height 29
select select "2"
click at [807, 335] on select "Choose Default Petition PDF Packet Complete Bankruptcy Petition (all forms and …" at bounding box center [977, 349] width 342 height 29
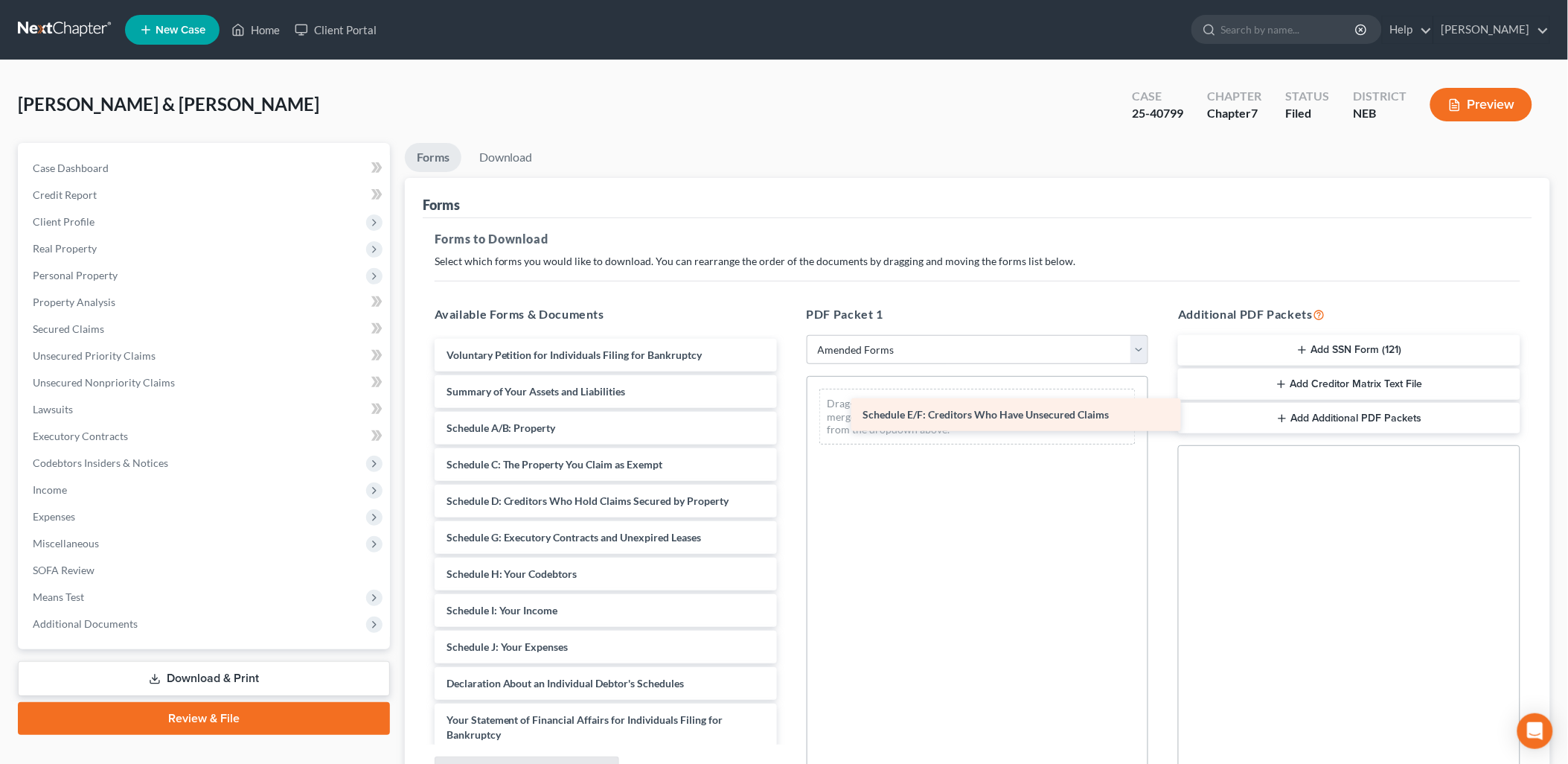
drag, startPoint x: 622, startPoint y: 536, endPoint x: 1039, endPoint y: 414, distance: 434.5
click at [789, 414] on div "Schedule E/F: Creditors Who Have Unsecured Claims Voluntary Petition for Indivi…" at bounding box center [606, 668] width 366 height 661
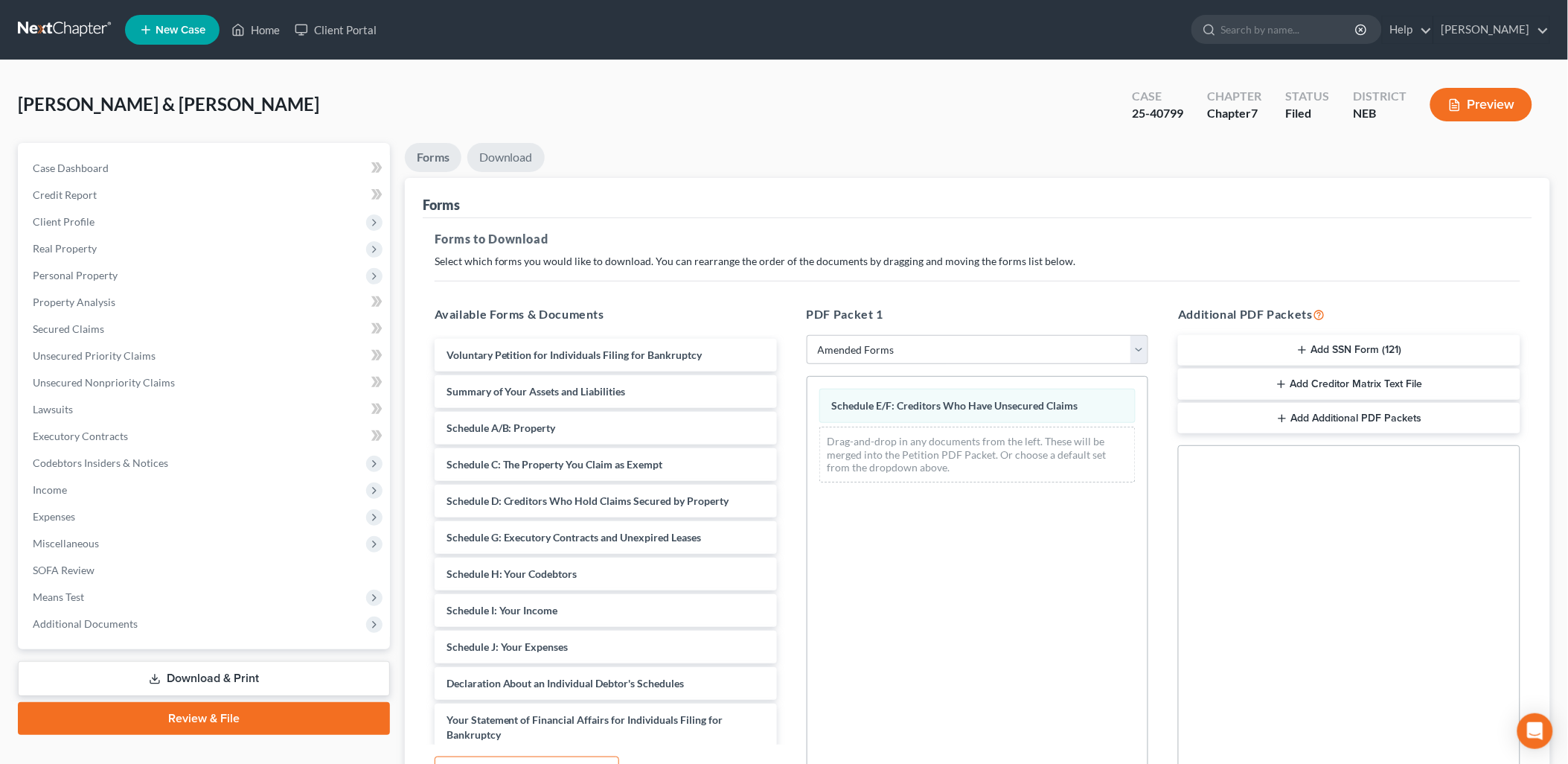
click at [529, 164] on link "Download" at bounding box center [506, 157] width 78 height 29
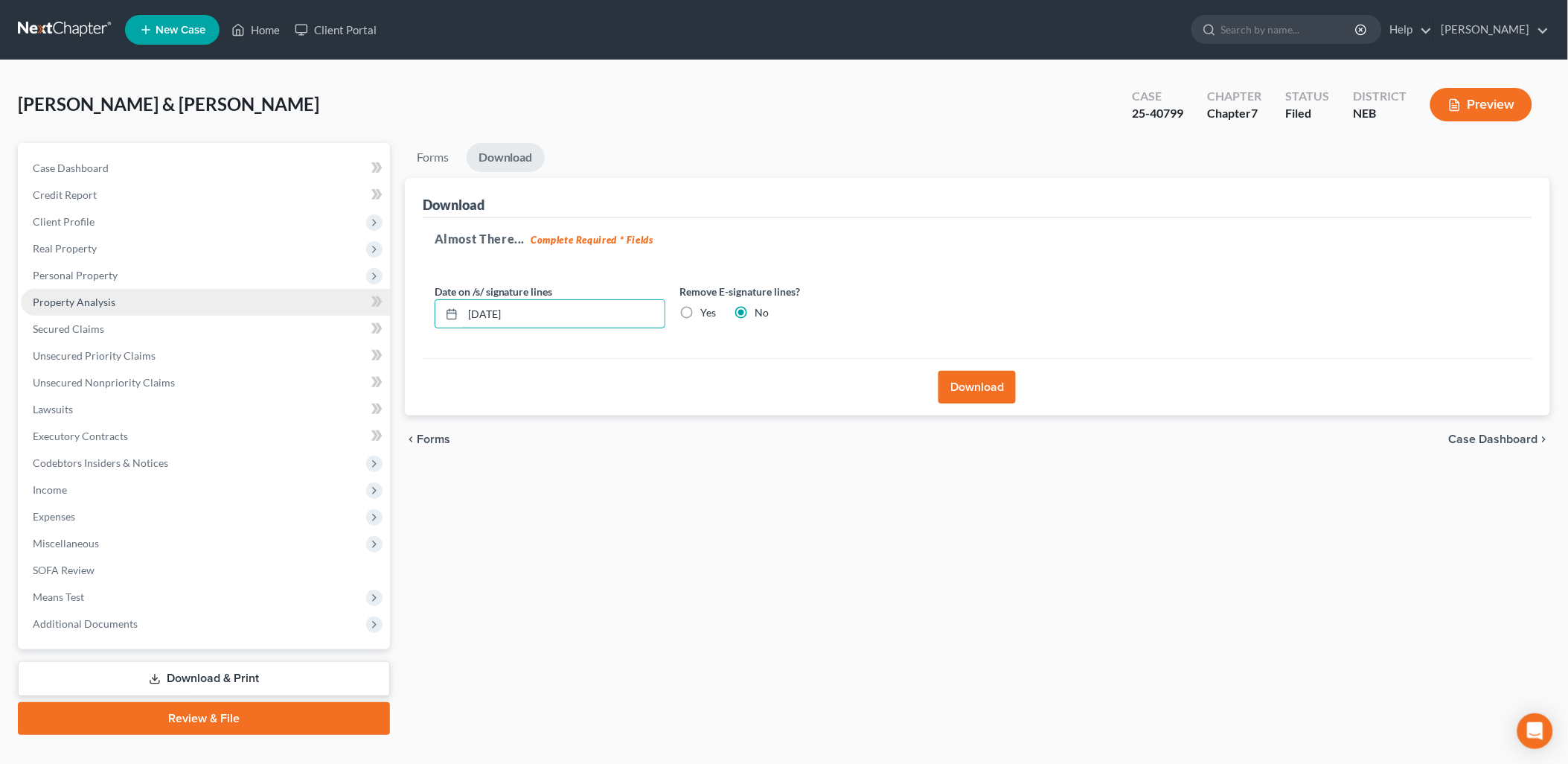
drag, startPoint x: 595, startPoint y: 310, endPoint x: 158, endPoint y: 302, distance: 437.1
click at [151, 329] on div "Petition Navigation Case Dashboard Payments Invoices Payments Payments Credit R…" at bounding box center [784, 439] width 1547 height 591
click at [702, 311] on label "Yes" at bounding box center [709, 313] width 15 height 15
click at [707, 311] on input "Yes" at bounding box center [712, 310] width 9 height 9
radio input "true"
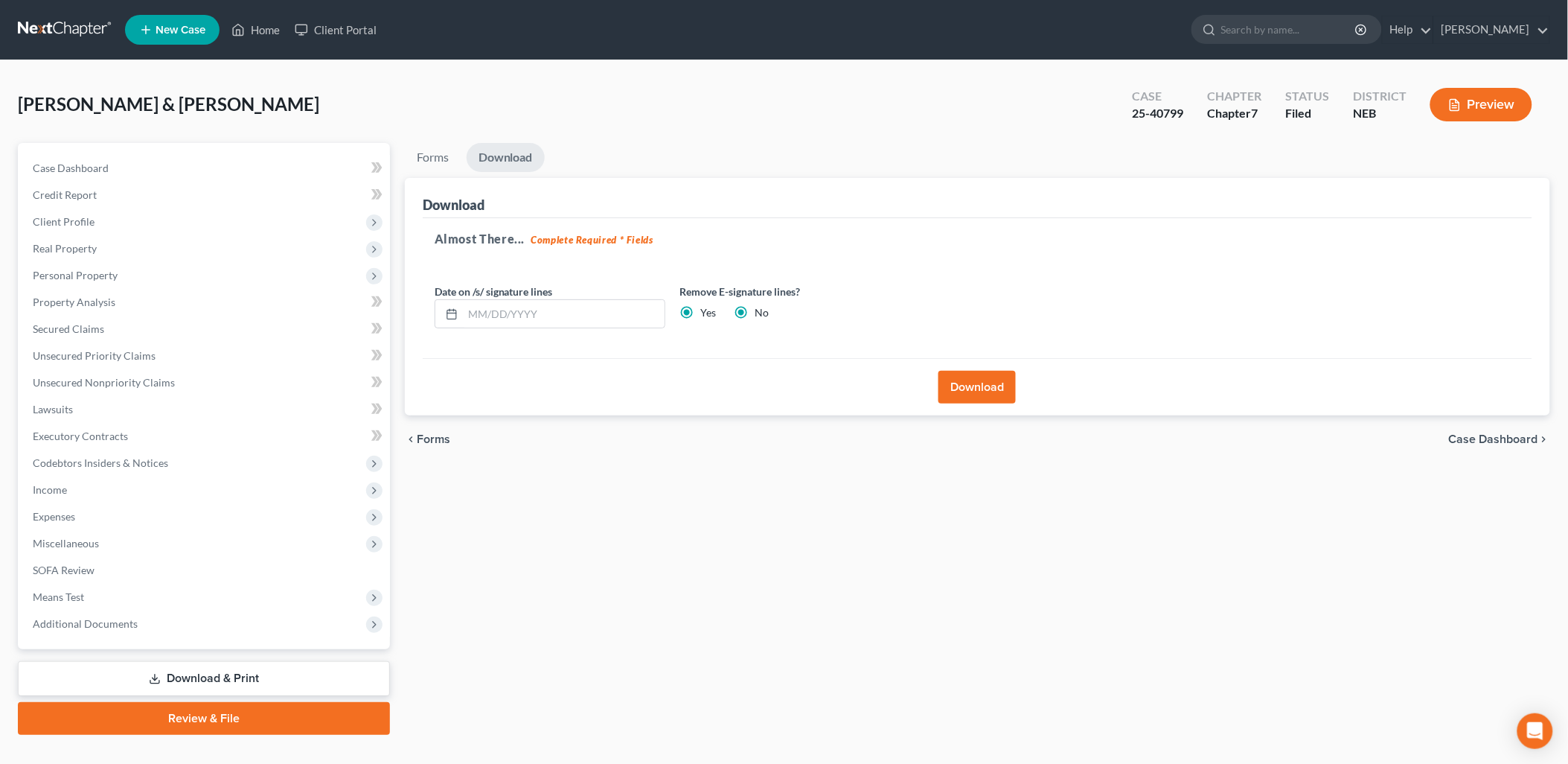
radio input "false"
click at [1007, 377] on button "Download" at bounding box center [977, 387] width 78 height 33
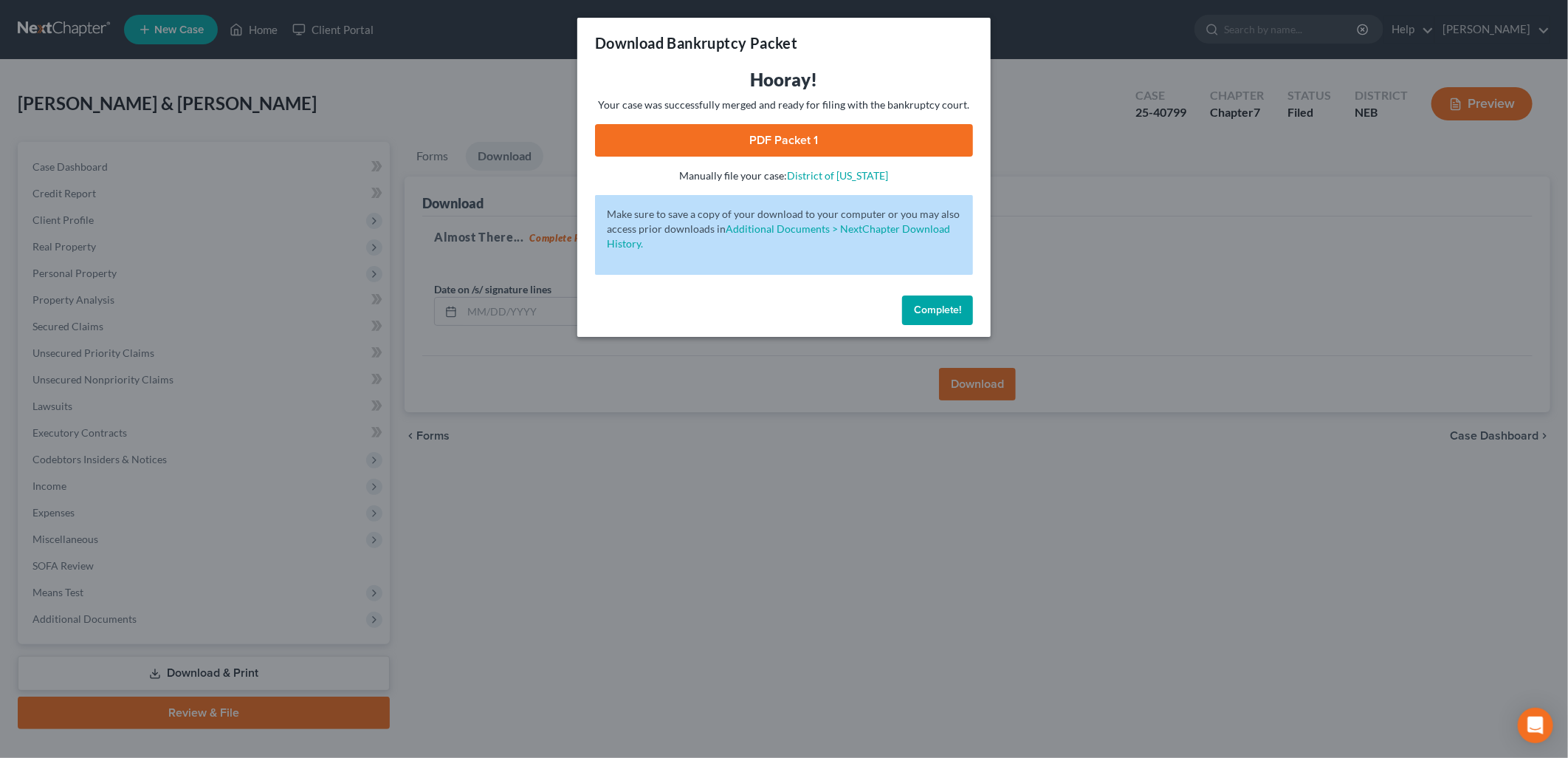
click at [833, 126] on link "PDF Packet 1" at bounding box center [784, 140] width 378 height 33
click at [950, 314] on span "Complete!" at bounding box center [937, 309] width 47 height 12
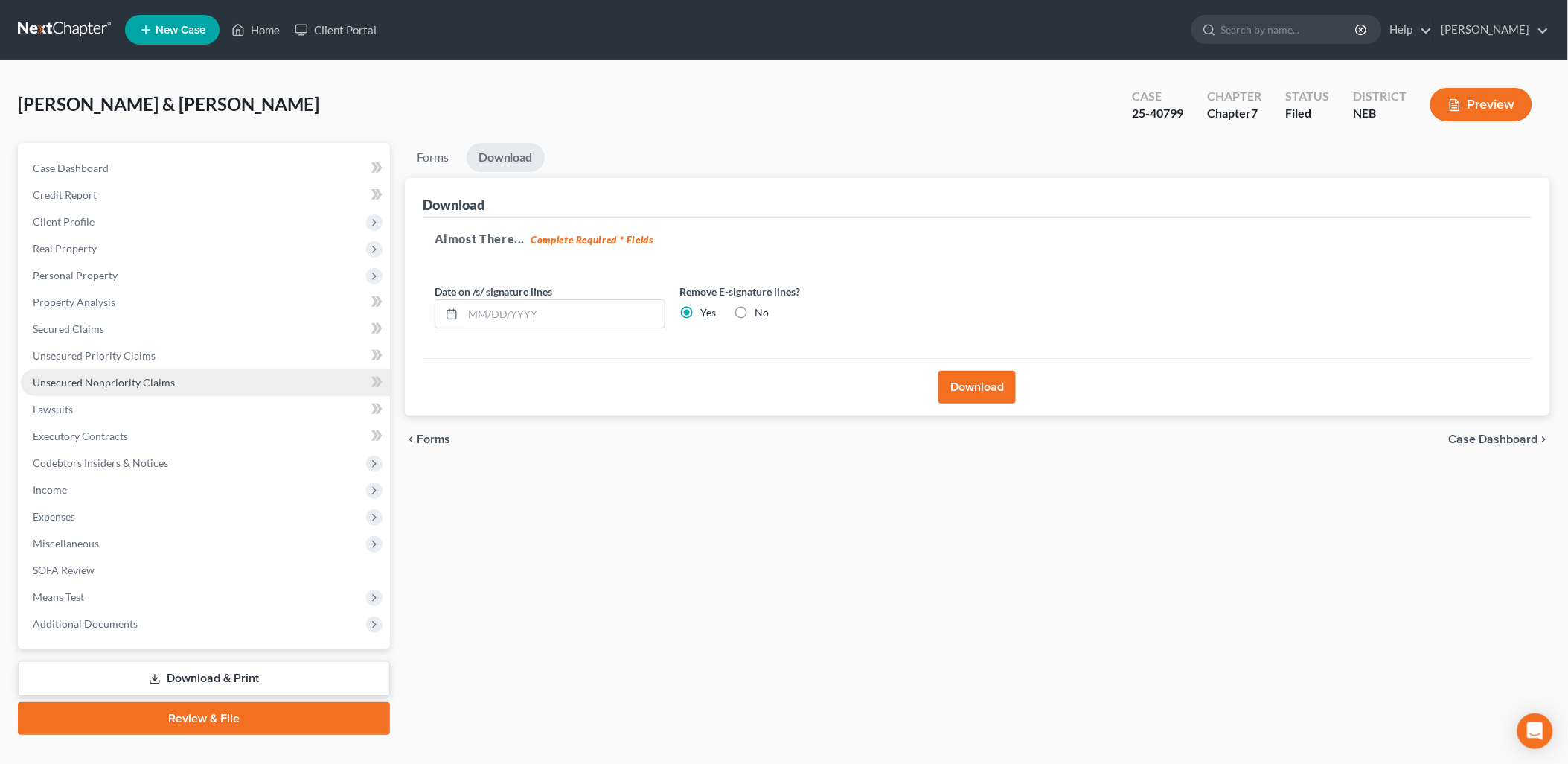
click at [161, 377] on span "Unsecured Nonpriority Claims" at bounding box center [104, 382] width 142 height 12
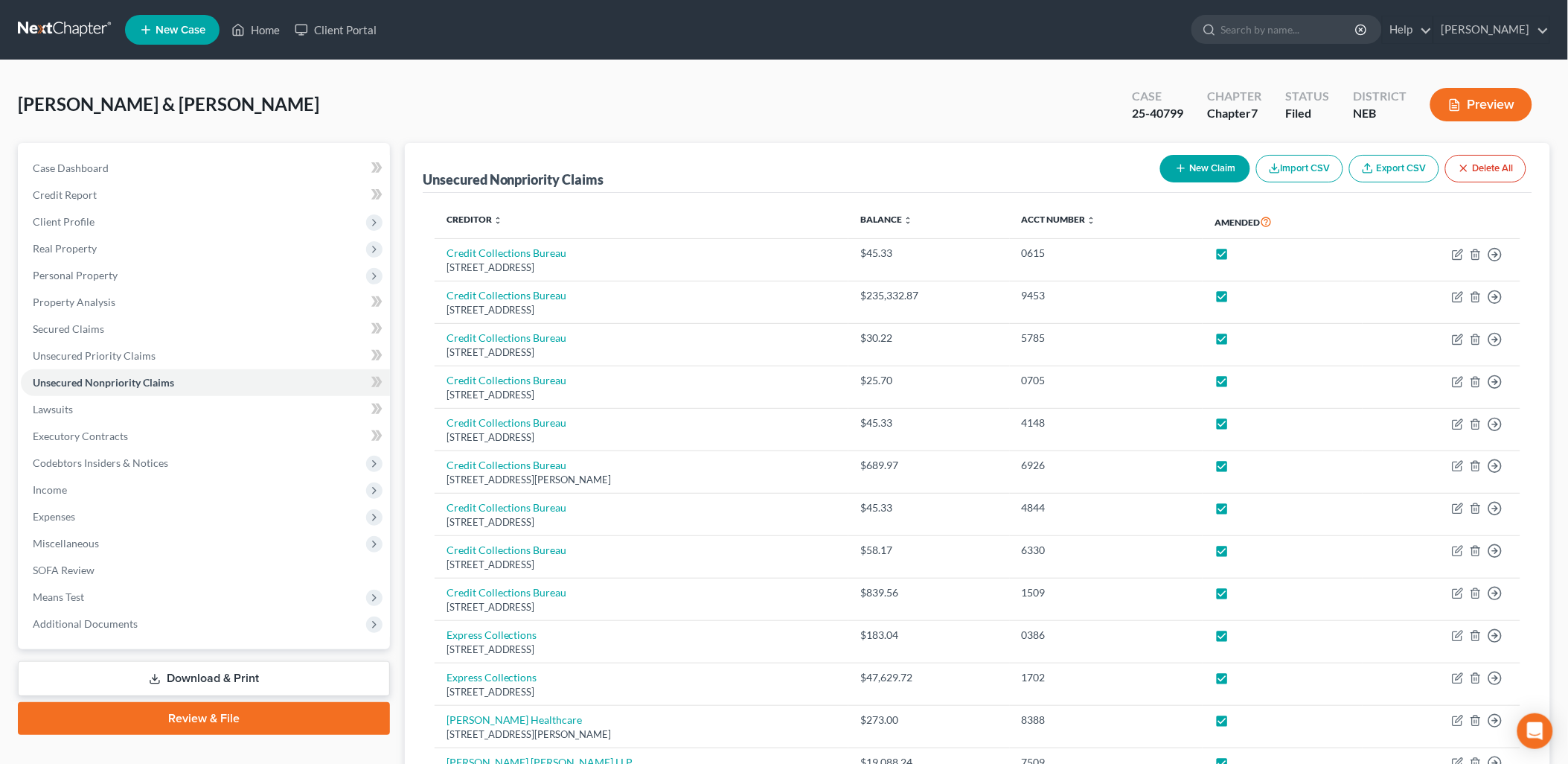
click at [1199, 161] on button "New Claim" at bounding box center [1205, 168] width 90 height 27
select select "2"
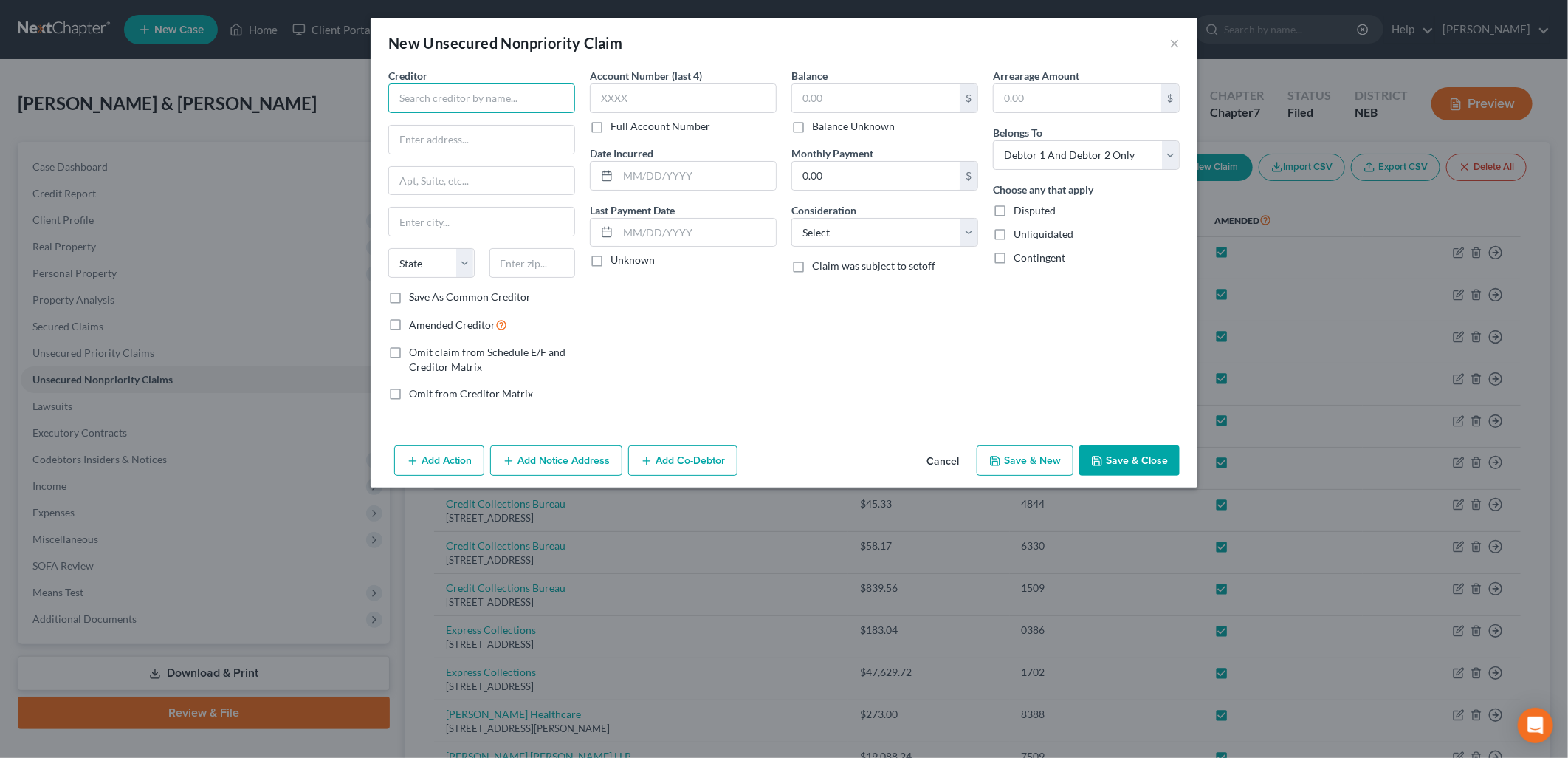
click at [499, 102] on input "text" at bounding box center [481, 98] width 187 height 29
type input "Black Hills Federal Credit Union"
drag, startPoint x: 439, startPoint y: 139, endPoint x: 552, endPoint y: 115, distance: 115.5
click at [439, 139] on input "text" at bounding box center [481, 139] width 185 height 28
type input "PO Box 1420"
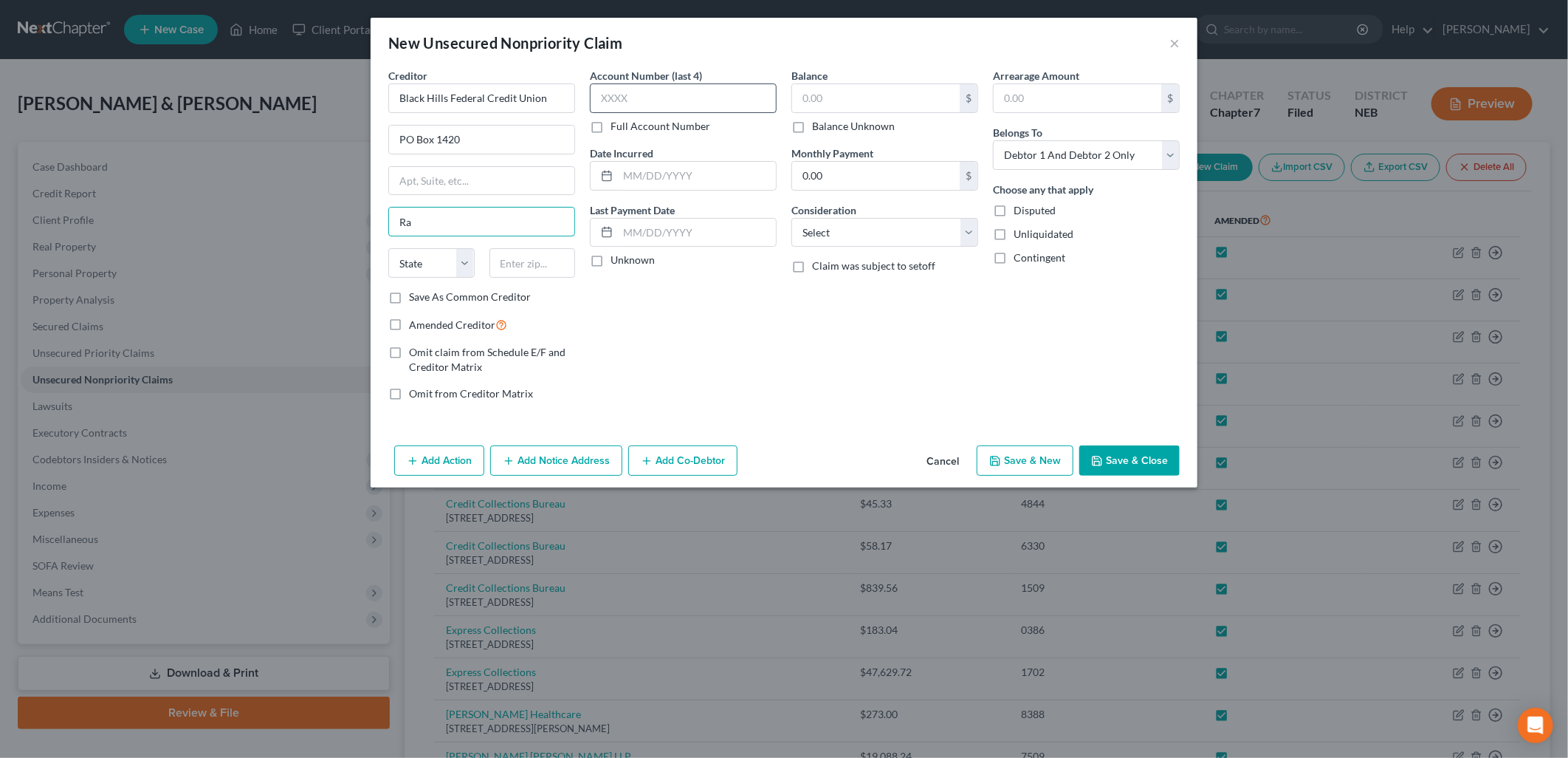
type input "[GEOGRAPHIC_DATA]"
select select "43"
type input "57709"
click at [709, 92] on input "text" at bounding box center [682, 98] width 187 height 29
type input "0400"
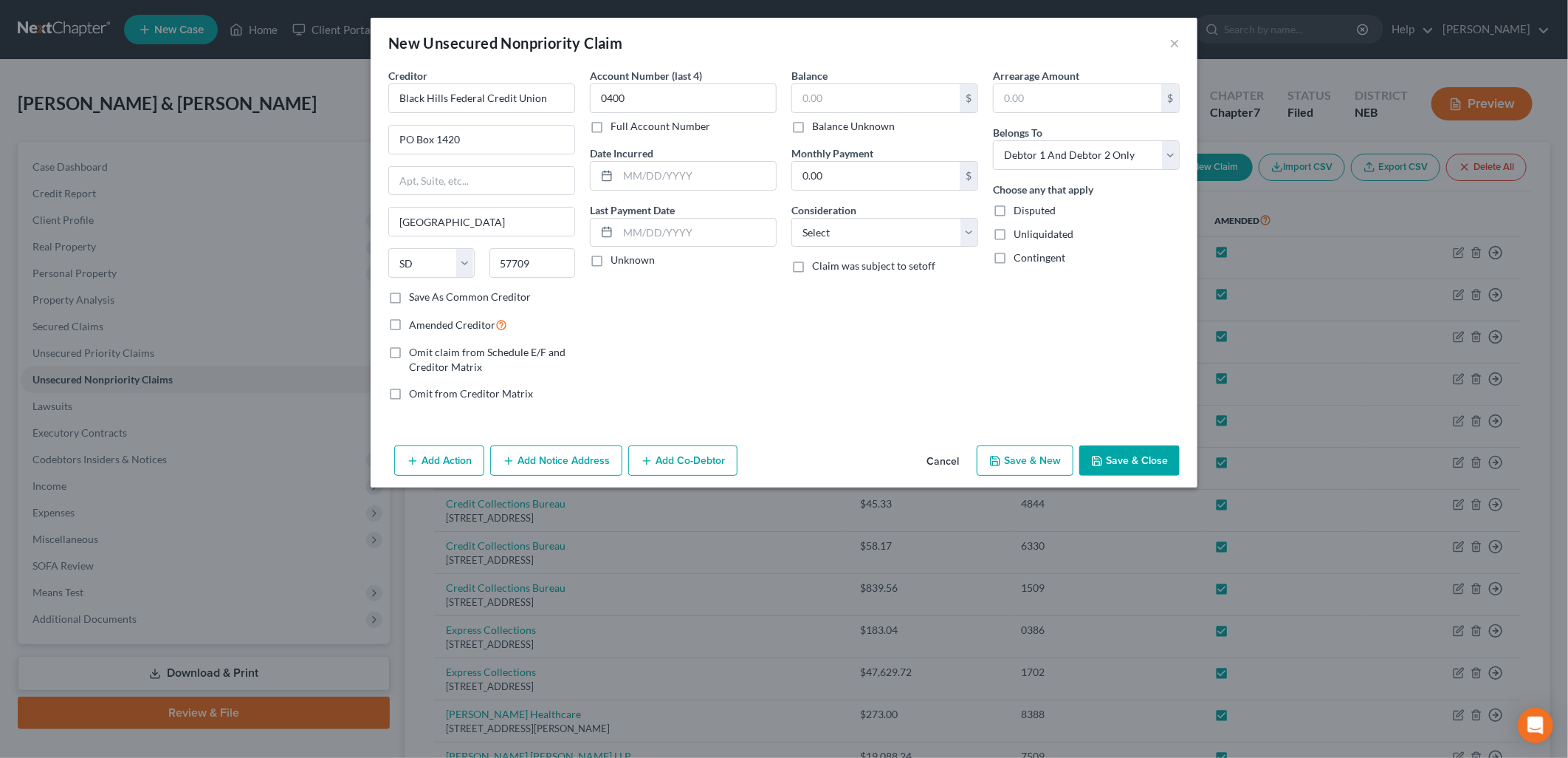
click at [610, 260] on label "Unknown" at bounding box center [632, 261] width 44 height 15
click at [617, 260] on input "Unknown" at bounding box center [621, 258] width 9 height 9
checkbox input "true"
click at [890, 98] on input "text" at bounding box center [876, 99] width 167 height 28
type input "47,629.72"
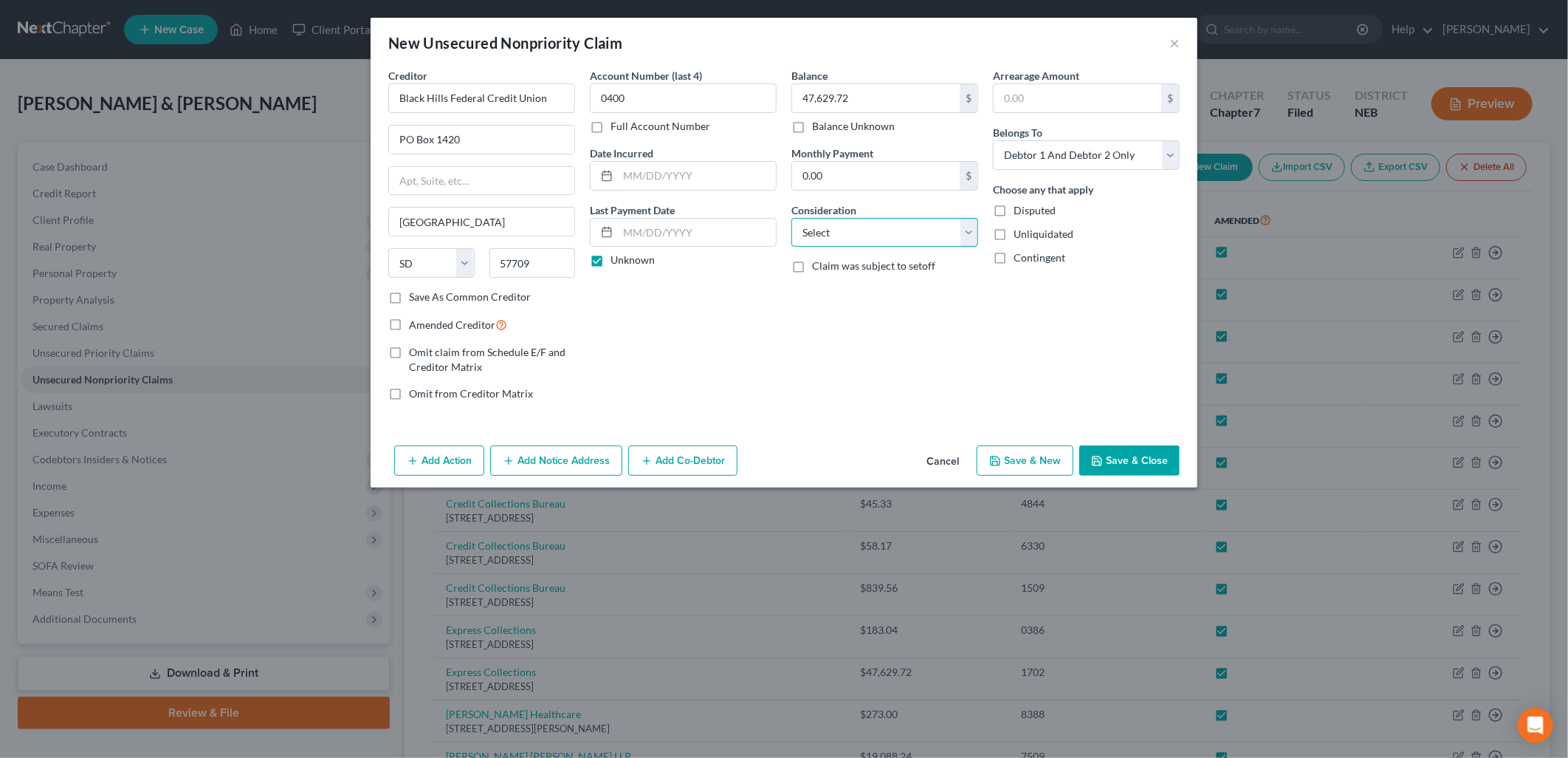
click at [824, 223] on select "Select Cable / Satellite Services Collection Agency Credit Card Debt Debt Couns…" at bounding box center [885, 232] width 187 height 29
select select "10"
click at [792, 218] on select "Select Cable / Satellite Services Collection Agency Credit Card Debt Debt Couns…" at bounding box center [885, 232] width 187 height 29
click at [1142, 453] on button "Save & Close" at bounding box center [1129, 460] width 101 height 31
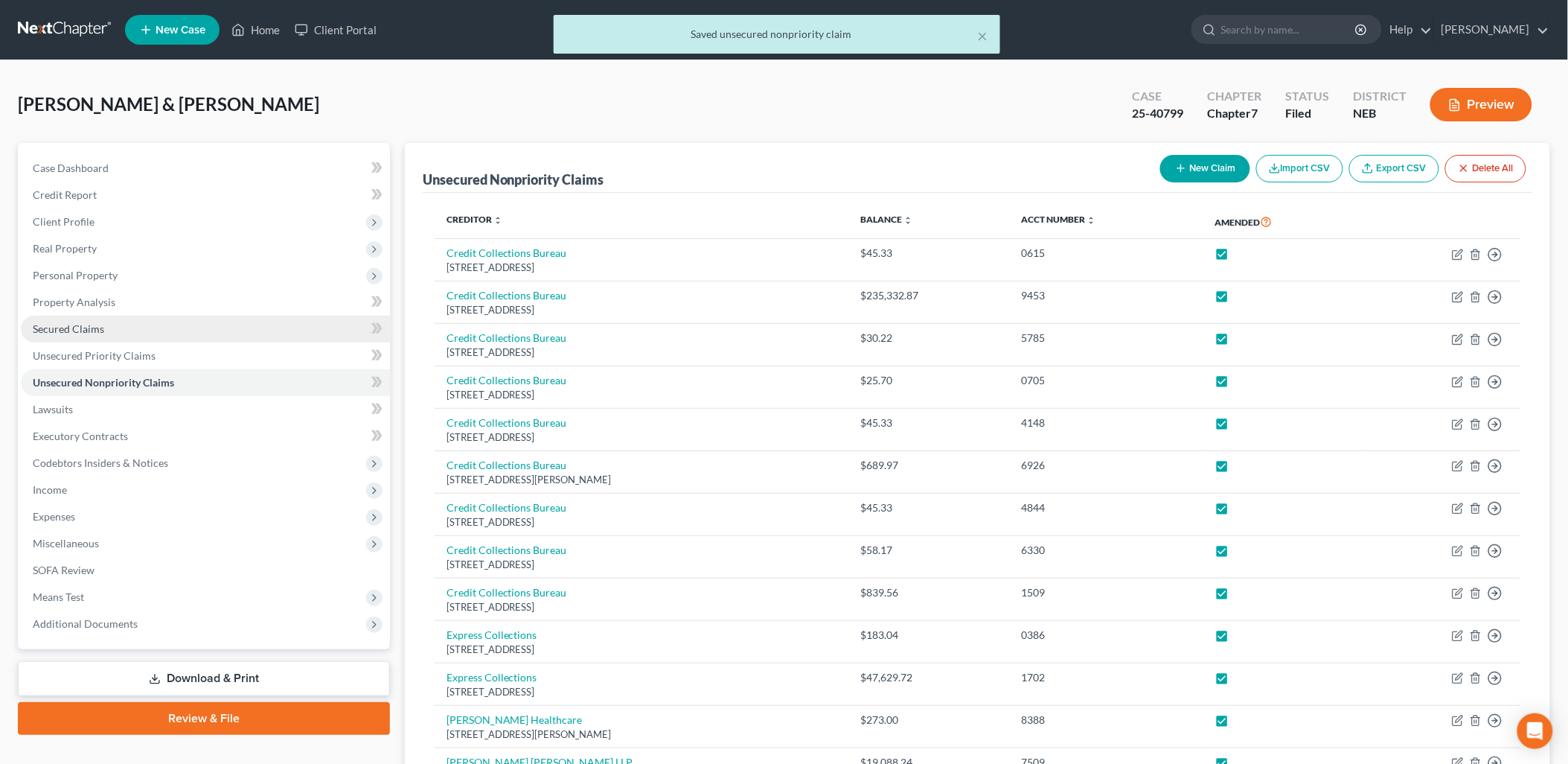
click at [108, 325] on link "Secured Claims" at bounding box center [205, 329] width 369 height 27
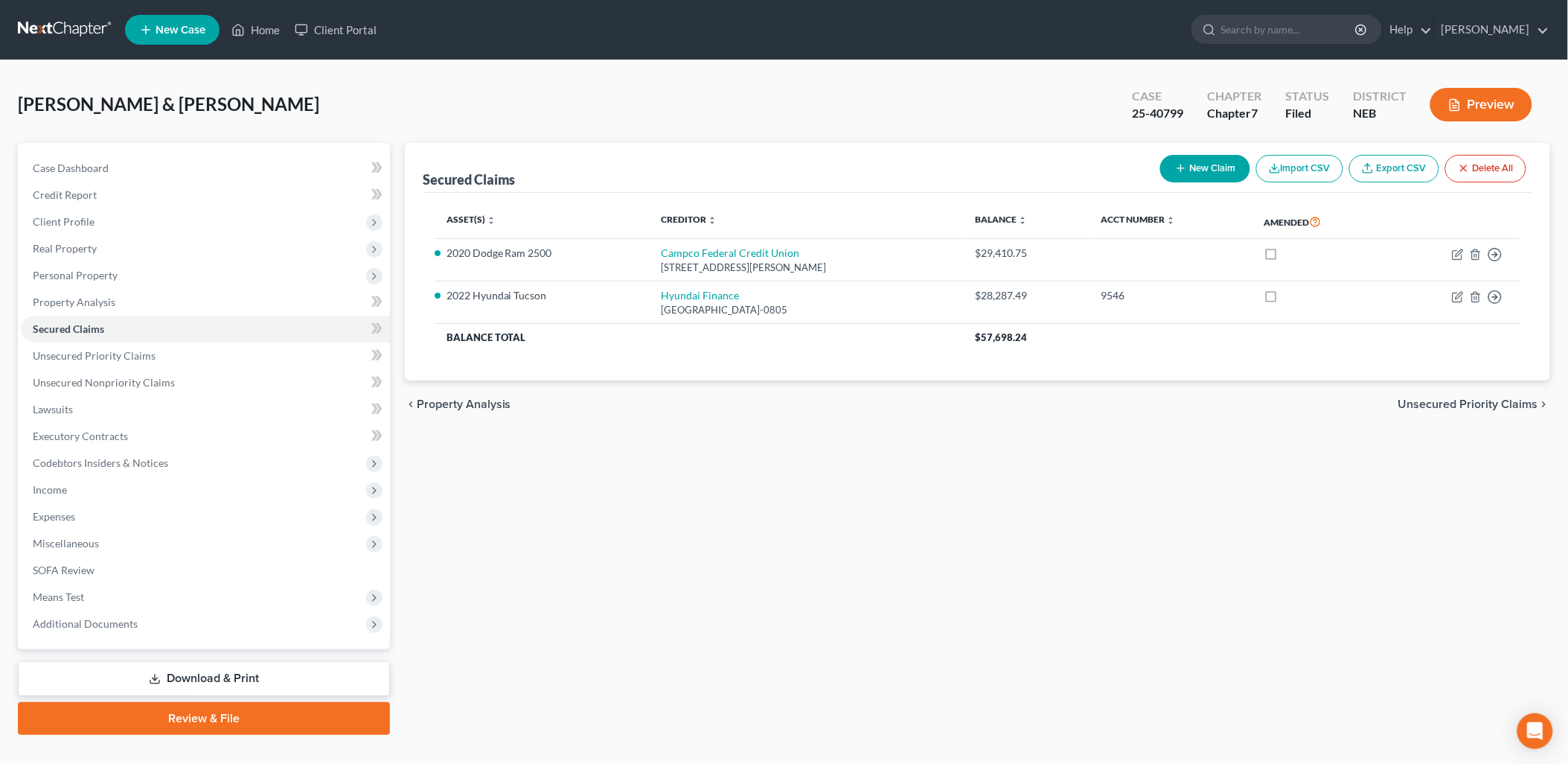
click at [1218, 168] on button "New Claim" at bounding box center [1205, 168] width 90 height 27
select select "2"
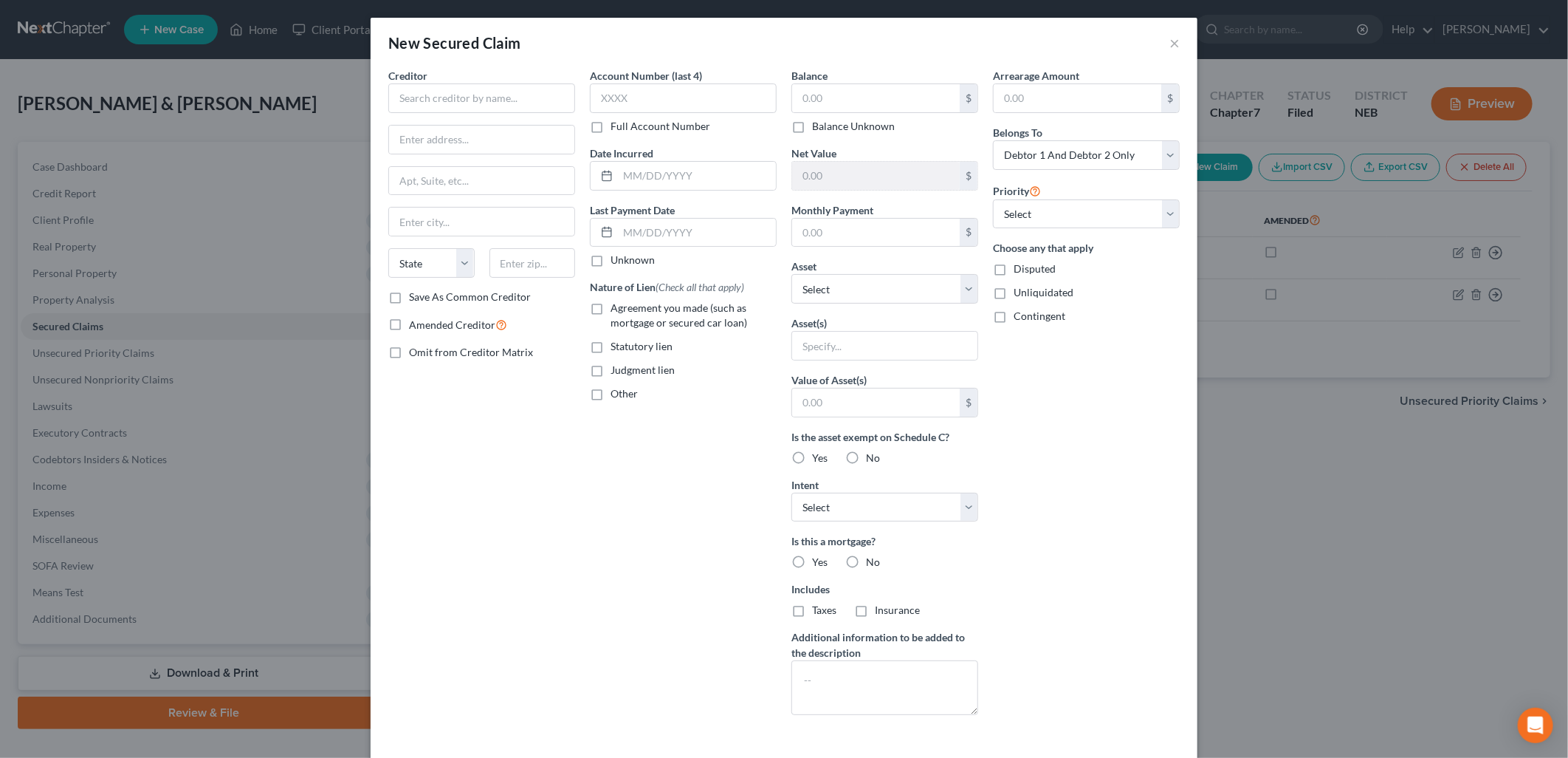
click at [866, 562] on label "No" at bounding box center [872, 562] width 14 height 15
click at [871, 562] on input "No" at bounding box center [876, 560] width 9 height 9
radio input "true"
click at [866, 608] on label "No" at bounding box center [872, 610] width 14 height 15
click at [871, 608] on input "No" at bounding box center [876, 608] width 9 height 9
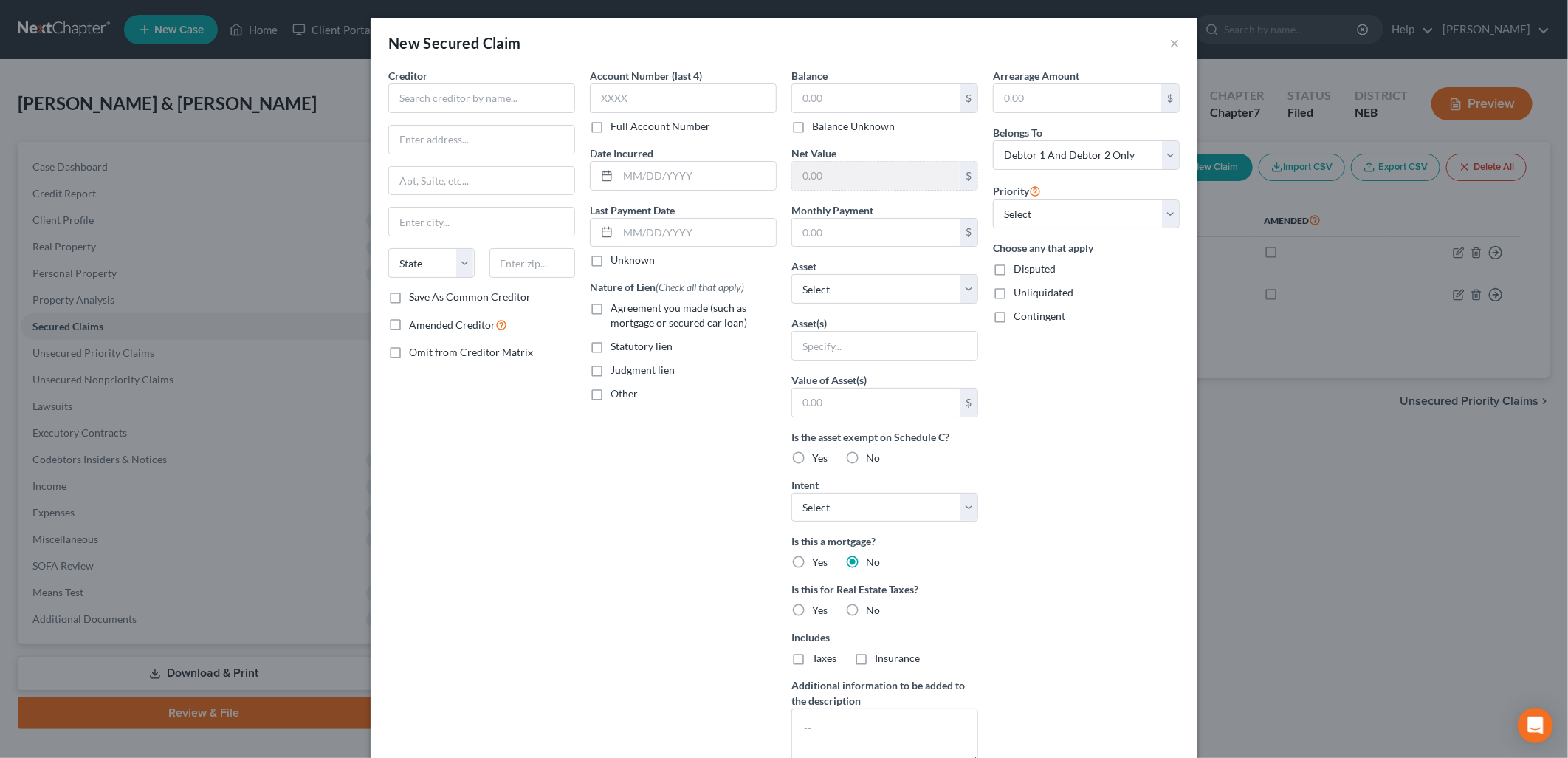
radio input "true"
click at [882, 285] on select "Select Other Multiple Assets Household Goods - Household goods and furnishings …" at bounding box center [885, 288] width 187 height 29
click at [1118, 313] on div "Contingent" at bounding box center [1086, 316] width 187 height 15
click at [957, 515] on select "Select Surrender Redeem Reaffirm Avoid Other" at bounding box center [885, 507] width 187 height 29
drag, startPoint x: 1113, startPoint y: 488, endPoint x: 1184, endPoint y: 366, distance: 141.2
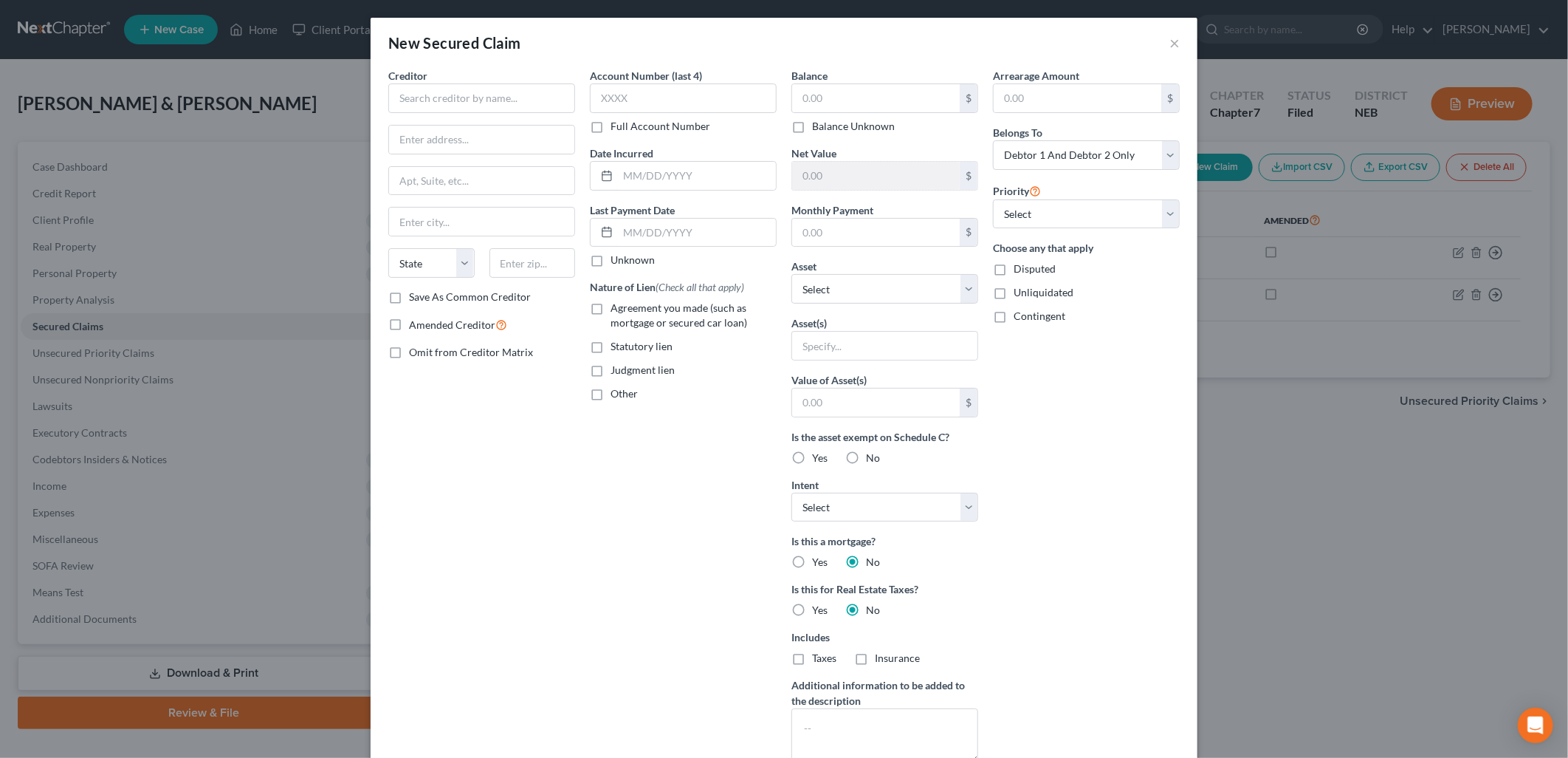
click at [1113, 488] on div "Arrearage Amount $ Belongs To * Select Debtor 1 Only Debtor 2 Only Debtor 1 And…" at bounding box center [1086, 420] width 201 height 706
click at [1169, 48] on button "×" at bounding box center [1174, 42] width 10 height 18
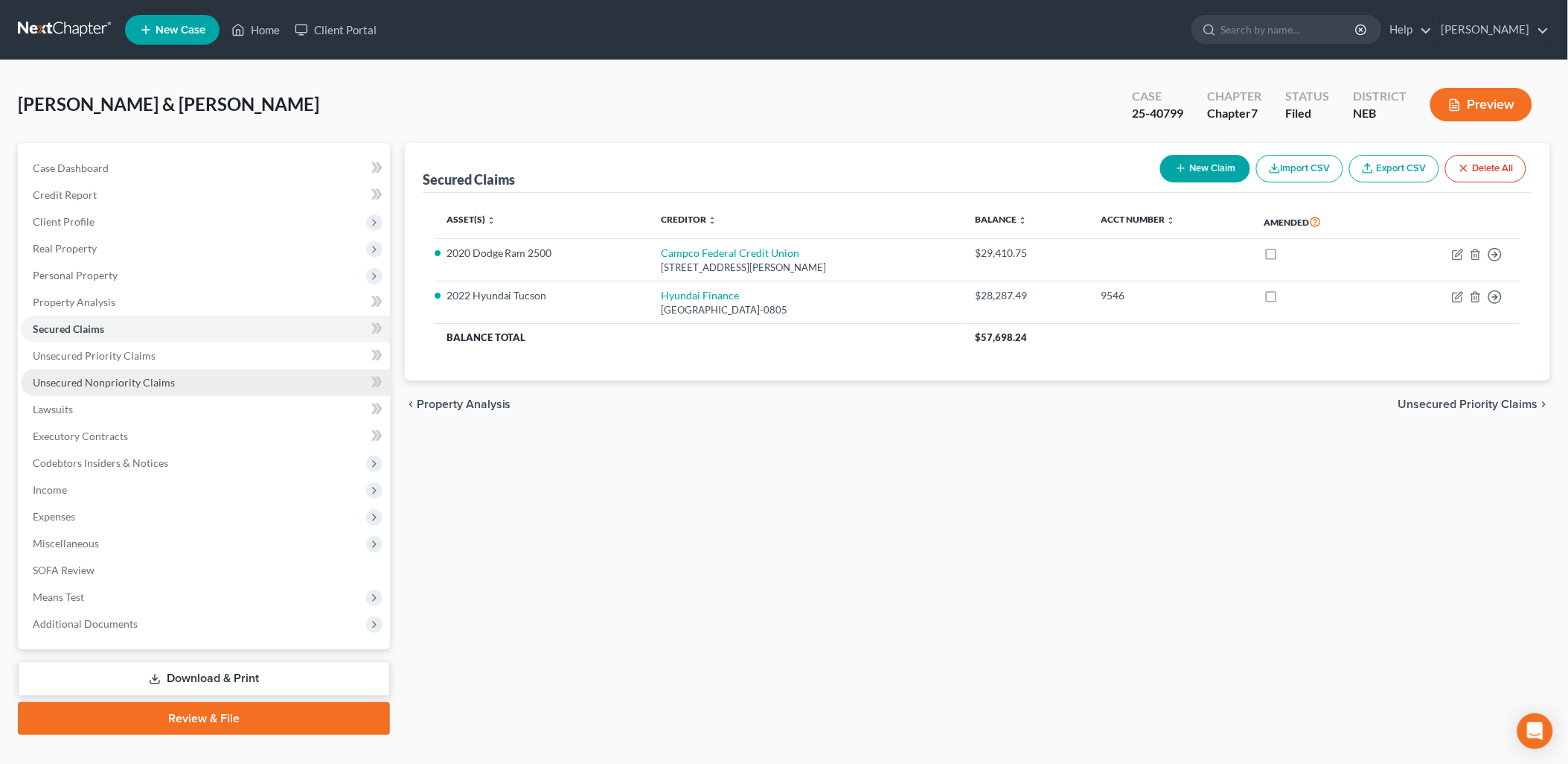
click at [157, 376] on span "Unsecured Nonpriority Claims" at bounding box center [104, 382] width 142 height 12
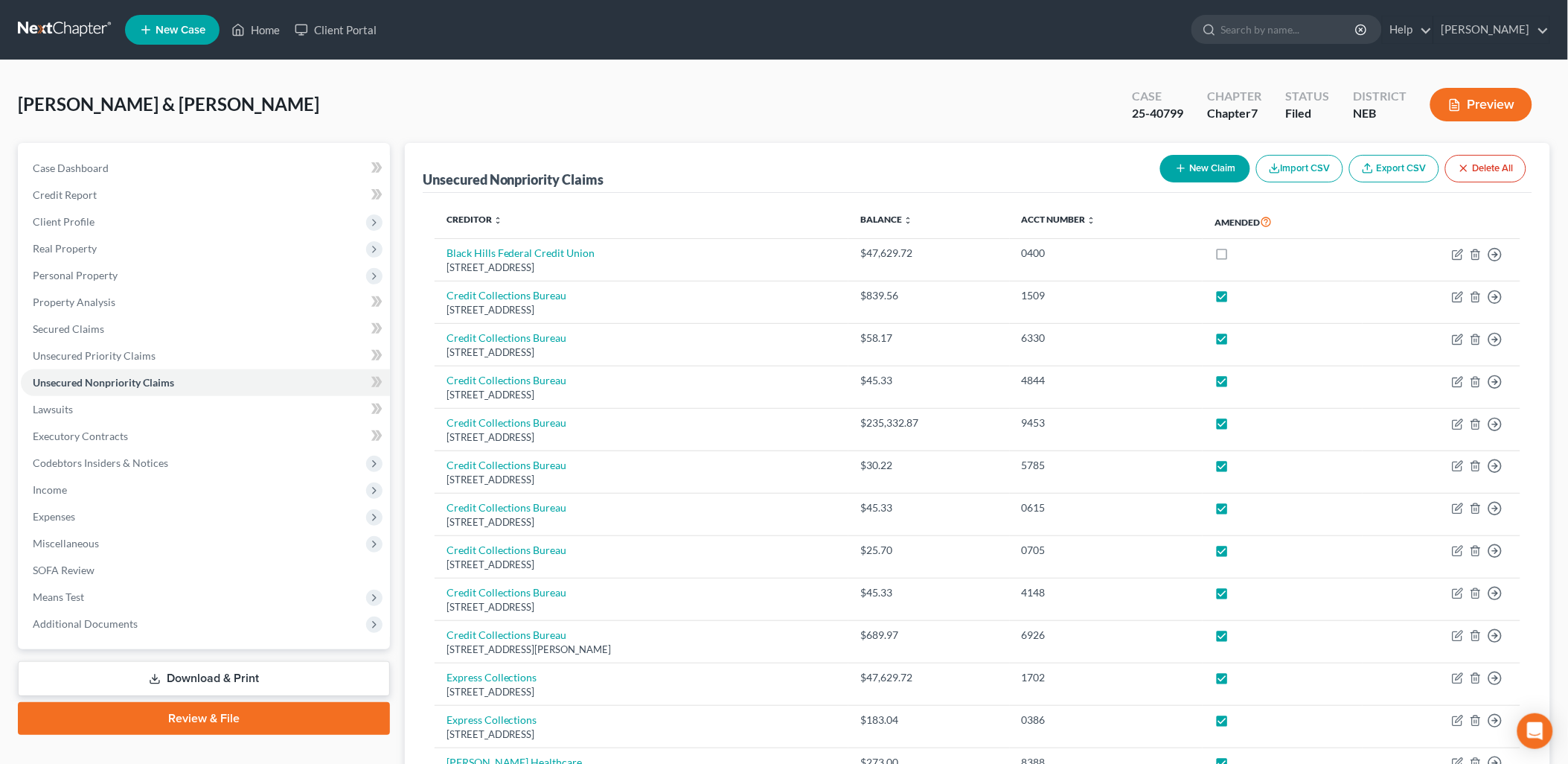
click at [1190, 157] on button "New Claim" at bounding box center [1205, 168] width 90 height 27
select select "2"
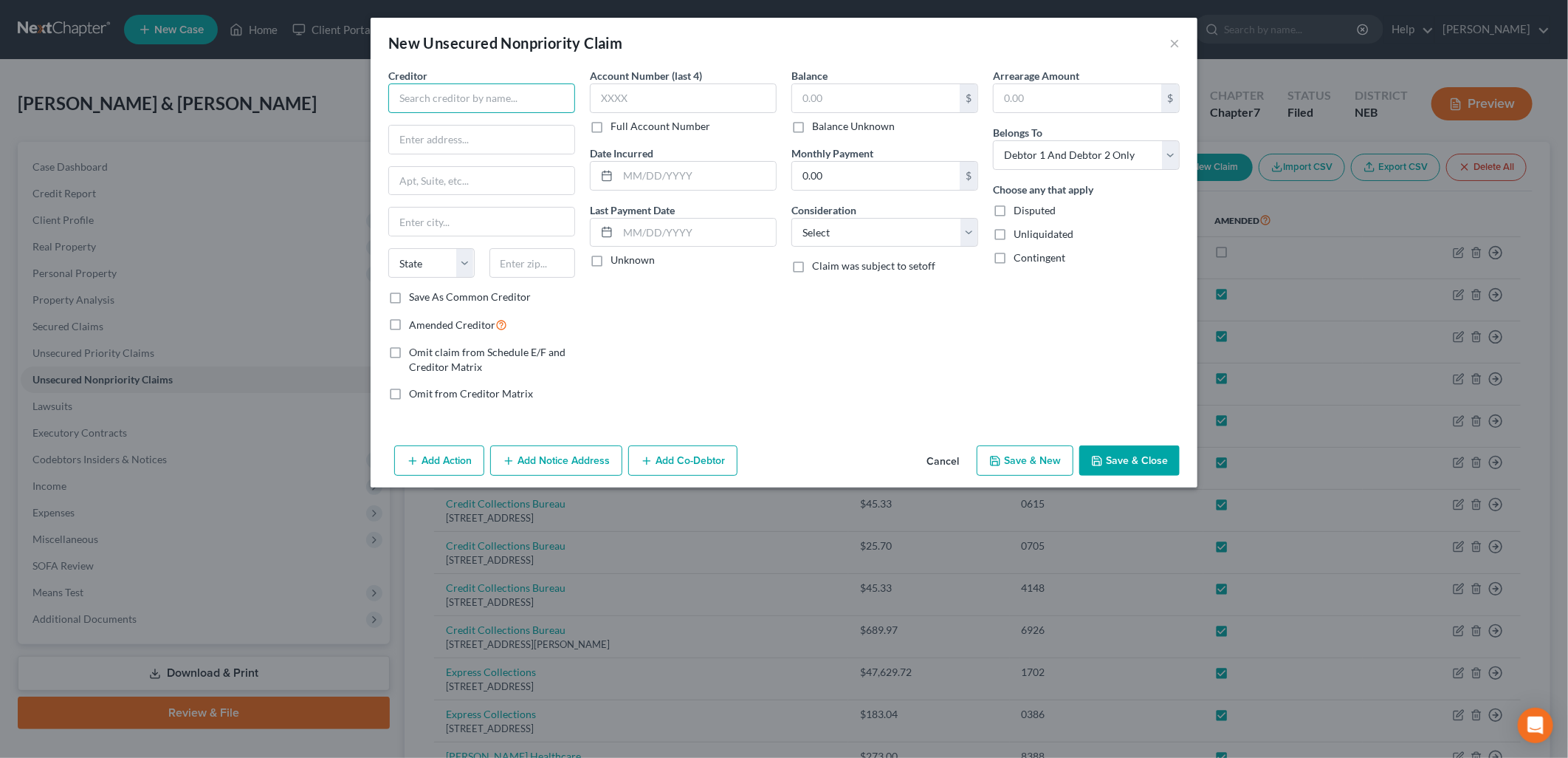
click at [444, 105] on input "text" at bounding box center [481, 98] width 187 height 29
click at [1180, 40] on div "New Unsecured Nonpriority Claim ×" at bounding box center [783, 42] width 826 height 50
click at [1175, 46] on button "×" at bounding box center [1174, 42] width 10 height 18
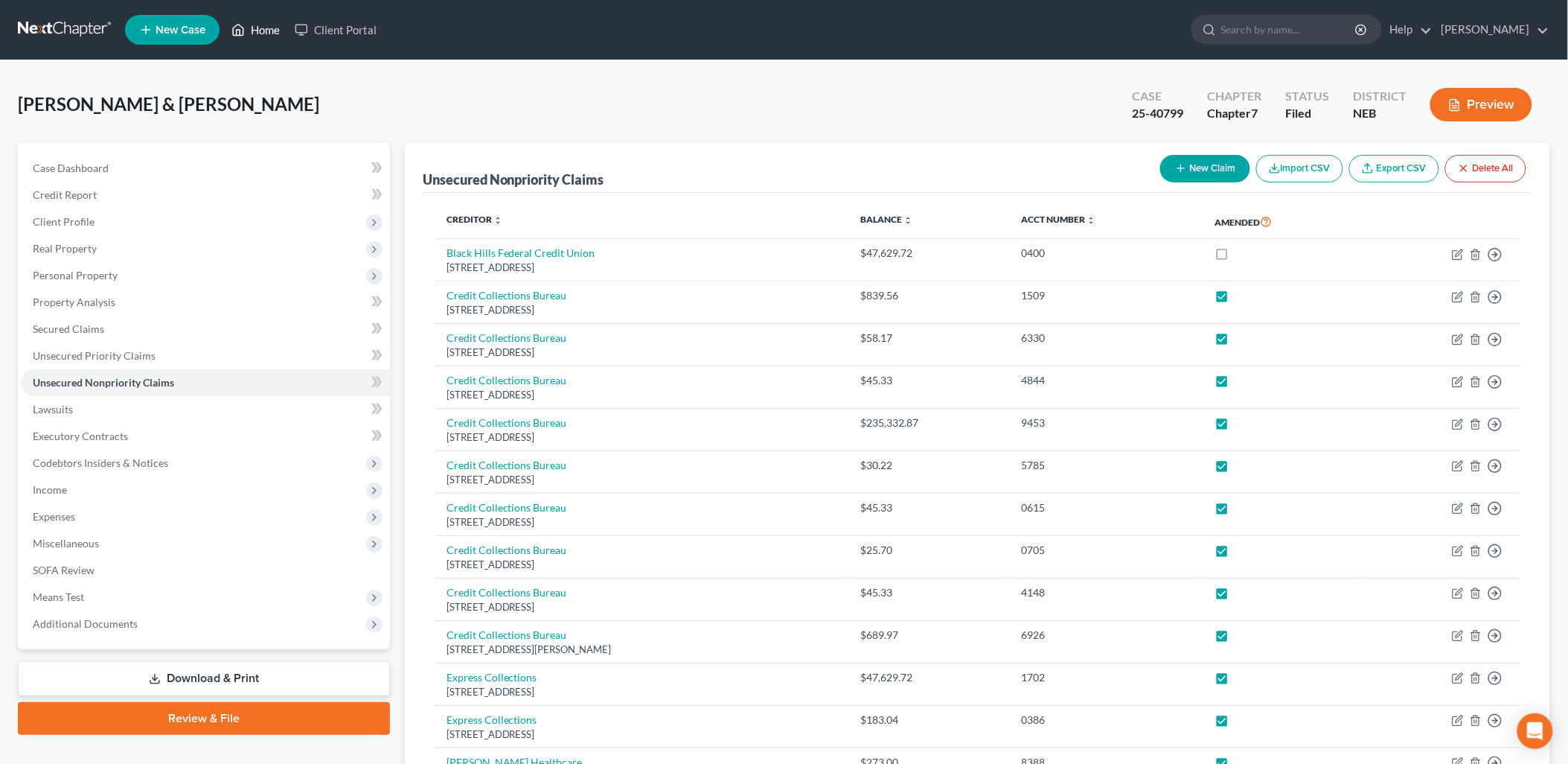
click at [266, 26] on link "Home" at bounding box center [255, 29] width 64 height 27
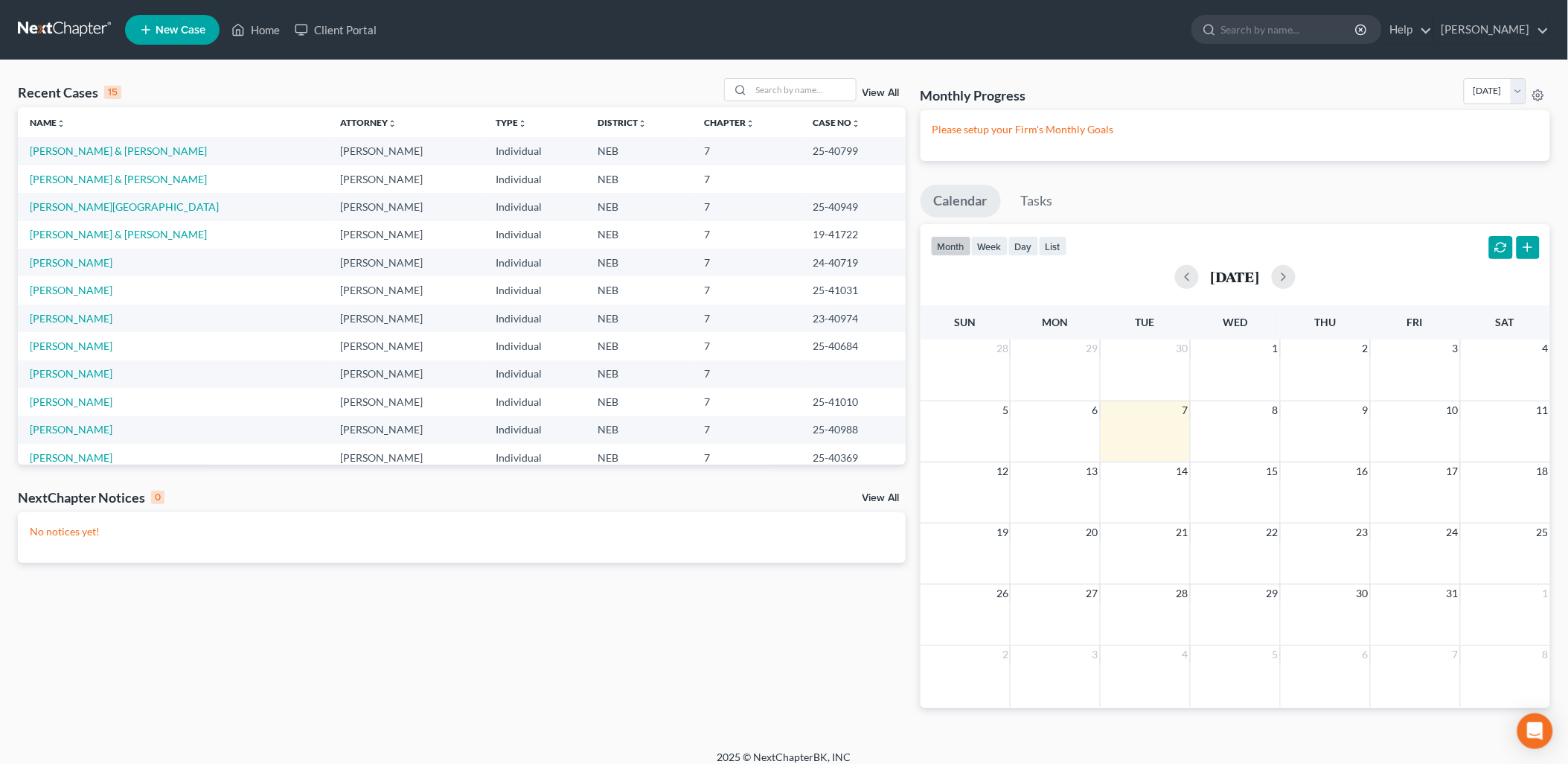
click at [884, 90] on link "View All" at bounding box center [881, 93] width 37 height 10
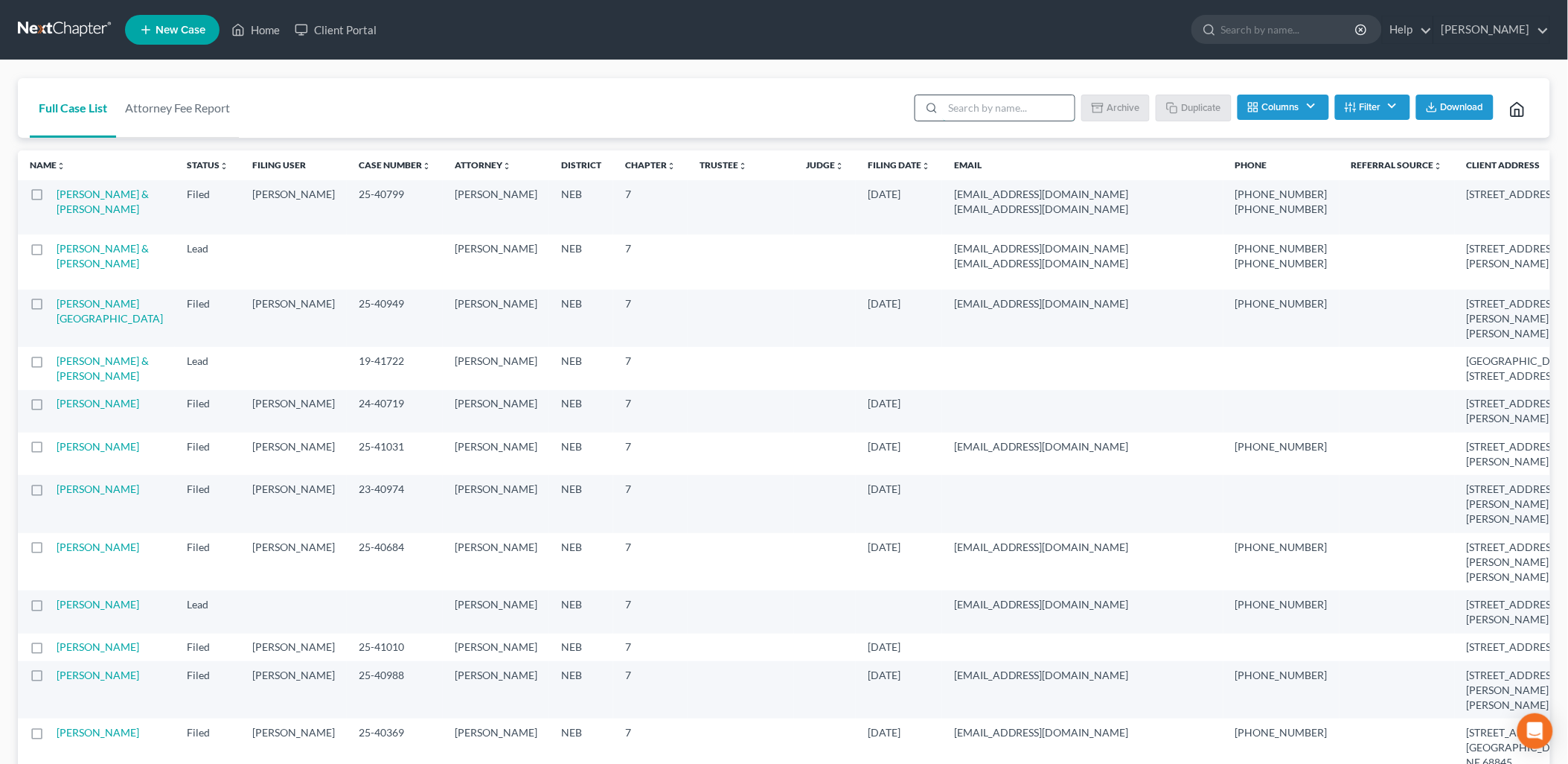
click at [1006, 109] on input "search" at bounding box center [1009, 108] width 132 height 26
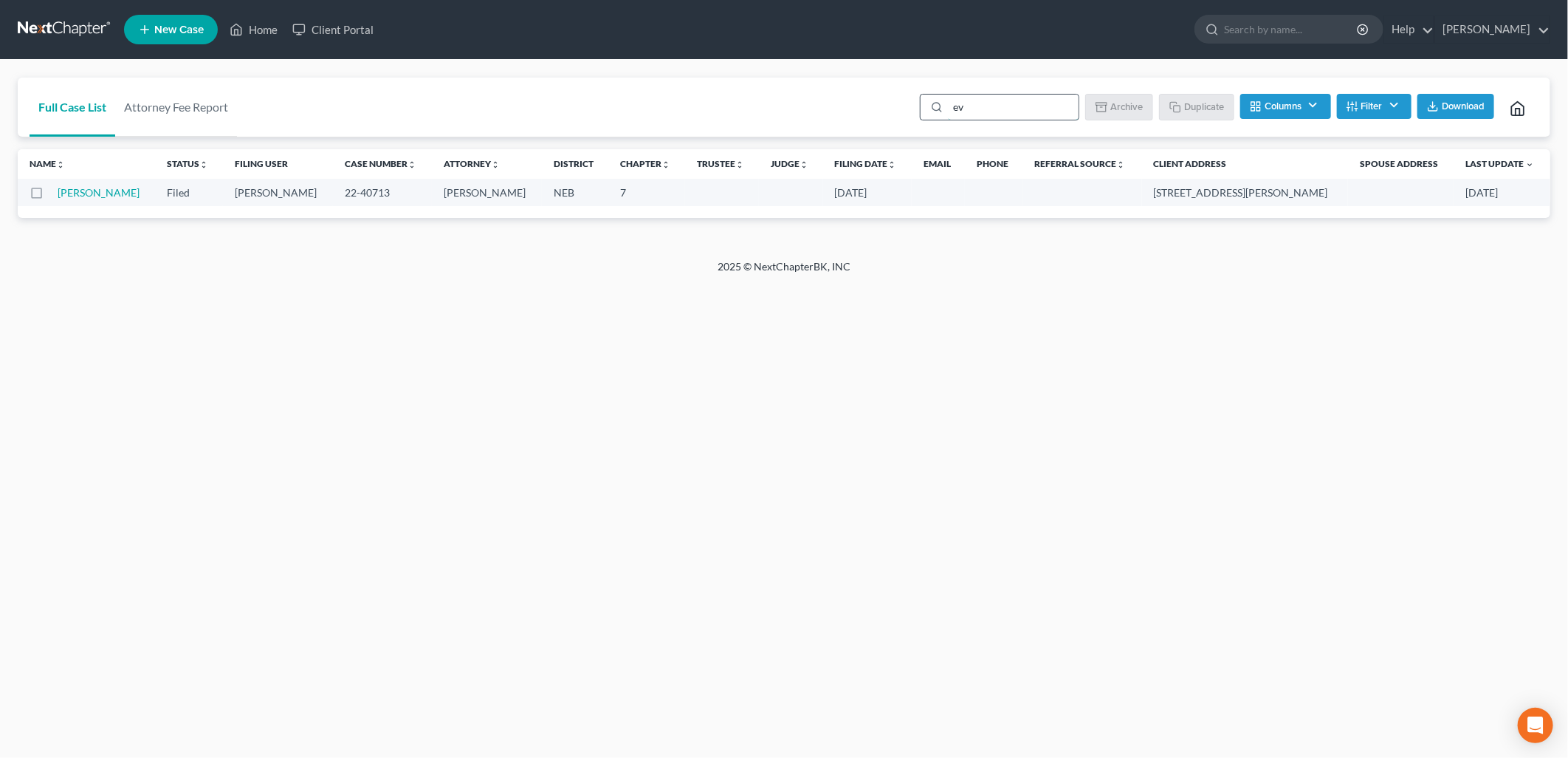
type input "e"
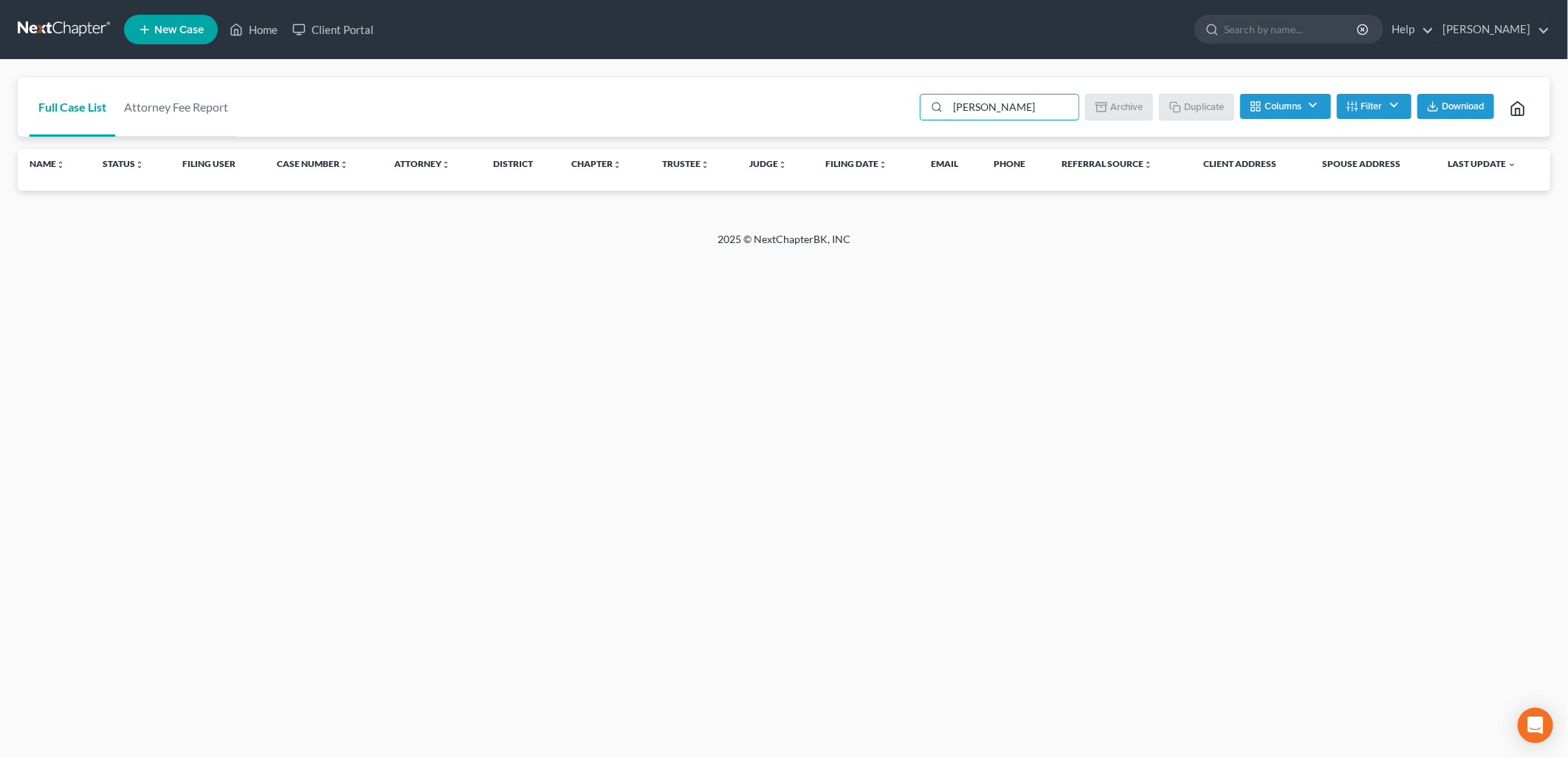
type input "[PERSON_NAME]"
click at [706, 112] on div "Full Case List Attorney Fee Report [PERSON_NAME] Download Archive Un-archive Du…" at bounding box center [784, 107] width 1532 height 60
click at [1050, 103] on input "[PERSON_NAME]" at bounding box center [1012, 107] width 131 height 25
drag, startPoint x: 947, startPoint y: 108, endPoint x: 846, endPoint y: 106, distance: 101.0
click at [846, 106] on div "Full Case List Attorney Fee Report [PERSON_NAME] Download Archive Un-archive Du…" at bounding box center [784, 107] width 1532 height 60
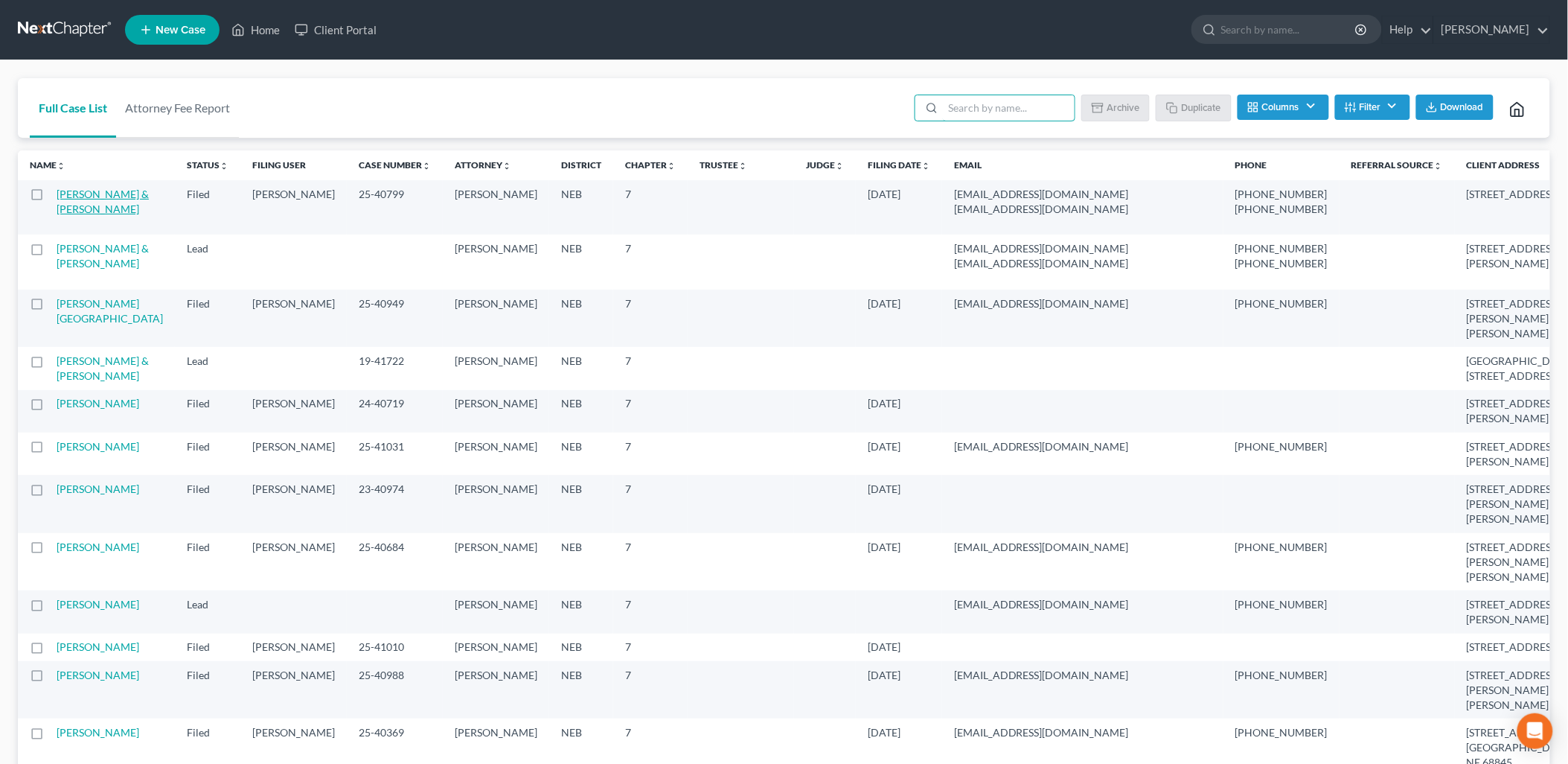
click at [82, 188] on link "[PERSON_NAME] & [PERSON_NAME]" at bounding box center [102, 201] width 92 height 27
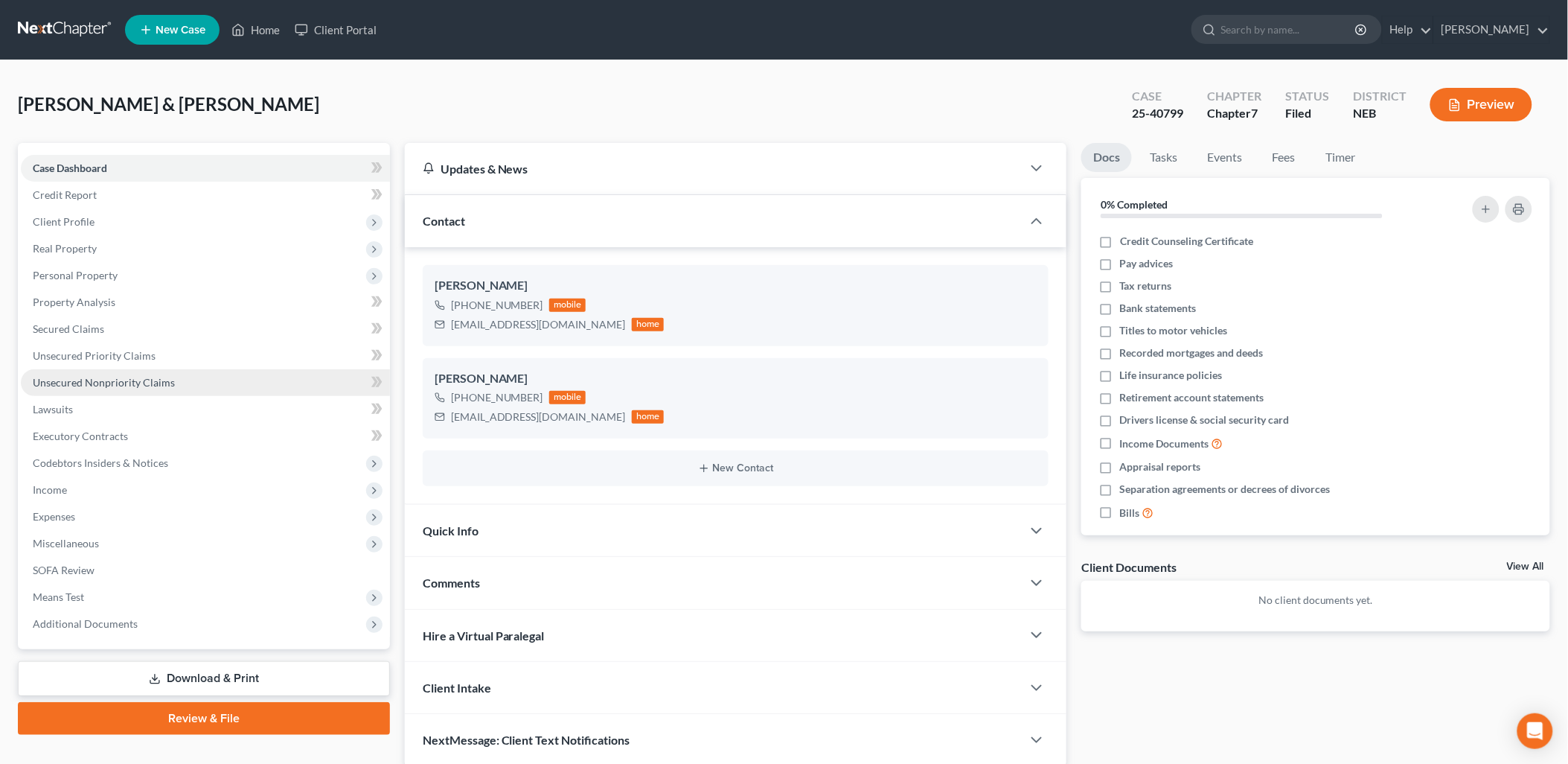
drag, startPoint x: 141, startPoint y: 379, endPoint x: 150, endPoint y: 393, distance: 16.6
click at [141, 380] on span "Unsecured Nonpriority Claims" at bounding box center [104, 382] width 142 height 12
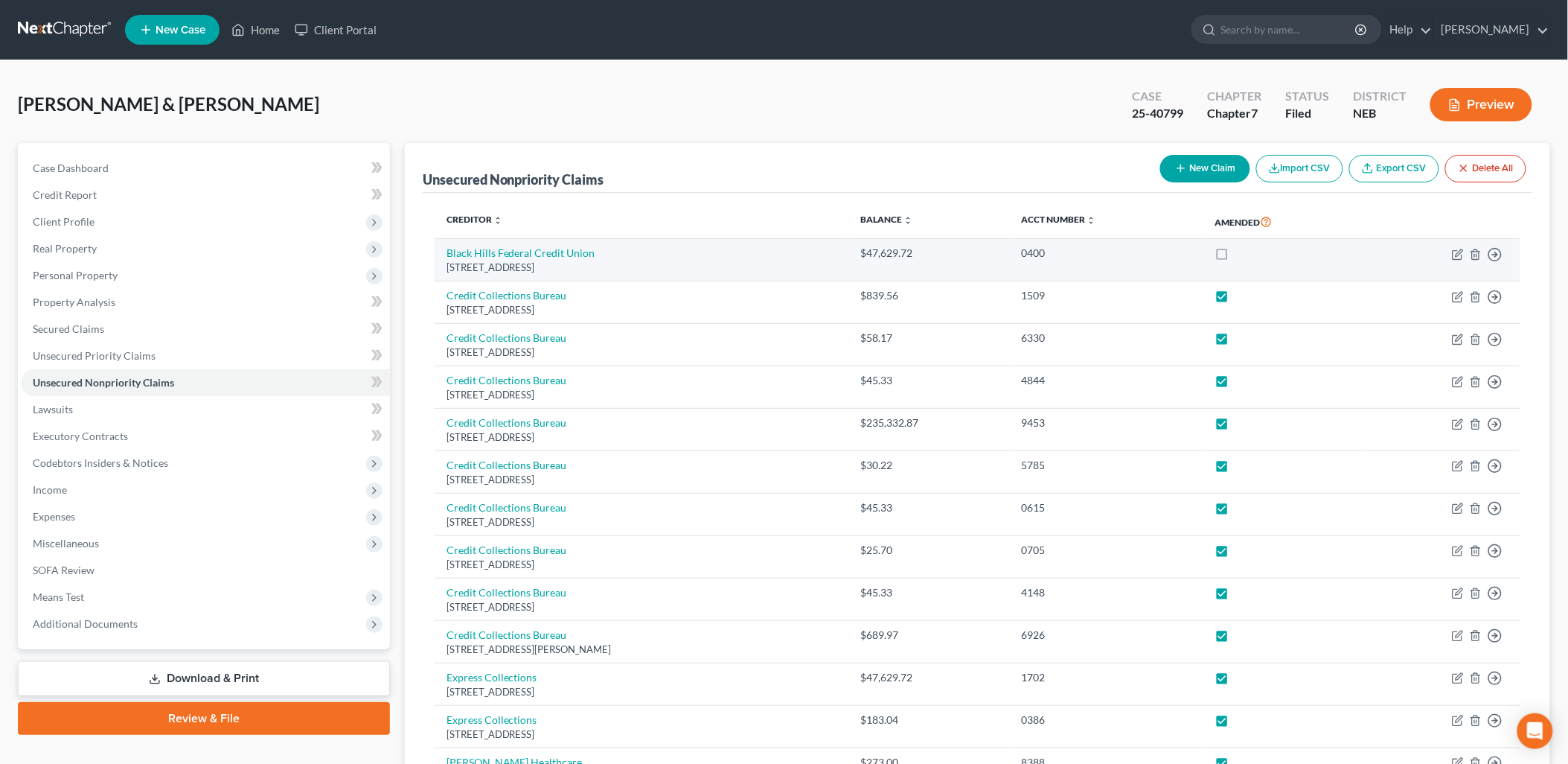
click at [1235, 257] on label at bounding box center [1235, 257] width 0 height 0
click at [1242, 255] on input "checkbox" at bounding box center [1247, 250] width 9 height 9
checkbox input "true"
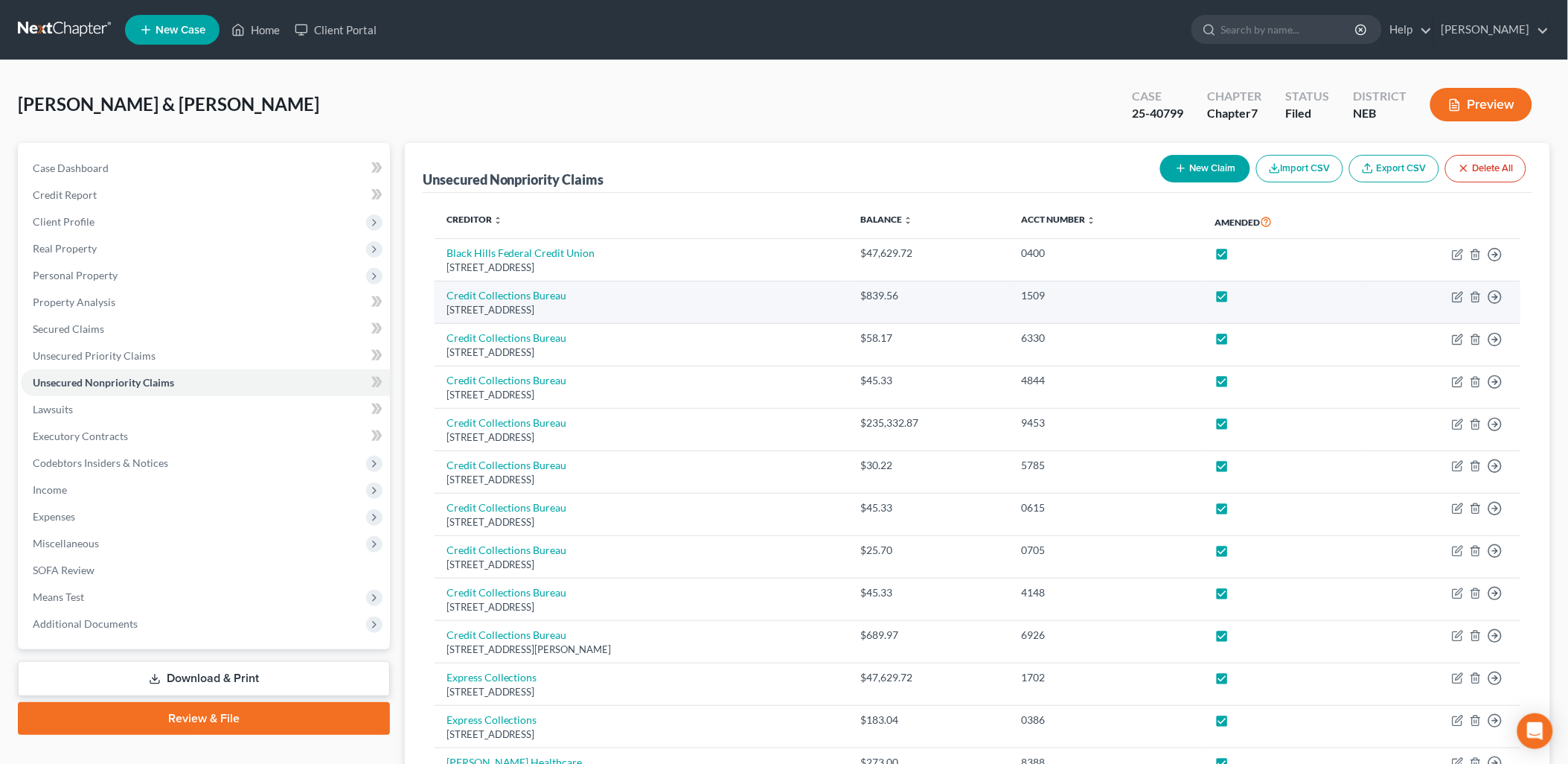
click at [1235, 300] on label at bounding box center [1235, 300] width 0 height 0
click at [1245, 298] on input "checkbox" at bounding box center [1247, 293] width 9 height 9
checkbox input "false"
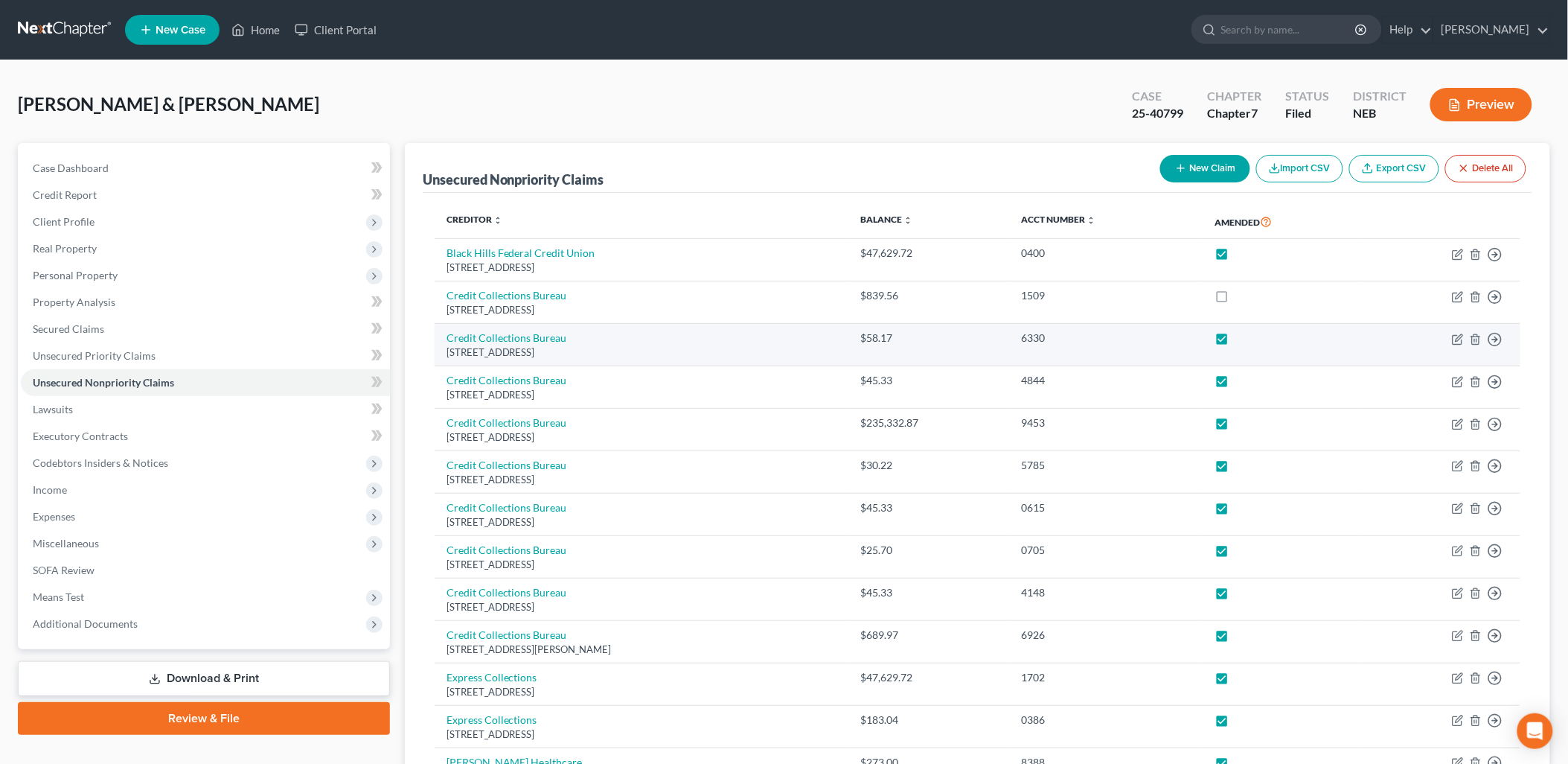
click at [1235, 341] on label at bounding box center [1235, 341] width 0 height 0
click at [1242, 340] on input "checkbox" at bounding box center [1247, 336] width 9 height 9
checkbox input "false"
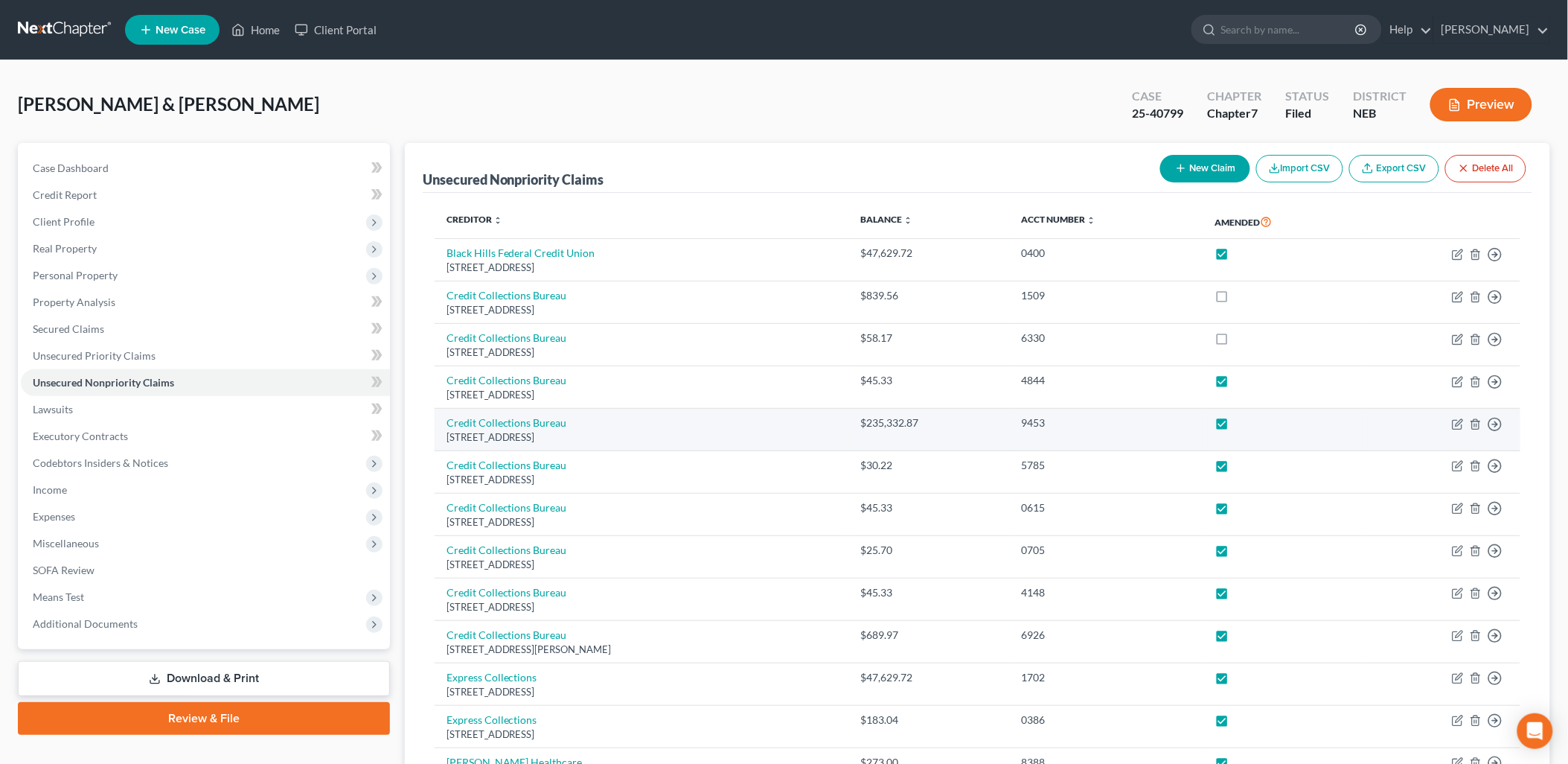
drag, startPoint x: 1244, startPoint y: 378, endPoint x: 1240, endPoint y: 428, distance: 50.2
click at [1235, 384] on label at bounding box center [1235, 384] width 0 height 0
click at [1244, 381] on input "checkbox" at bounding box center [1247, 377] width 9 height 9
checkbox input "false"
drag, startPoint x: 1240, startPoint y: 428, endPoint x: 1242, endPoint y: 464, distance: 36.1
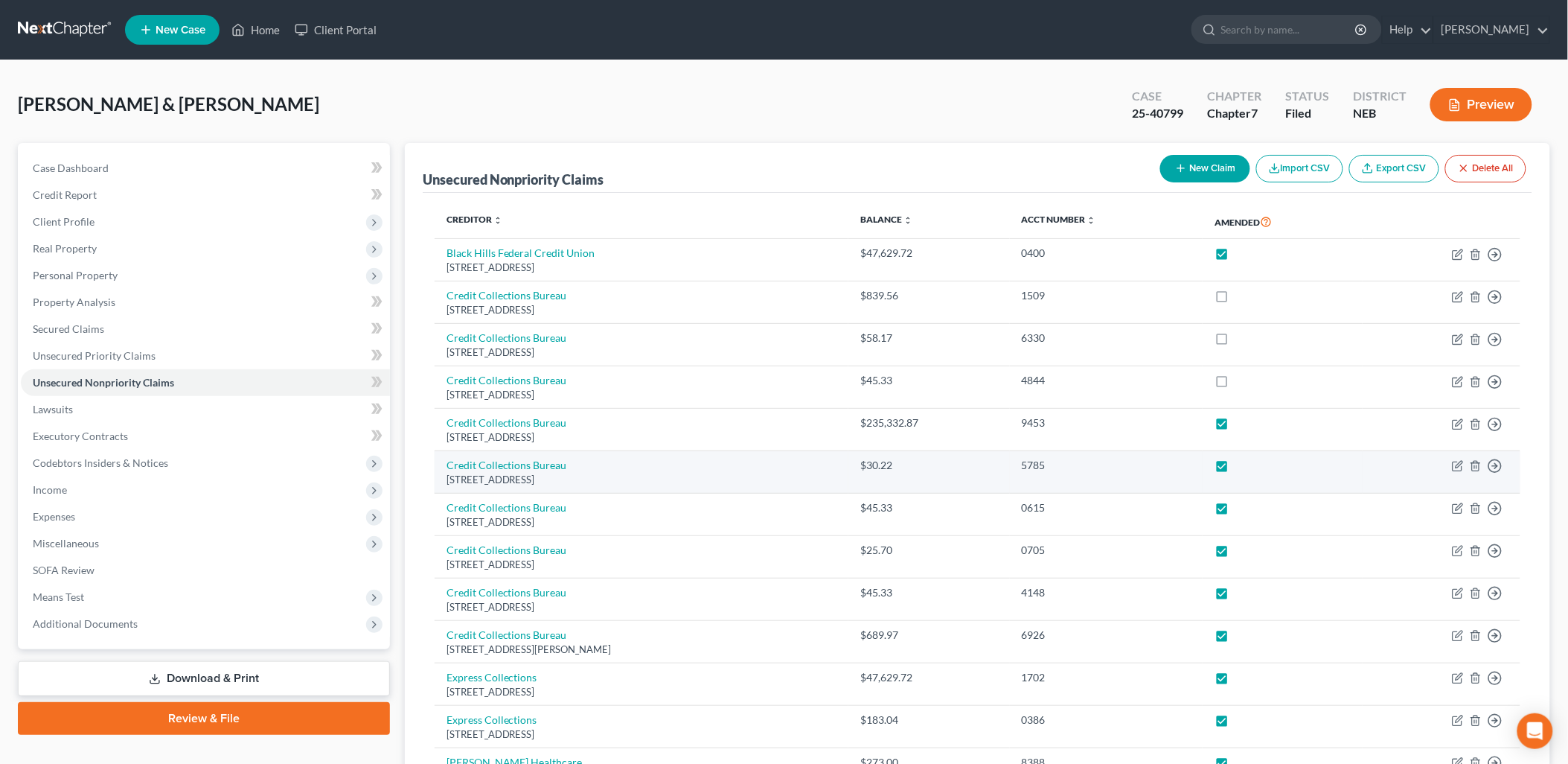
click at [1235, 427] on label at bounding box center [1235, 427] width 0 height 0
click at [1242, 425] on input "checkbox" at bounding box center [1247, 420] width 9 height 9
checkbox input "false"
click at [1235, 469] on label at bounding box center [1235, 469] width 0 height 0
click at [1242, 464] on input "checkbox" at bounding box center [1247, 463] width 9 height 9
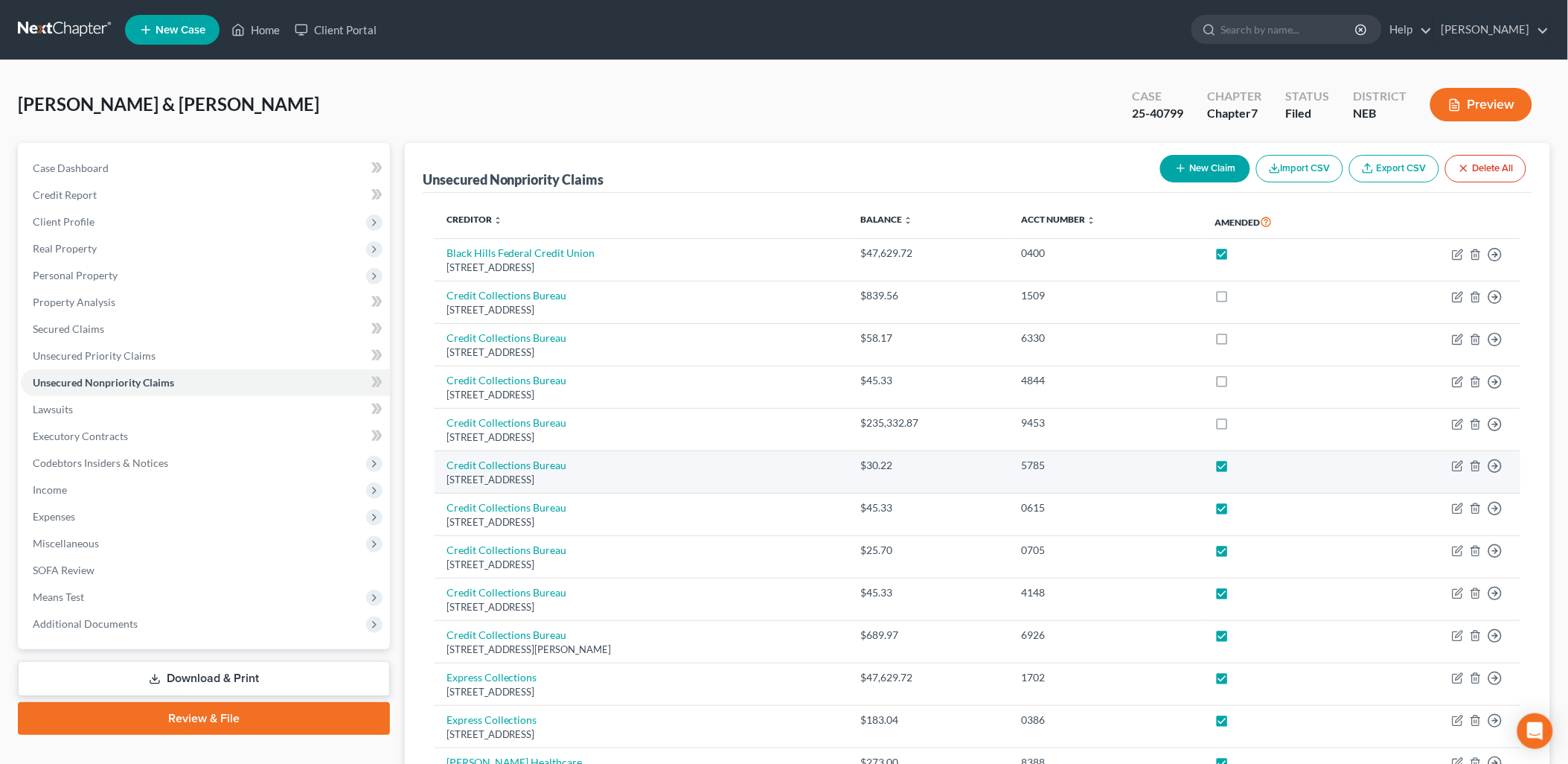
checkbox input "false"
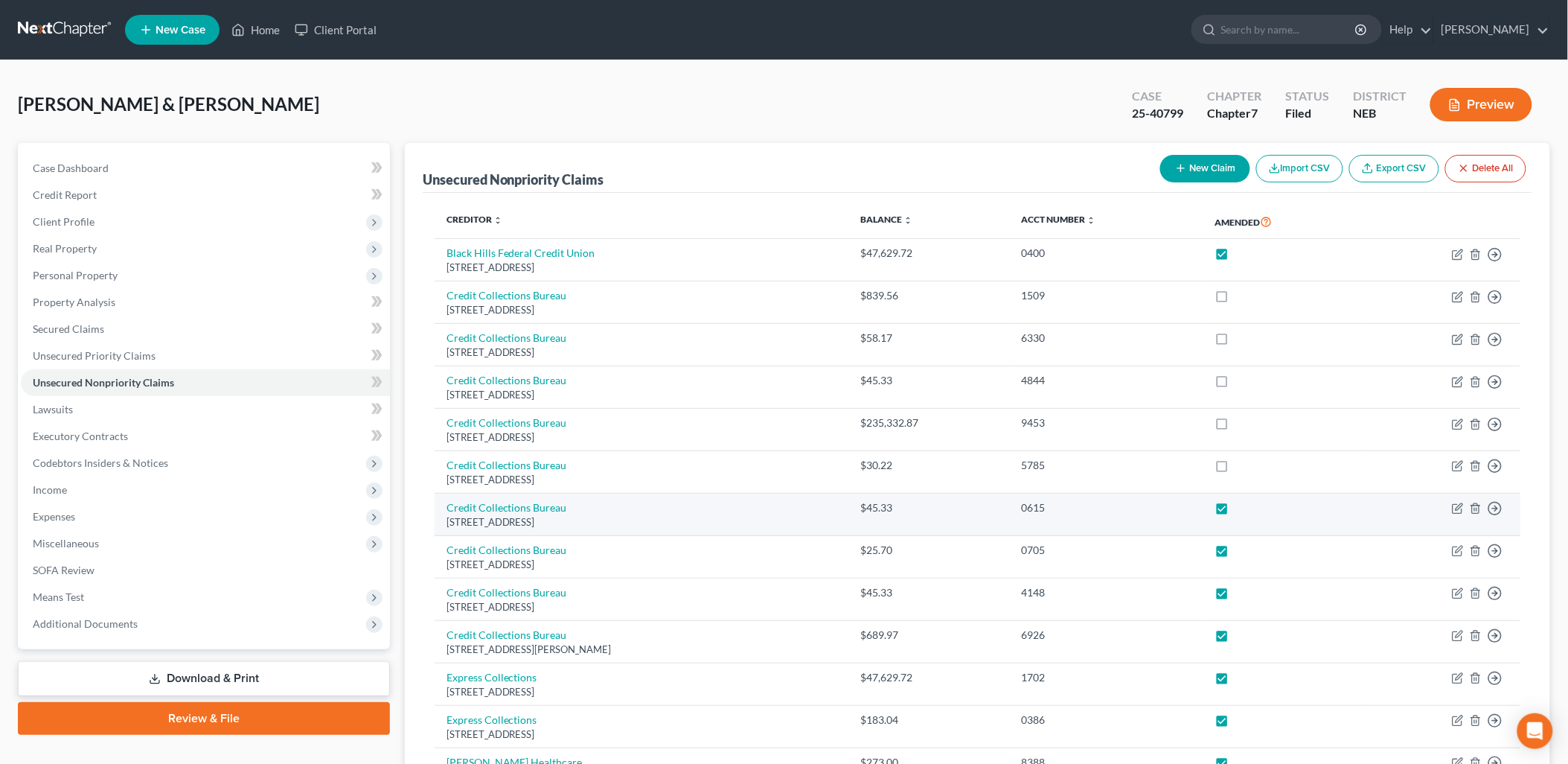
click at [1235, 511] on label at bounding box center [1235, 511] width 0 height 0
click at [1242, 504] on input "checkbox" at bounding box center [1247, 505] width 9 height 9
checkbox input "false"
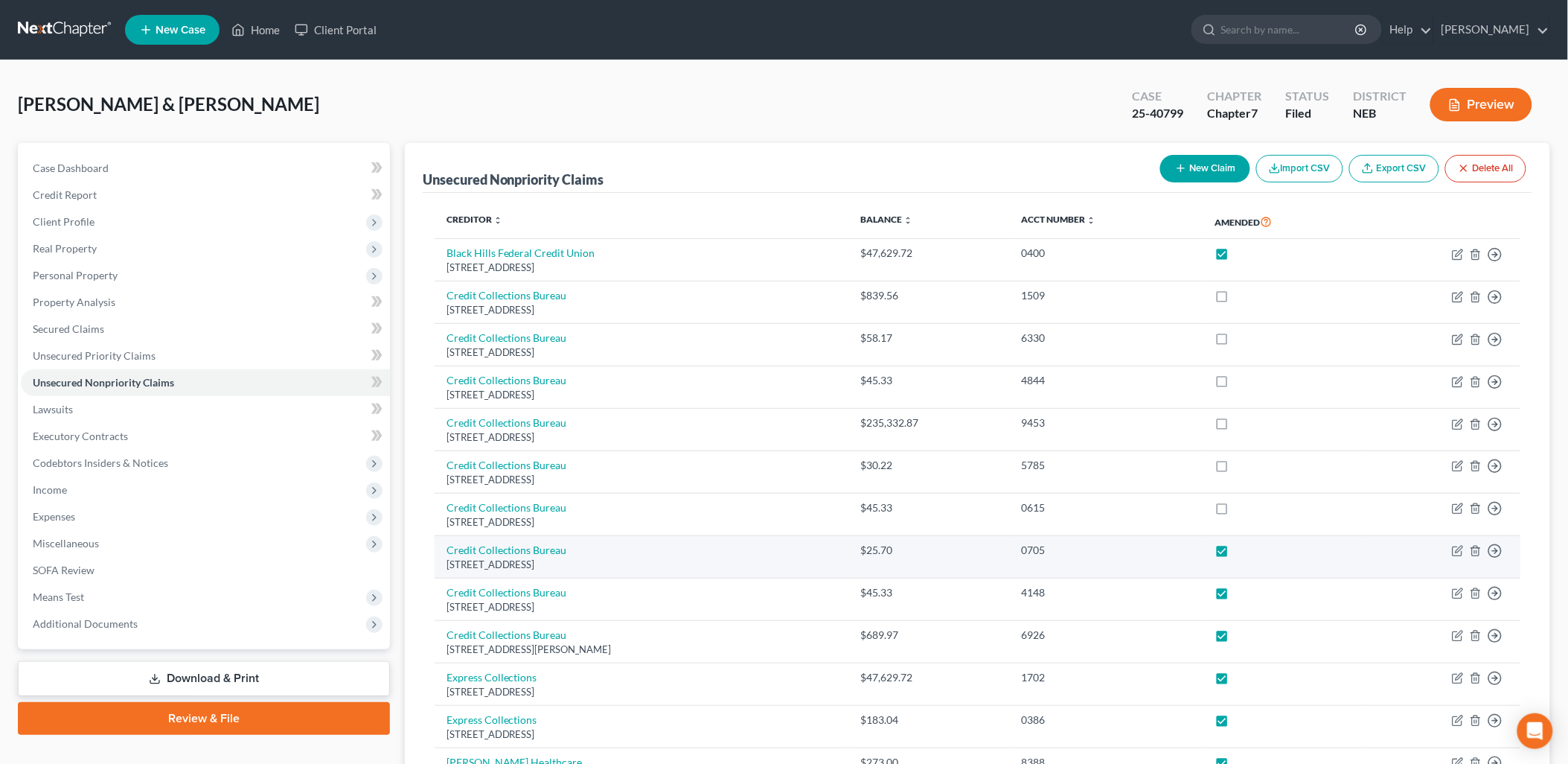
click at [1243, 576] on td at bounding box center [1283, 556] width 159 height 43
click at [1235, 554] on label at bounding box center [1235, 554] width 0 height 0
click at [1243, 544] on input "checkbox" at bounding box center [1247, 547] width 9 height 9
checkbox input "false"
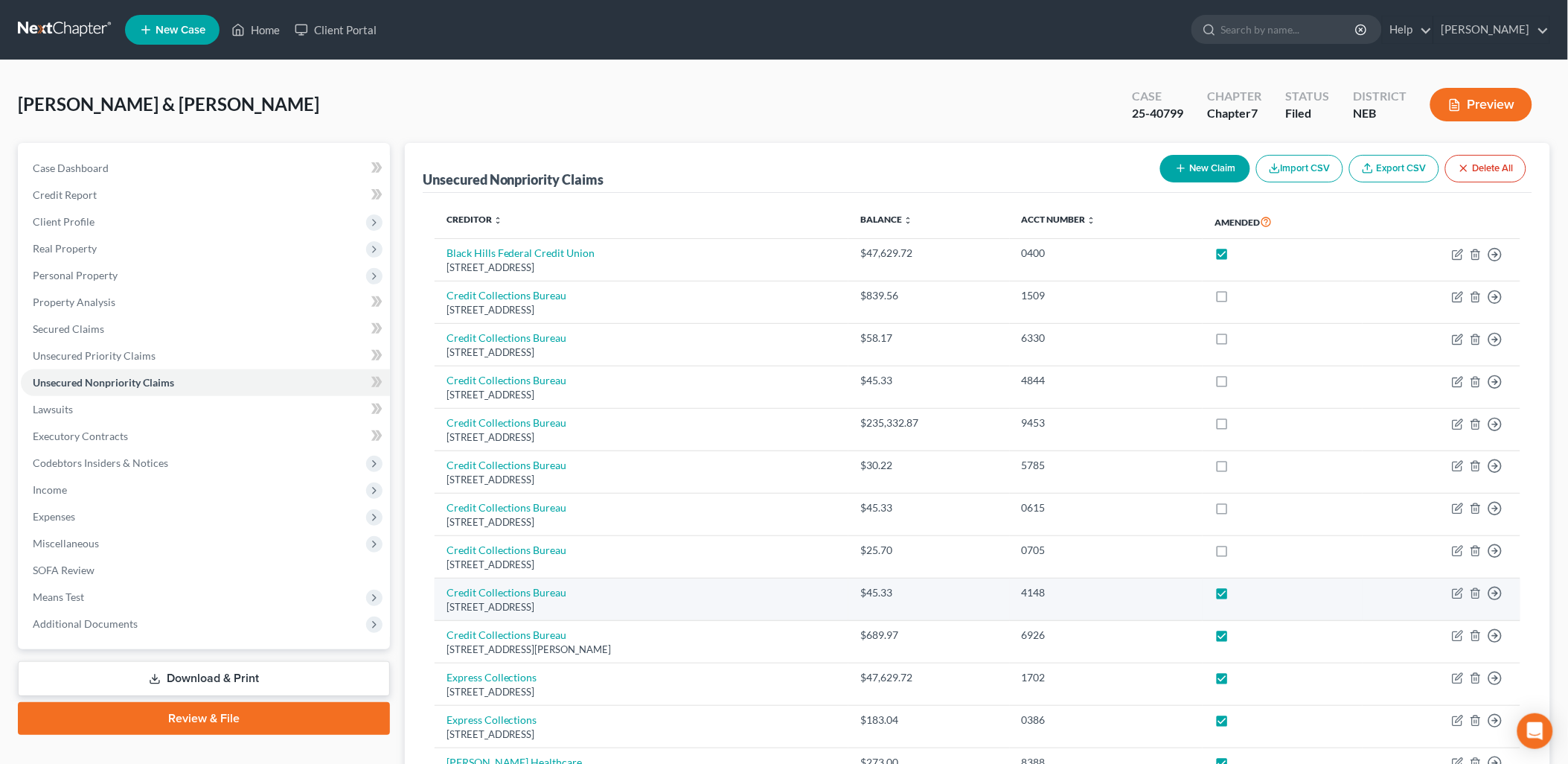
click at [1235, 596] on label at bounding box center [1235, 596] width 0 height 0
click at [1242, 594] on input "checkbox" at bounding box center [1247, 590] width 9 height 9
checkbox input "false"
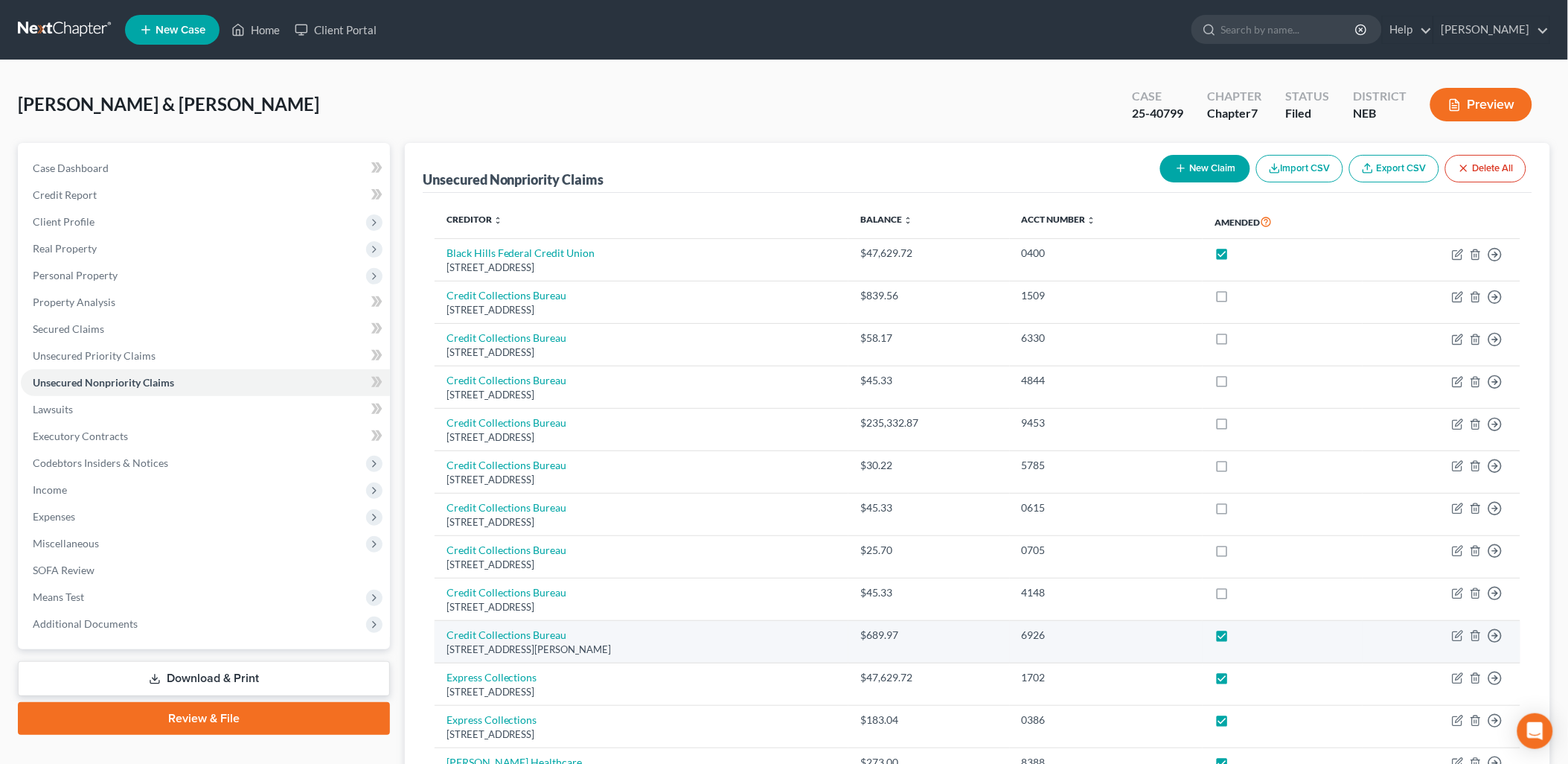
drag, startPoint x: 1246, startPoint y: 624, endPoint x: 1239, endPoint y: 660, distance: 36.7
click at [1235, 639] on label at bounding box center [1235, 639] width 0 height 0
click at [1245, 637] on input "checkbox" at bounding box center [1247, 632] width 9 height 9
click at [1235, 639] on label at bounding box center [1235, 639] width 0 height 0
click at [1243, 635] on input "checkbox" at bounding box center [1247, 632] width 9 height 9
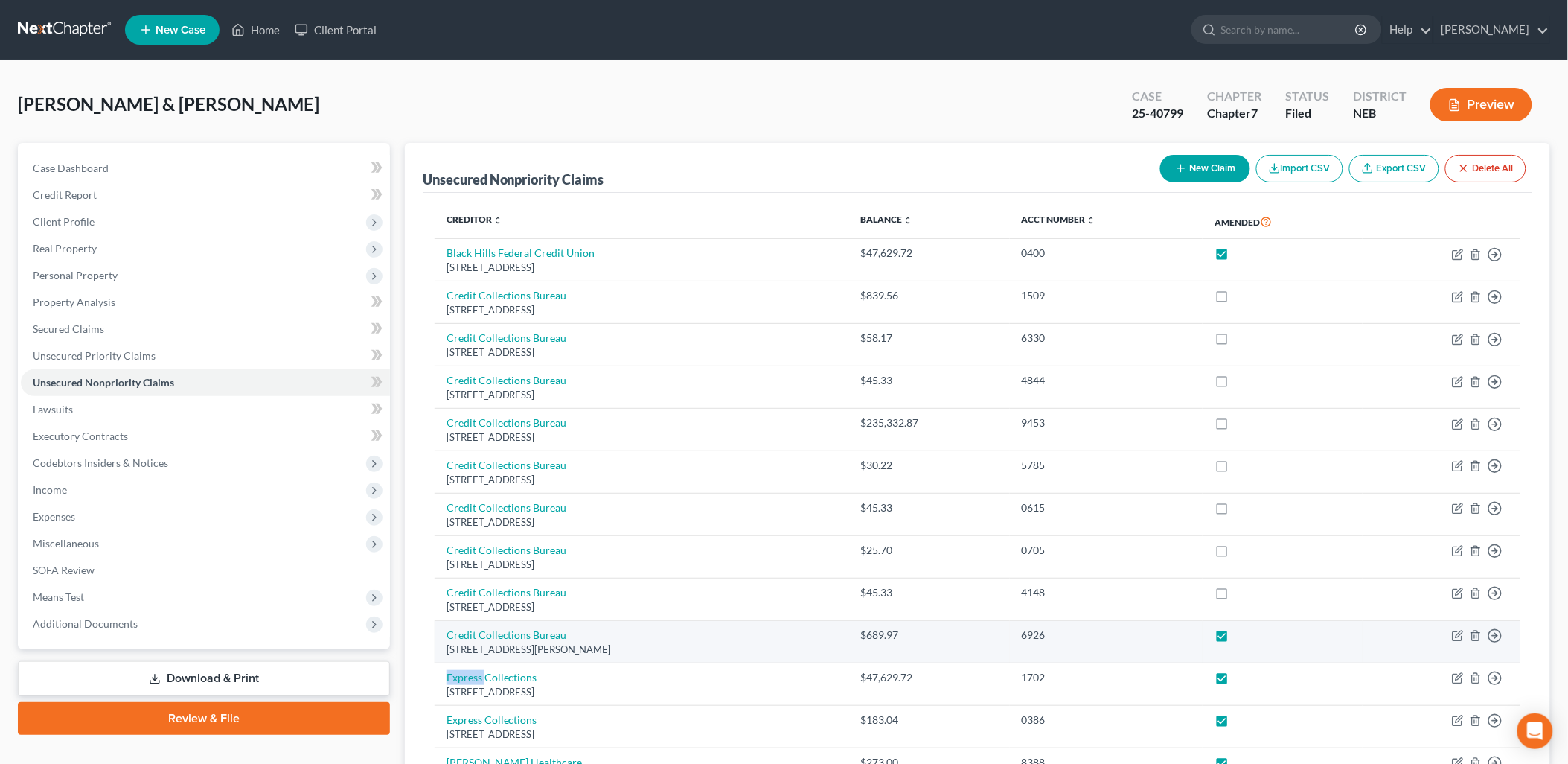
click at [1235, 639] on label at bounding box center [1235, 639] width 0 height 0
click at [1243, 635] on input "checkbox" at bounding box center [1247, 632] width 9 height 9
checkbox input "false"
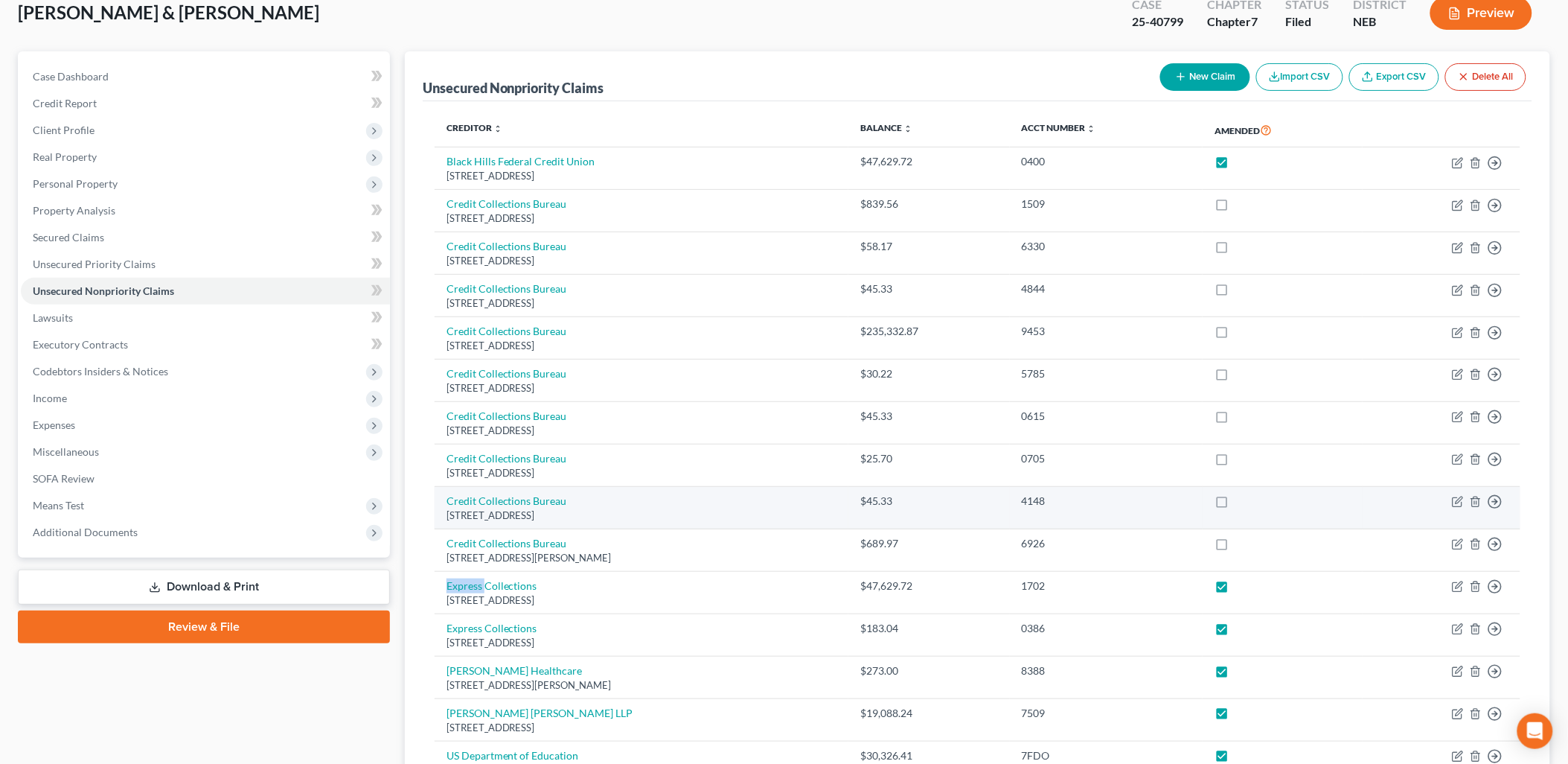
scroll to position [272, 0]
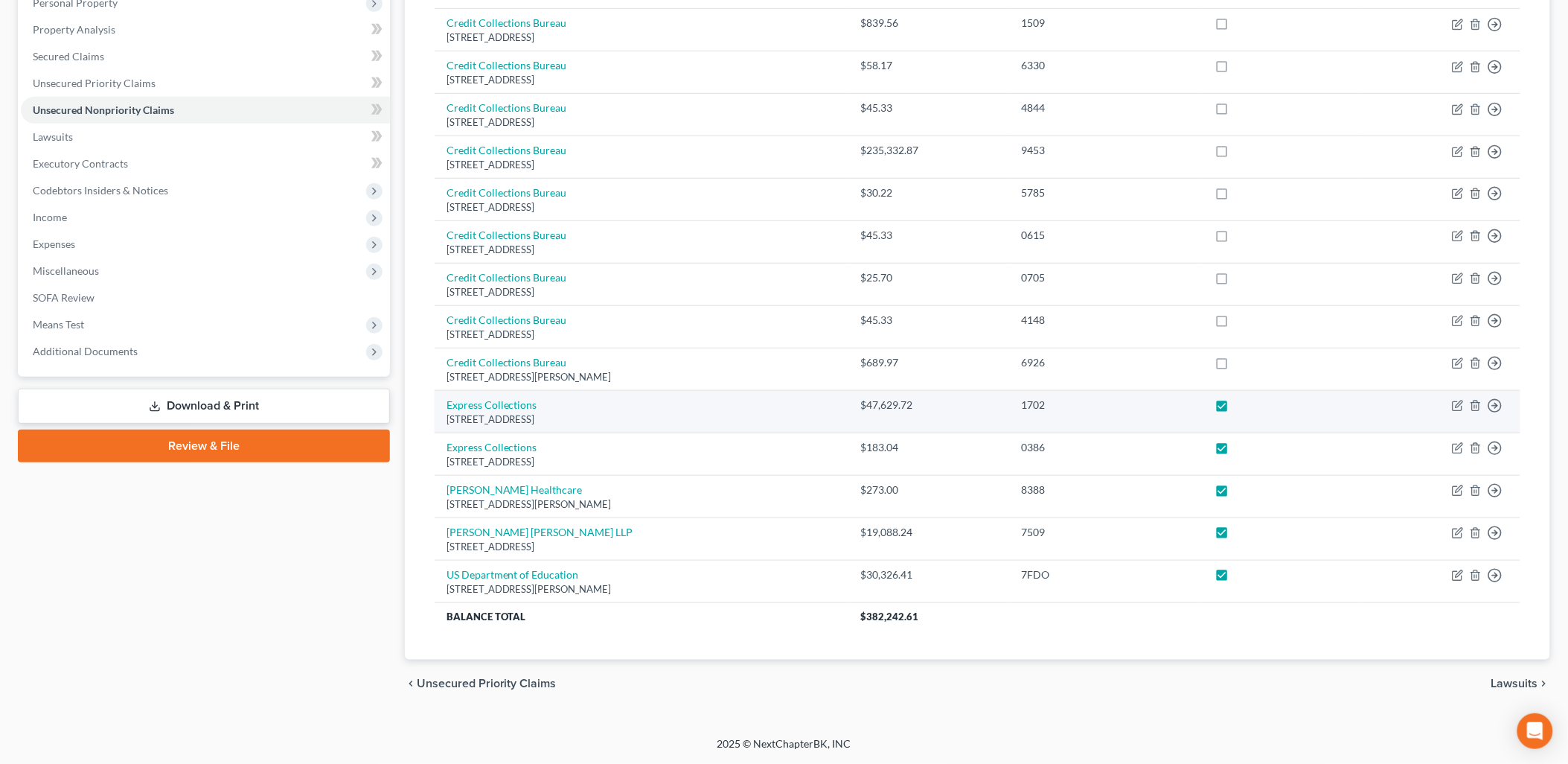
click at [1235, 409] on label at bounding box center [1235, 409] width 0 height 0
click at [1242, 406] on input "checkbox" at bounding box center [1247, 402] width 9 height 9
click at [1235, 409] on label at bounding box center [1235, 409] width 0 height 0
click at [1249, 403] on input "checkbox" at bounding box center [1247, 402] width 9 height 9
checkbox input "true"
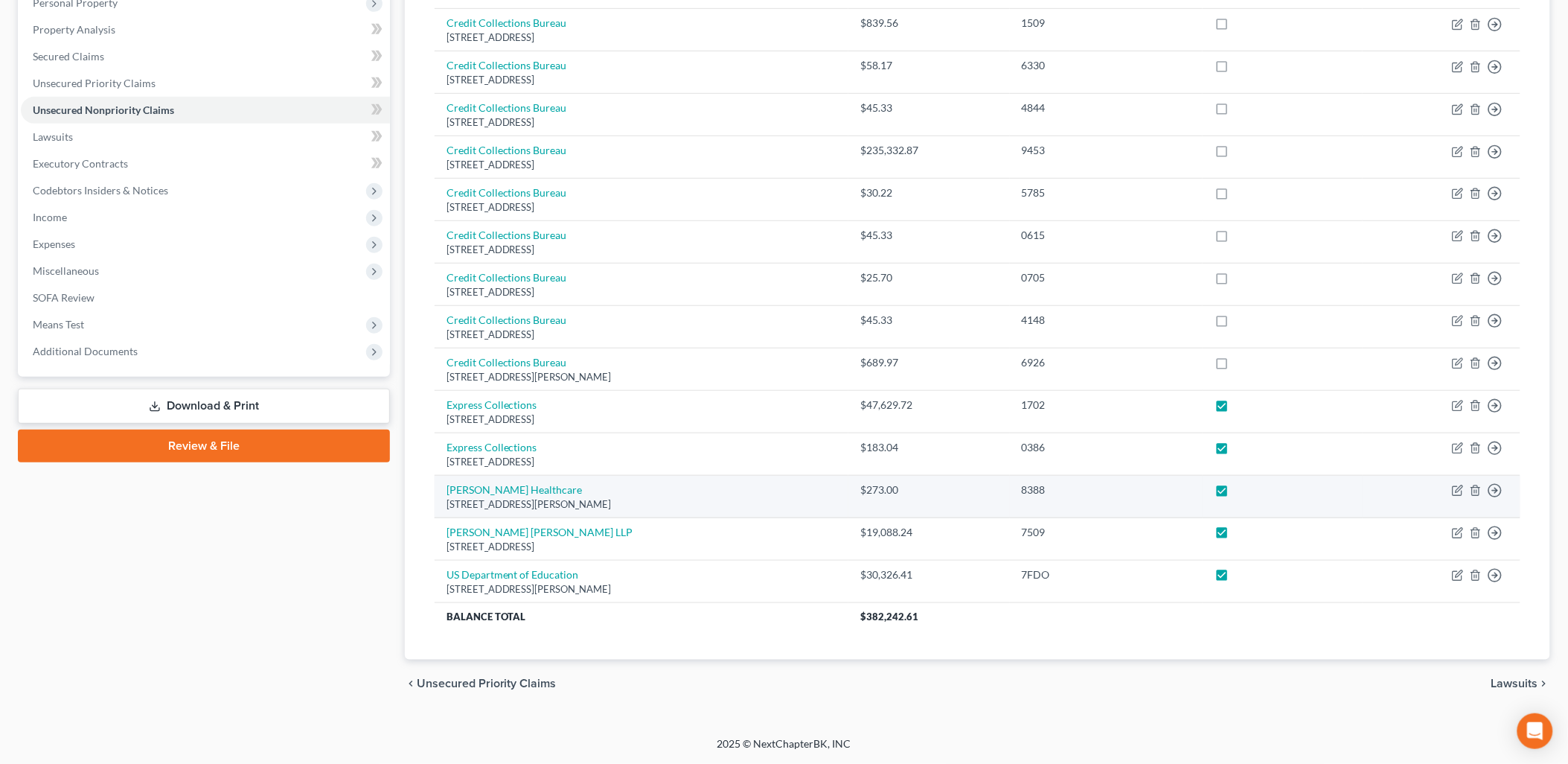
click at [1235, 494] on label at bounding box center [1235, 494] width 0 height 0
click at [1243, 487] on input "checkbox" at bounding box center [1247, 487] width 9 height 9
checkbox input "false"
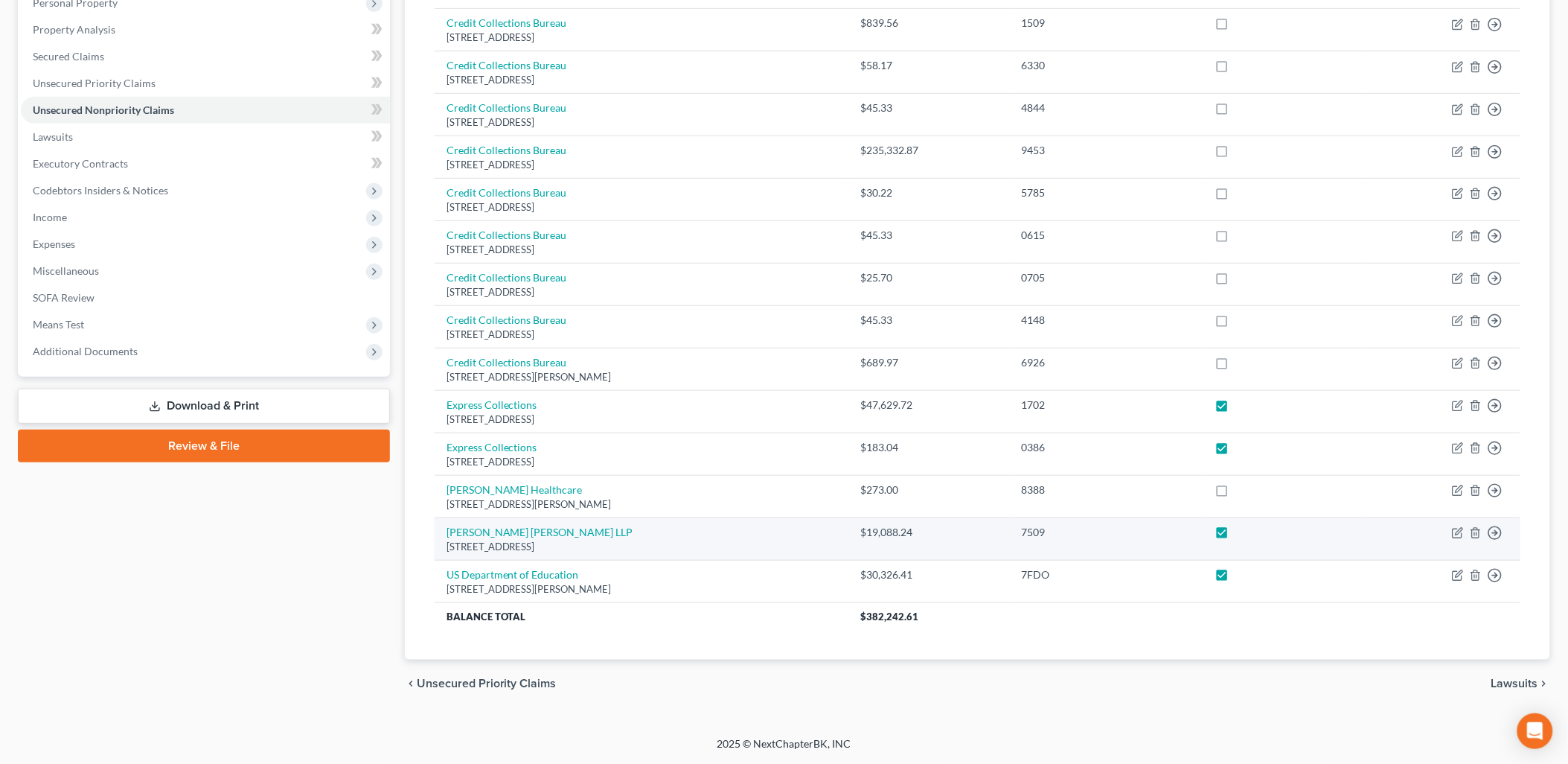
click at [1235, 536] on label at bounding box center [1235, 536] width 0 height 0
click at [1245, 534] on input "checkbox" at bounding box center [1247, 530] width 9 height 9
checkbox input "false"
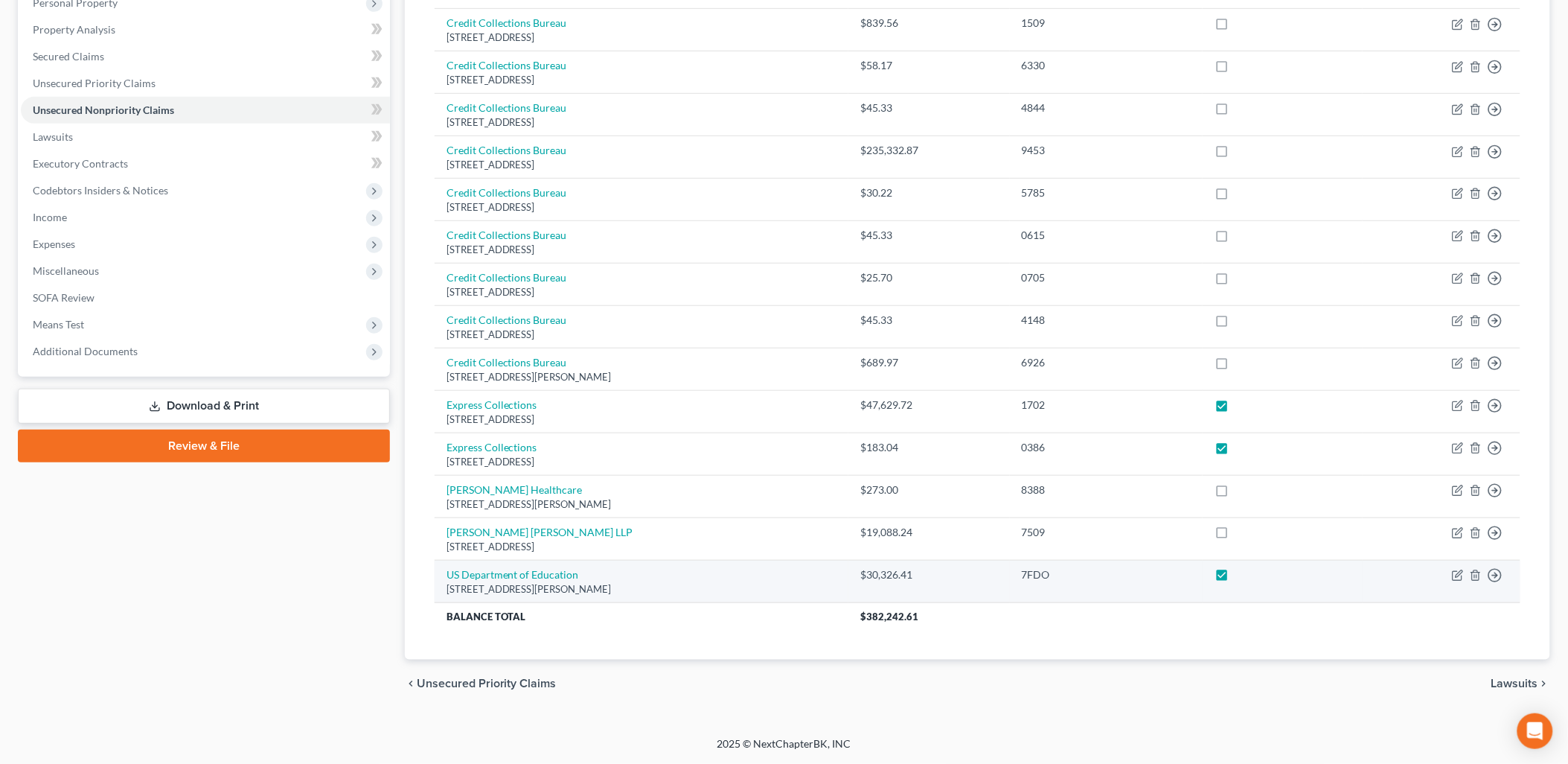
click at [1235, 578] on label at bounding box center [1235, 578] width 0 height 0
click at [1242, 576] on input "checkbox" at bounding box center [1247, 572] width 9 height 9
checkbox input "false"
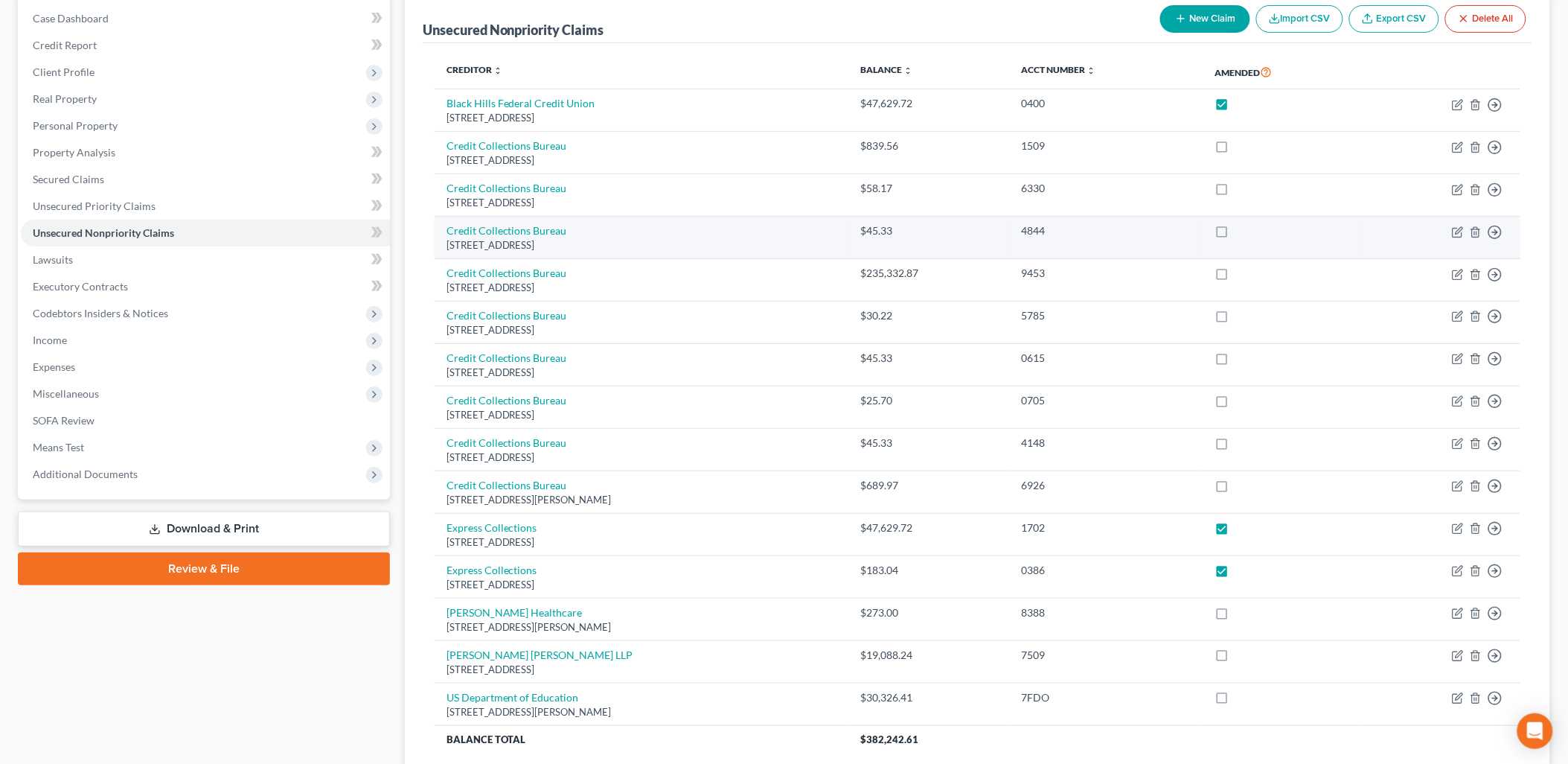
scroll to position [190, 0]
